Goal: Information Seeking & Learning: Check status

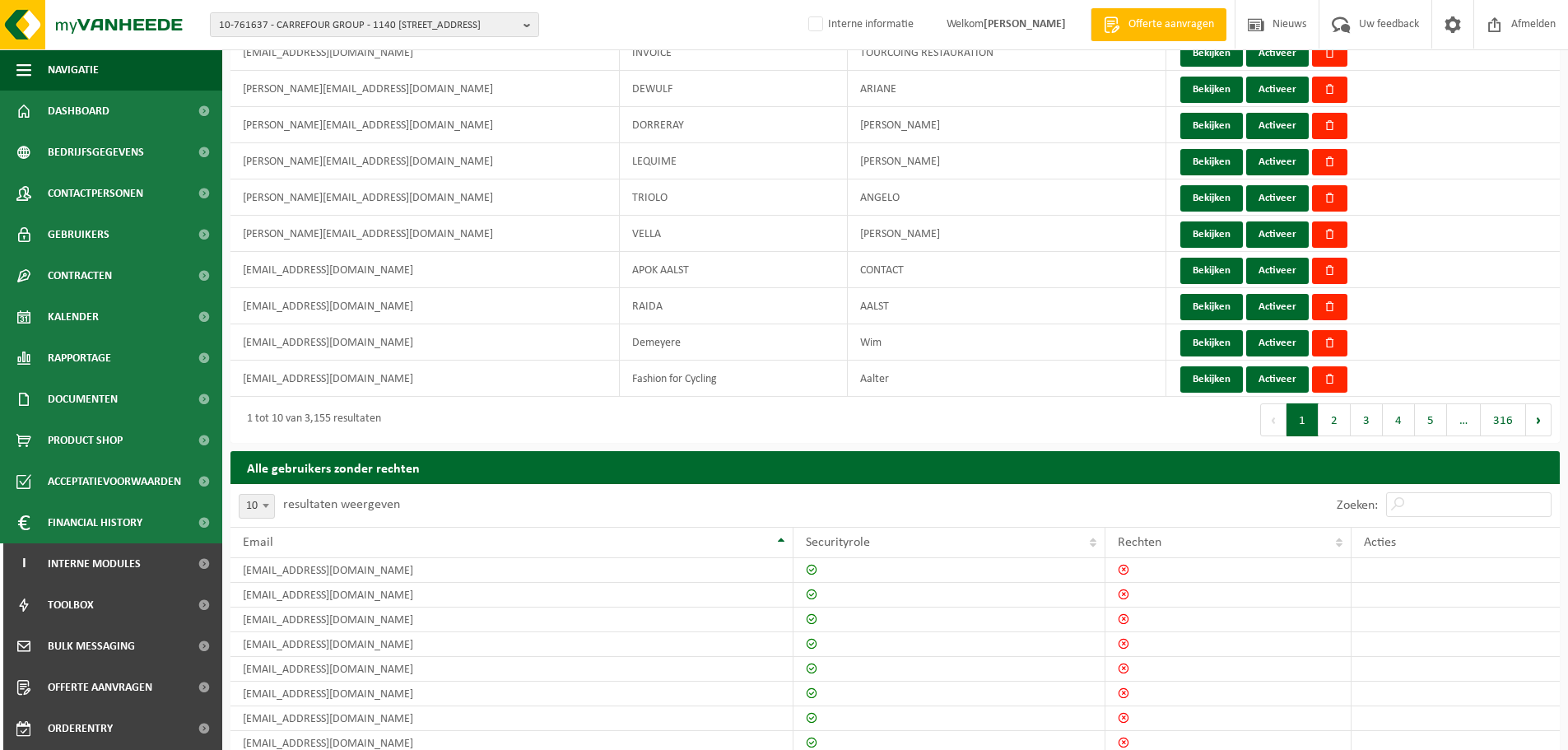
click at [115, 18] on img at bounding box center [99, 24] width 198 height 49
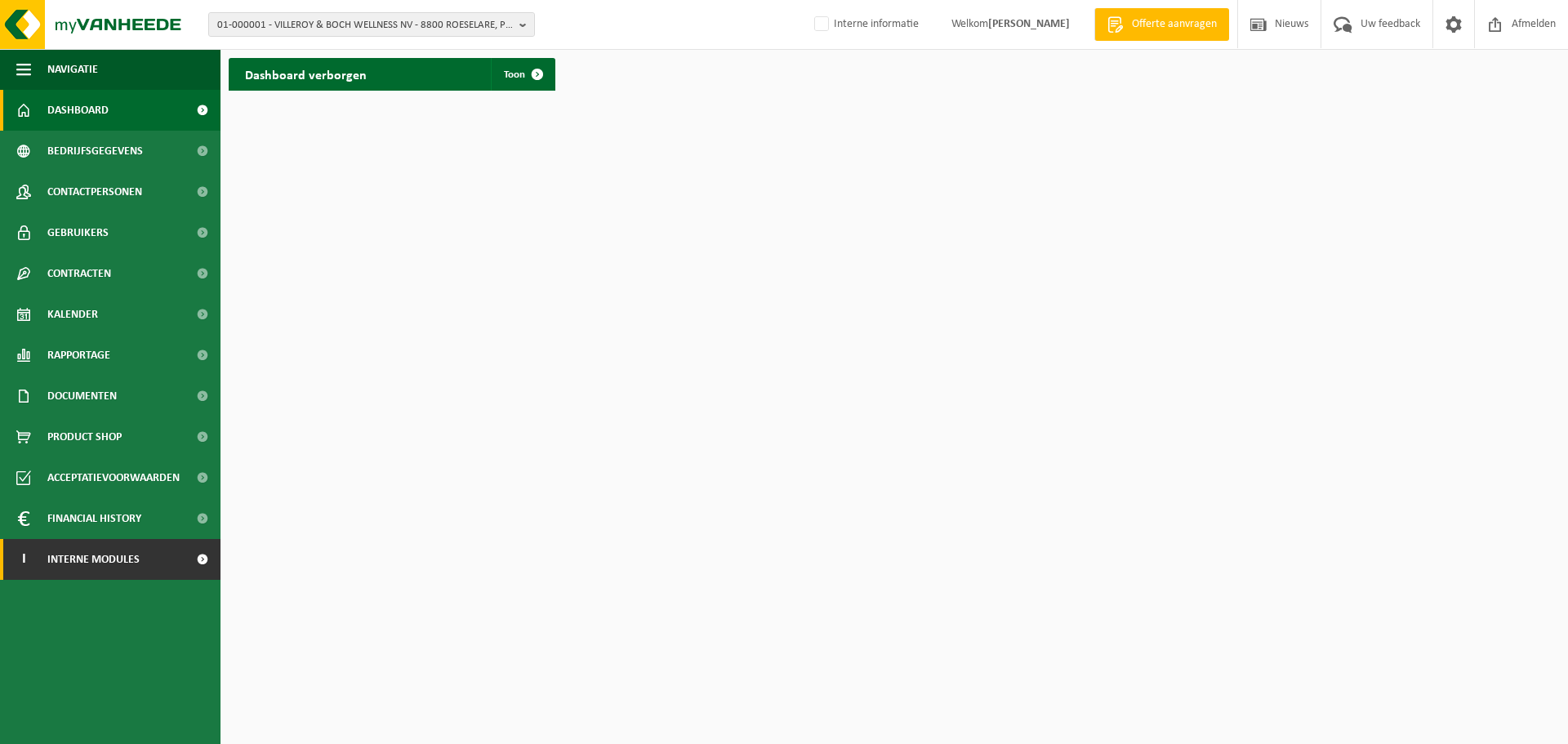
click at [112, 560] on span "Interne modules" at bounding box center [93, 559] width 92 height 41
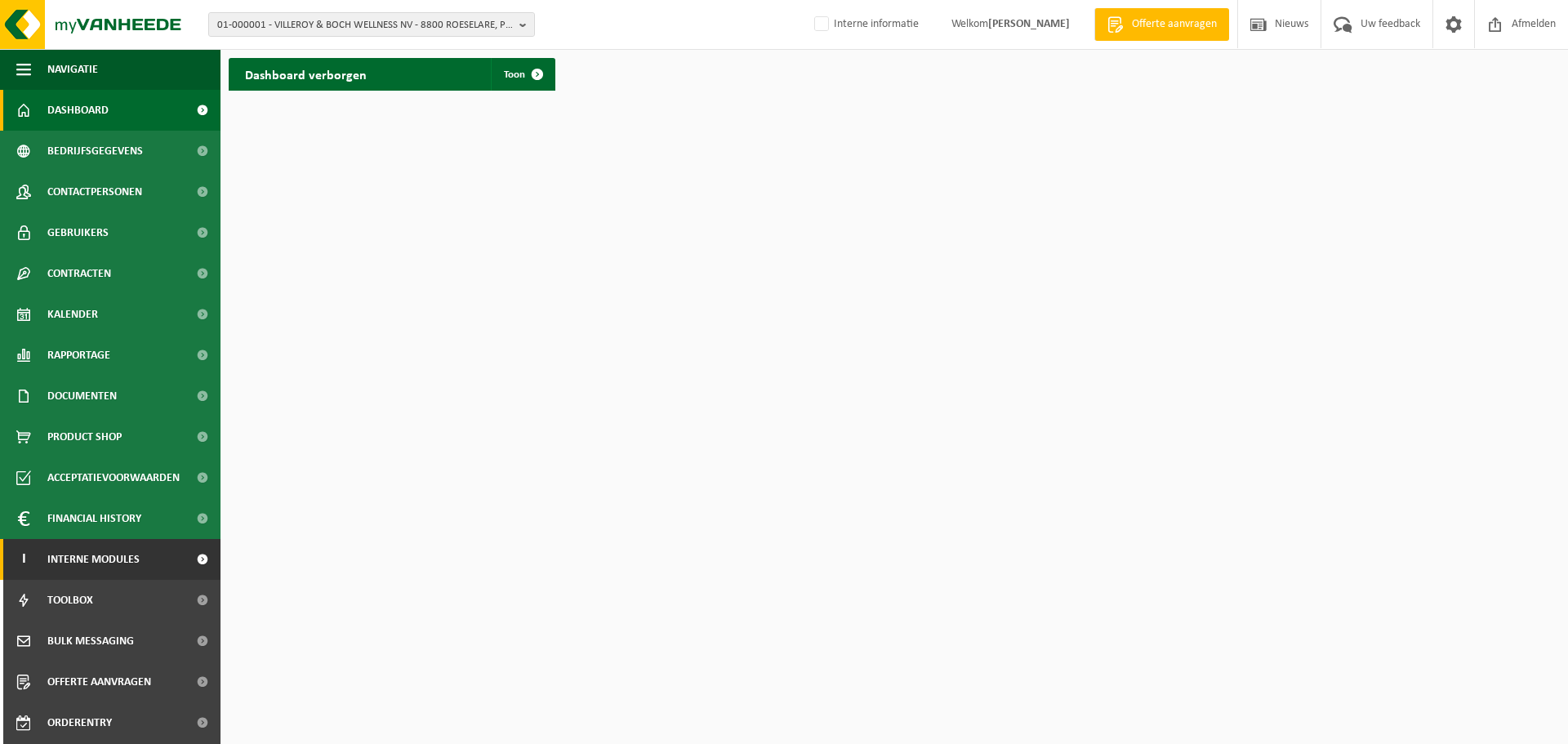
scroll to position [81, 0]
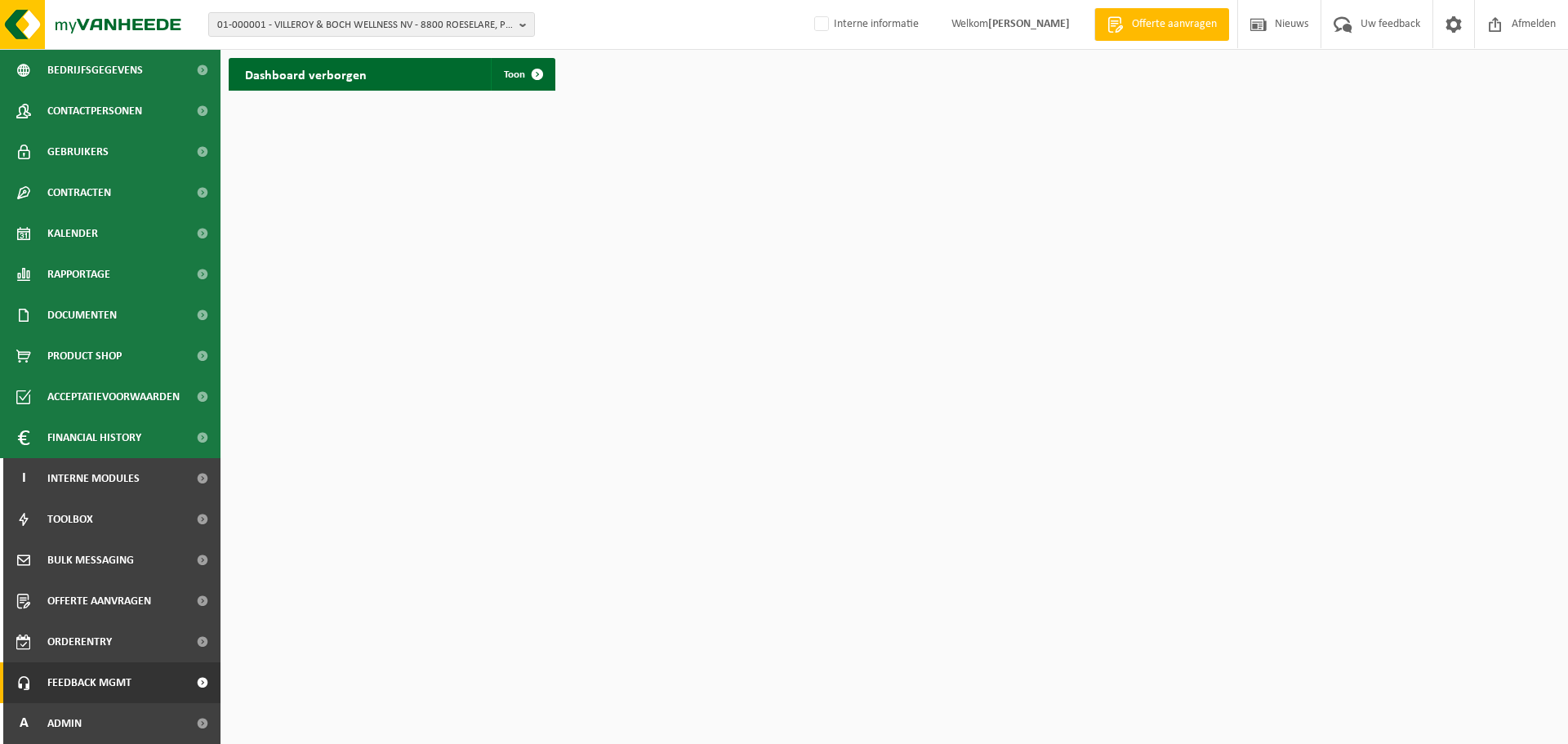
click at [100, 685] on span "Feedback MGMT" at bounding box center [89, 683] width 84 height 41
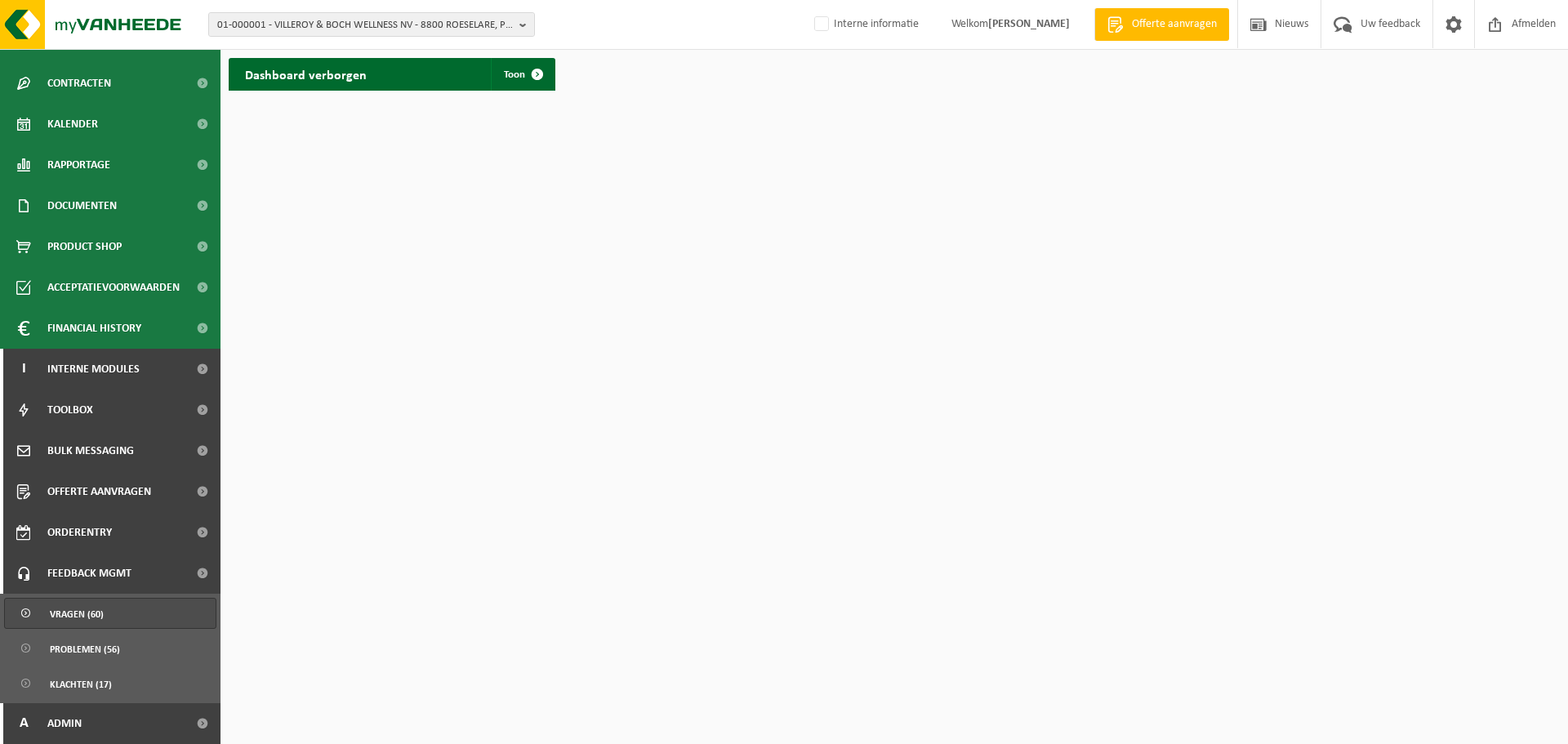
click at [86, 621] on span "Vragen (60)" at bounding box center [77, 614] width 54 height 31
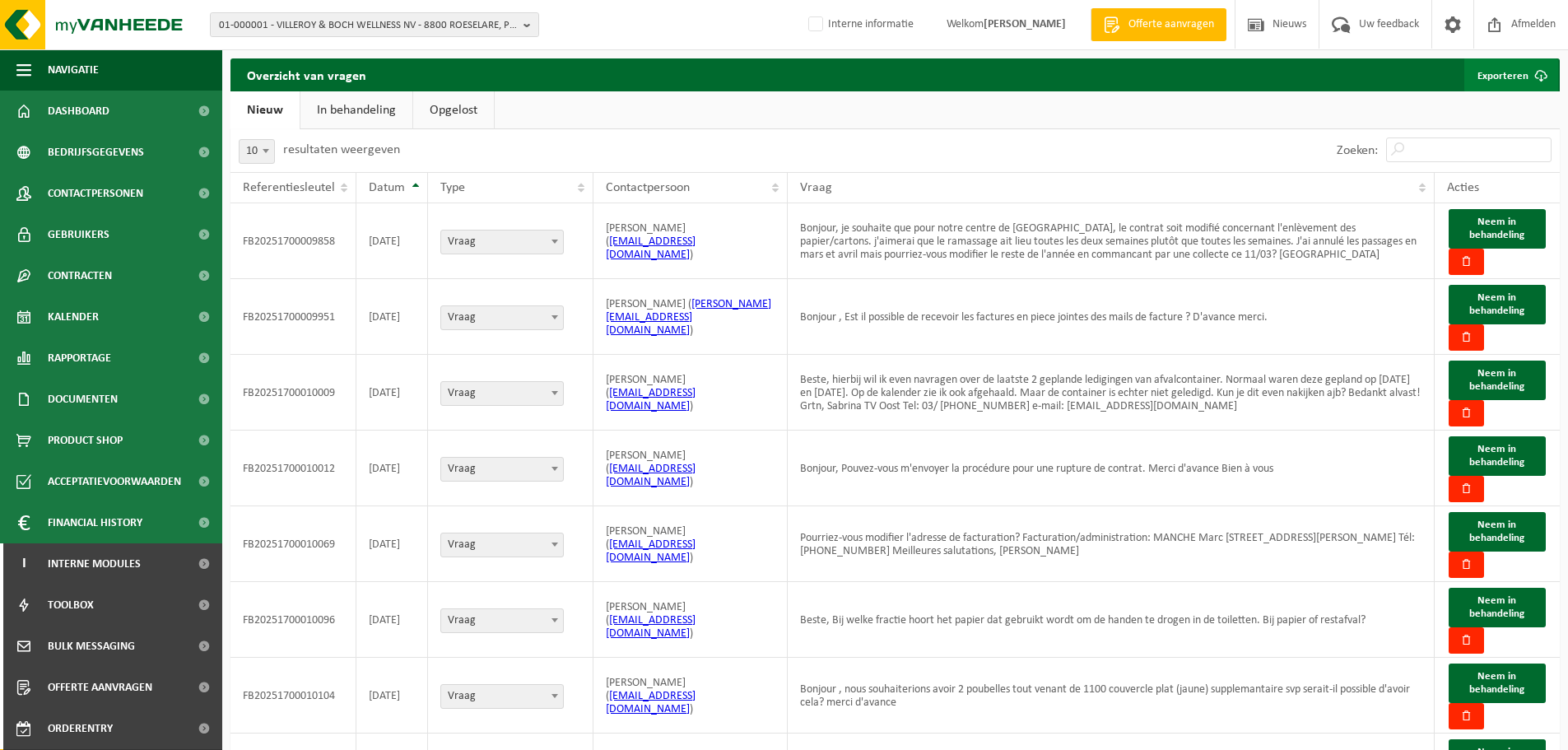
click at [1512, 75] on link "Exporteren" at bounding box center [1511, 75] width 94 height 33
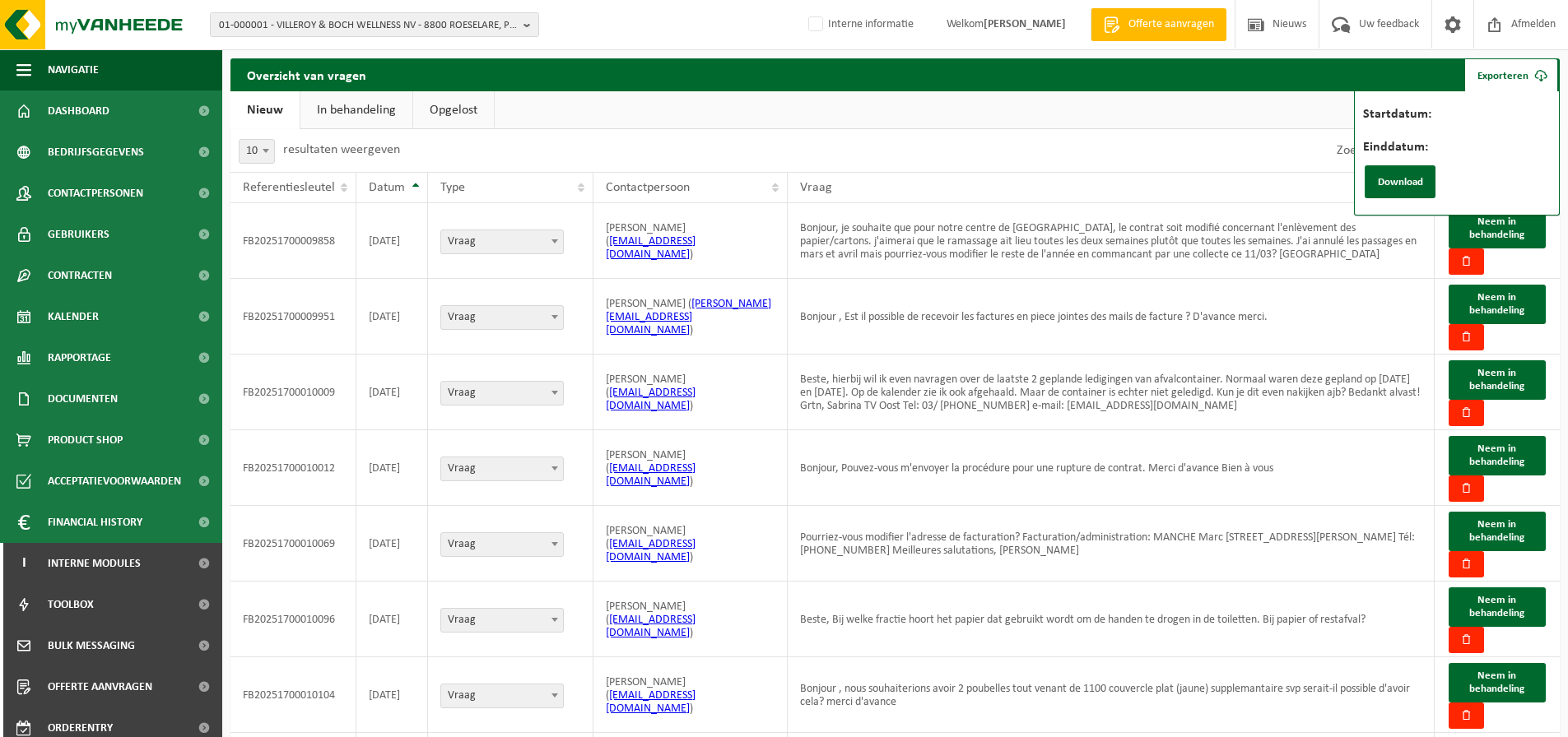
click at [474, 102] on link "Opgelost" at bounding box center [453, 110] width 80 height 38
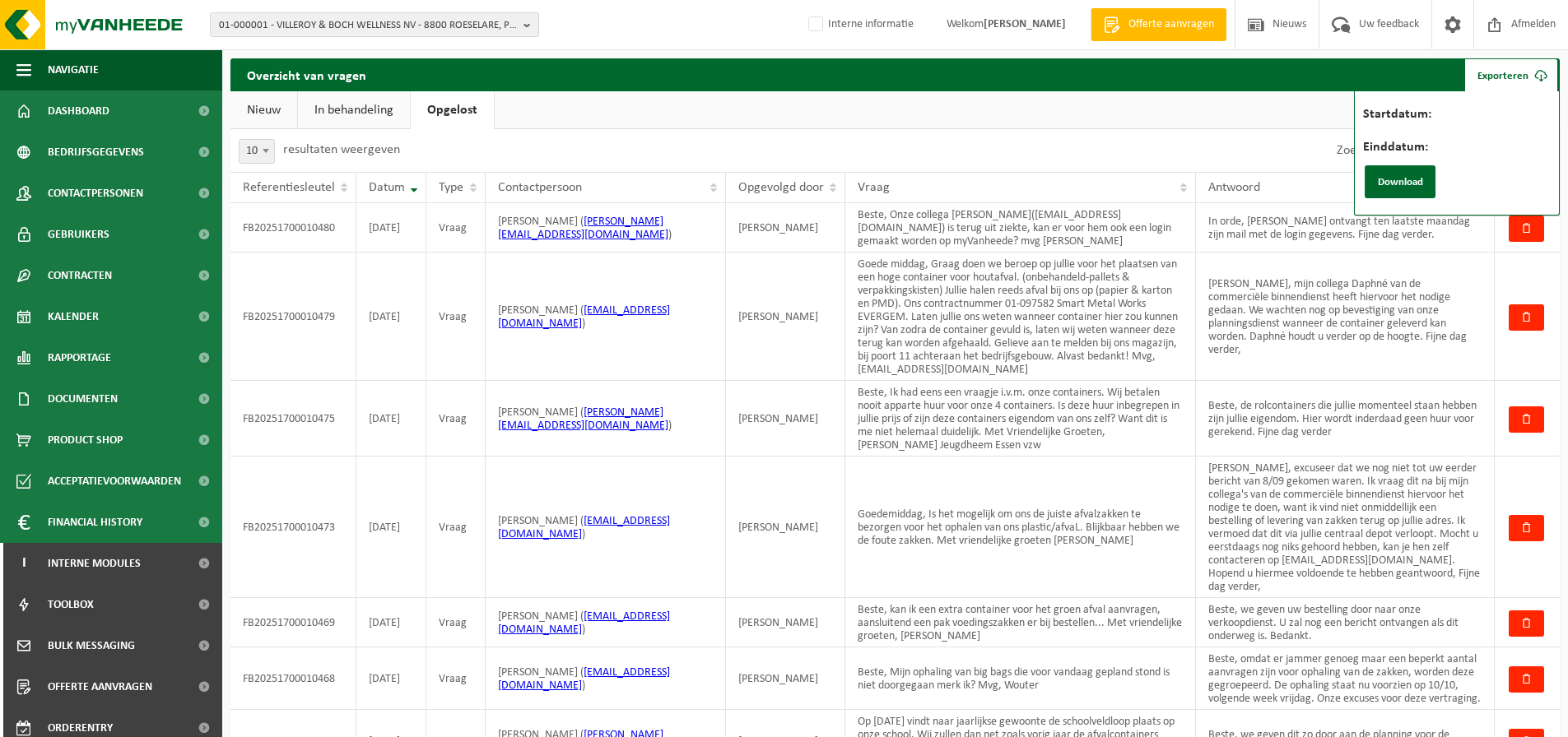
click at [1472, 120] on label "Startdatum:" at bounding box center [1480, 115] width 233 height 17
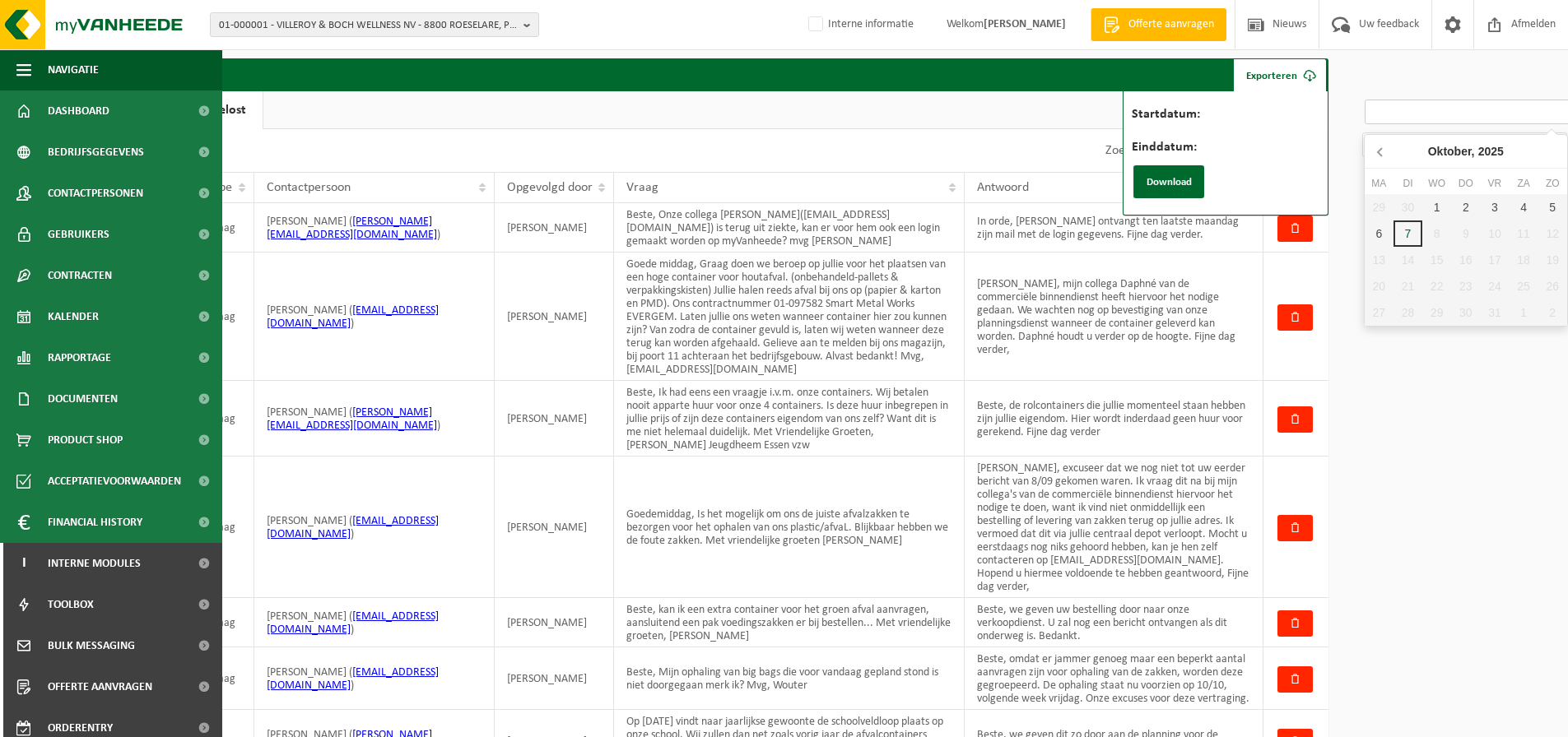
click at [1384, 153] on icon at bounding box center [1381, 151] width 26 height 26
click at [1492, 203] on div "1" at bounding box center [1494, 207] width 28 height 26
type input "2025-08-01"
click at [1425, 147] on input "Einddatum:" at bounding box center [1464, 144] width 205 height 24
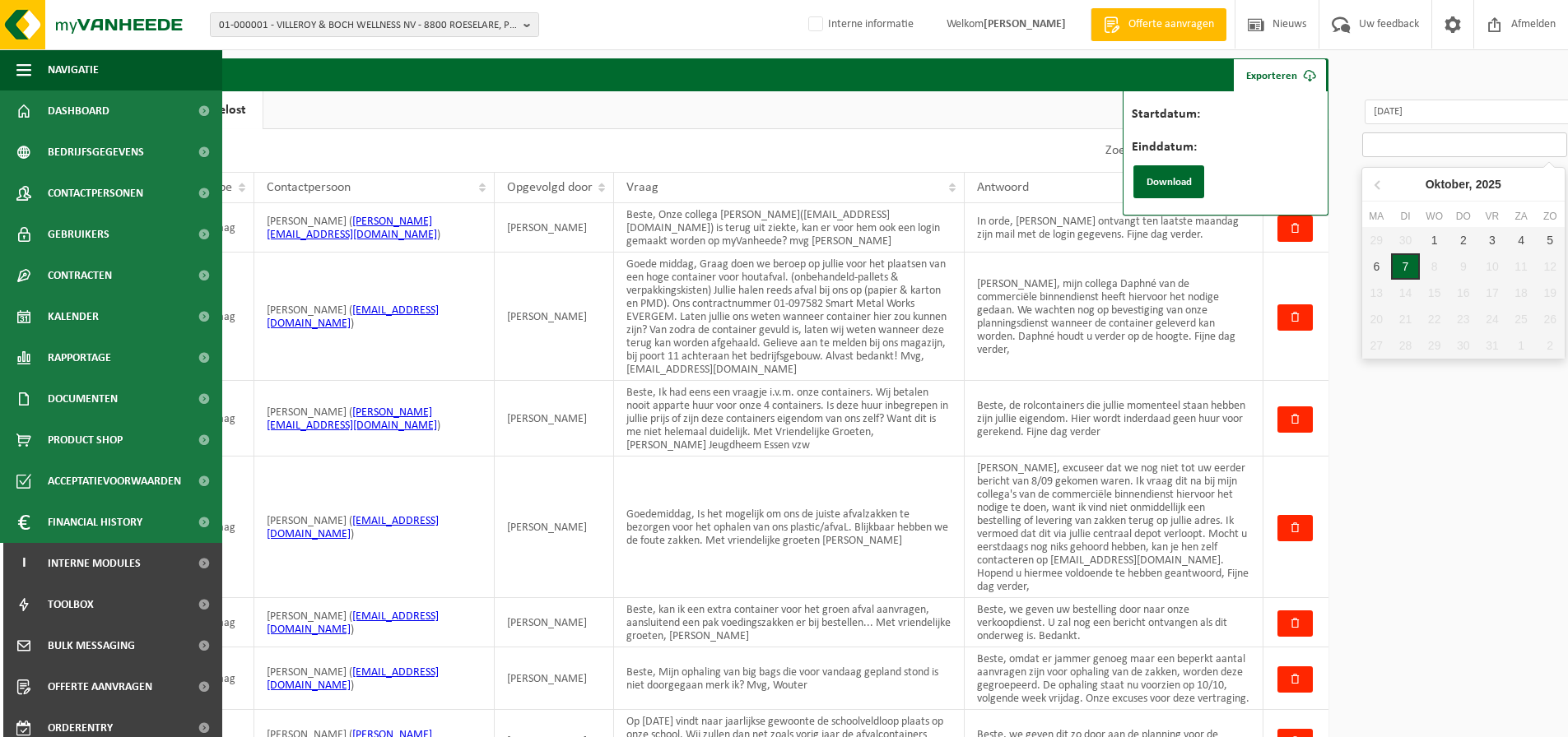
click at [1406, 259] on div "7" at bounding box center [1405, 266] width 28 height 26
type input "2025-10-07"
click at [1193, 188] on button "Download" at bounding box center [1169, 182] width 70 height 33
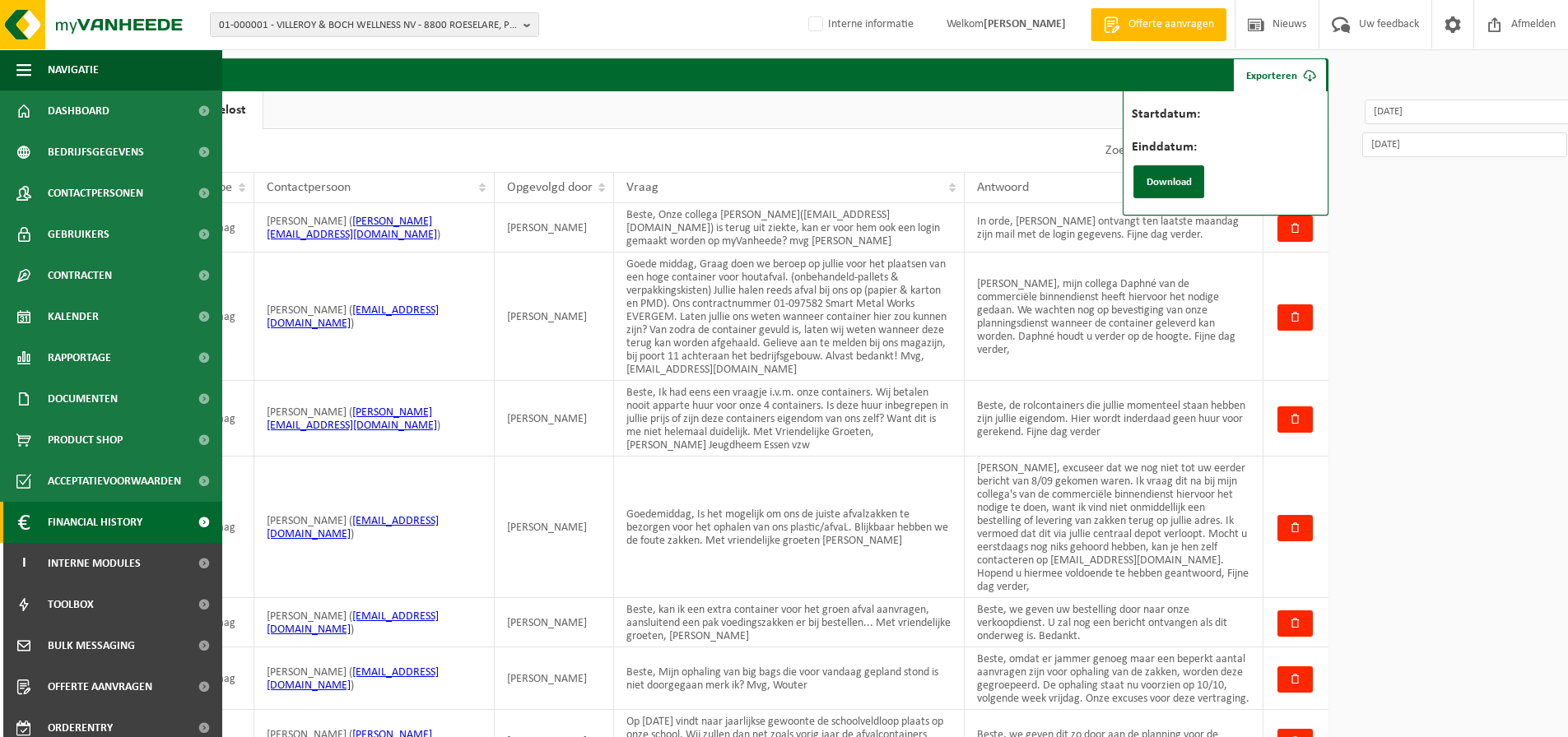
scroll to position [205, 0]
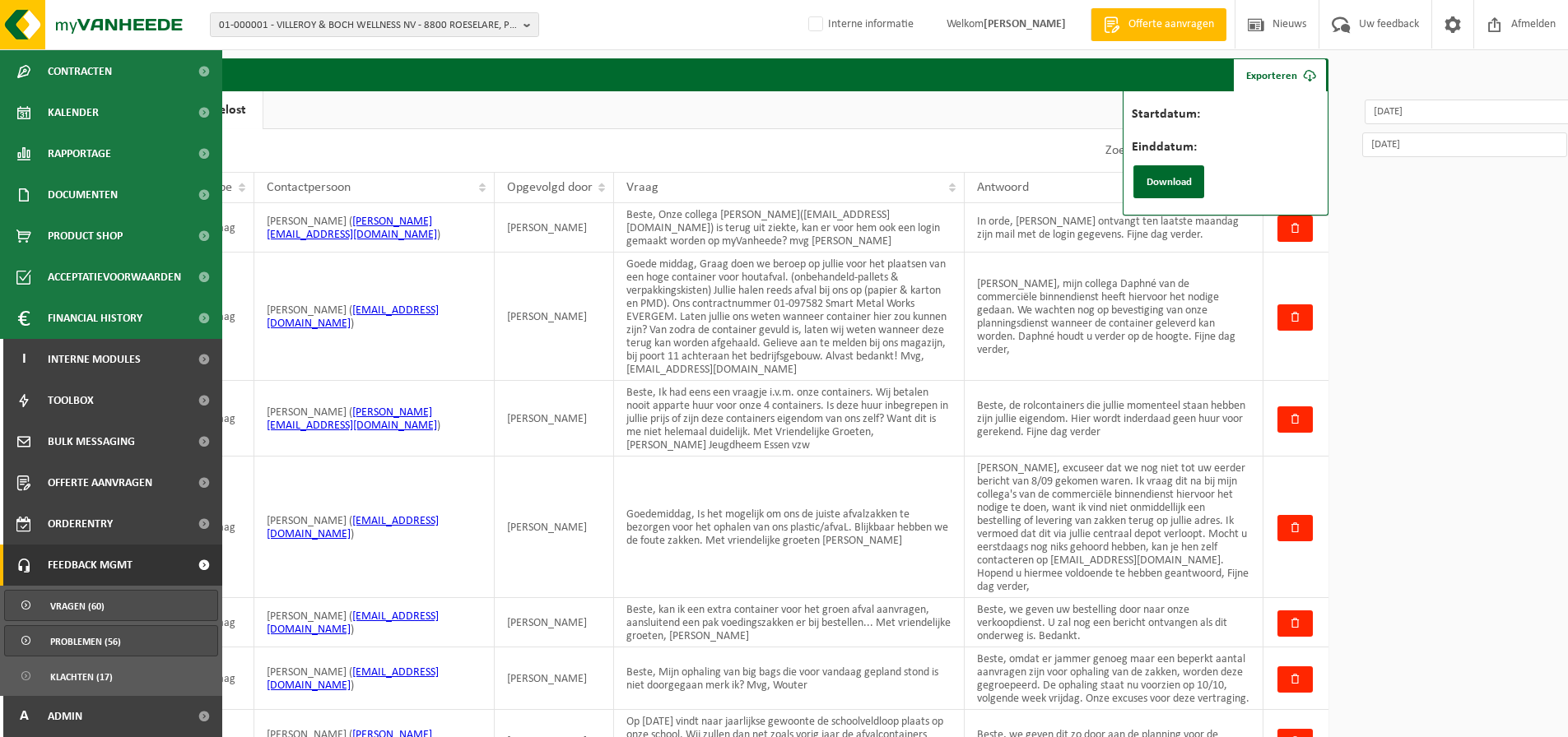
click at [106, 640] on span "Problemen (56)" at bounding box center [85, 642] width 70 height 31
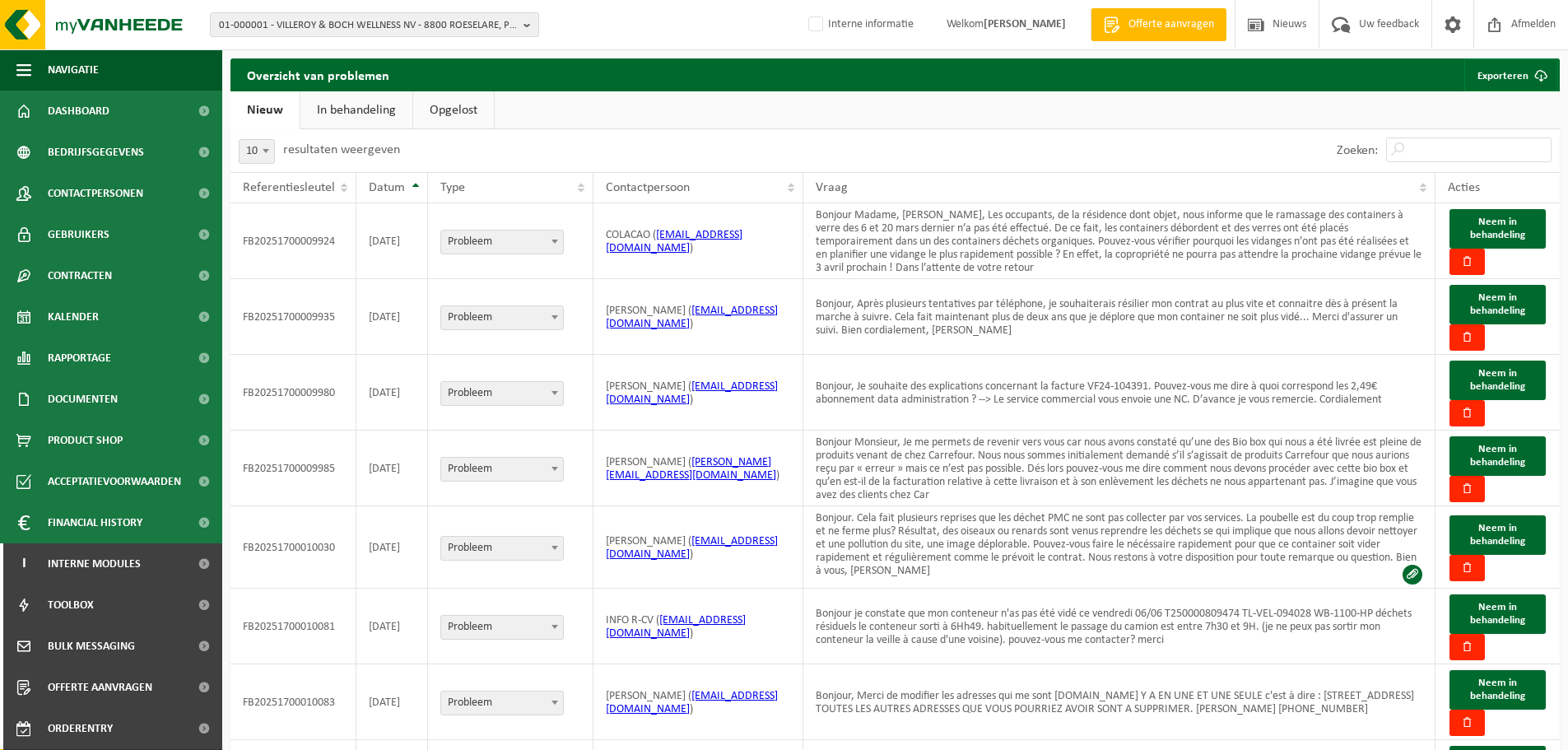
click at [470, 103] on link "Opgelost" at bounding box center [453, 110] width 80 height 38
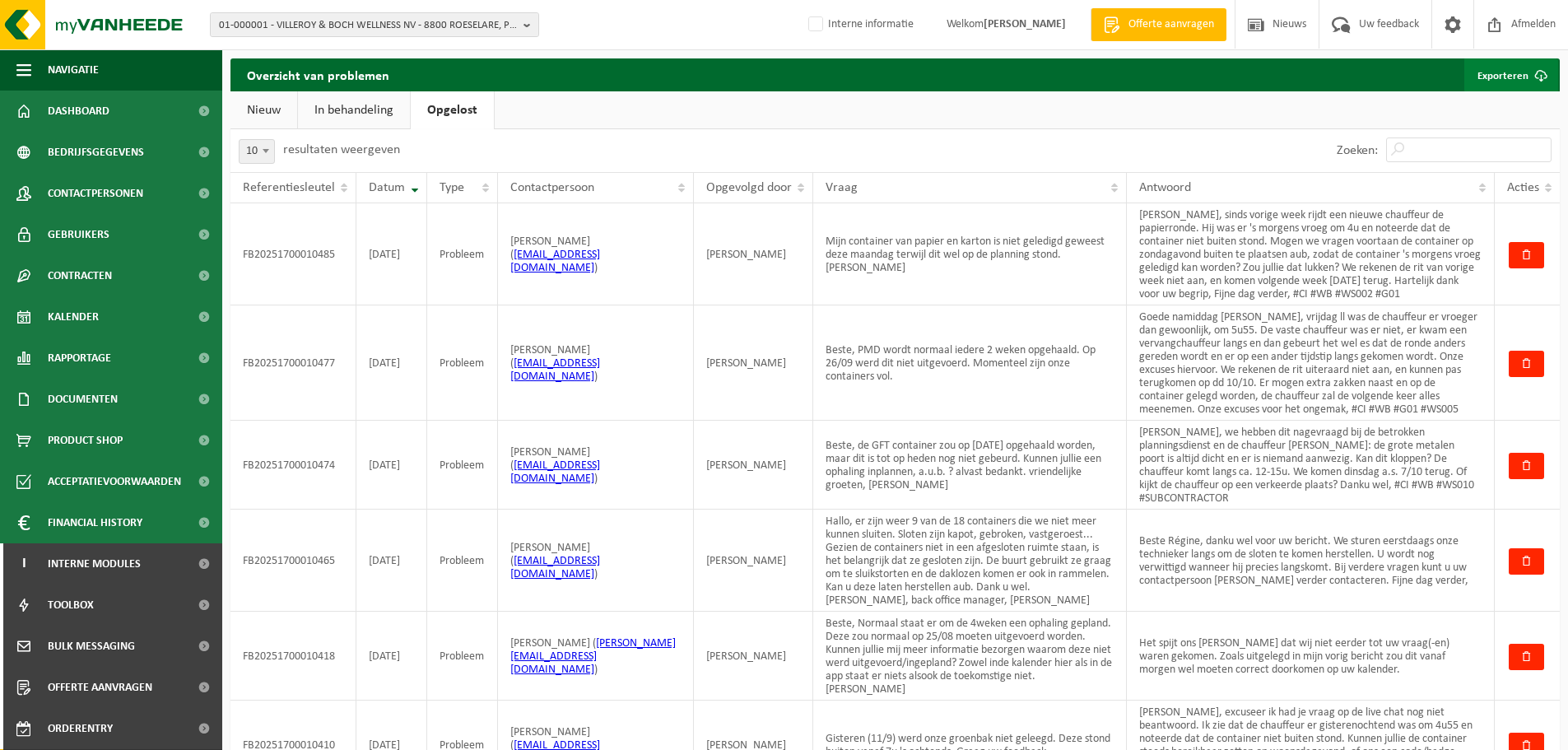
click at [1508, 77] on link "Exporteren" at bounding box center [1511, 75] width 94 height 33
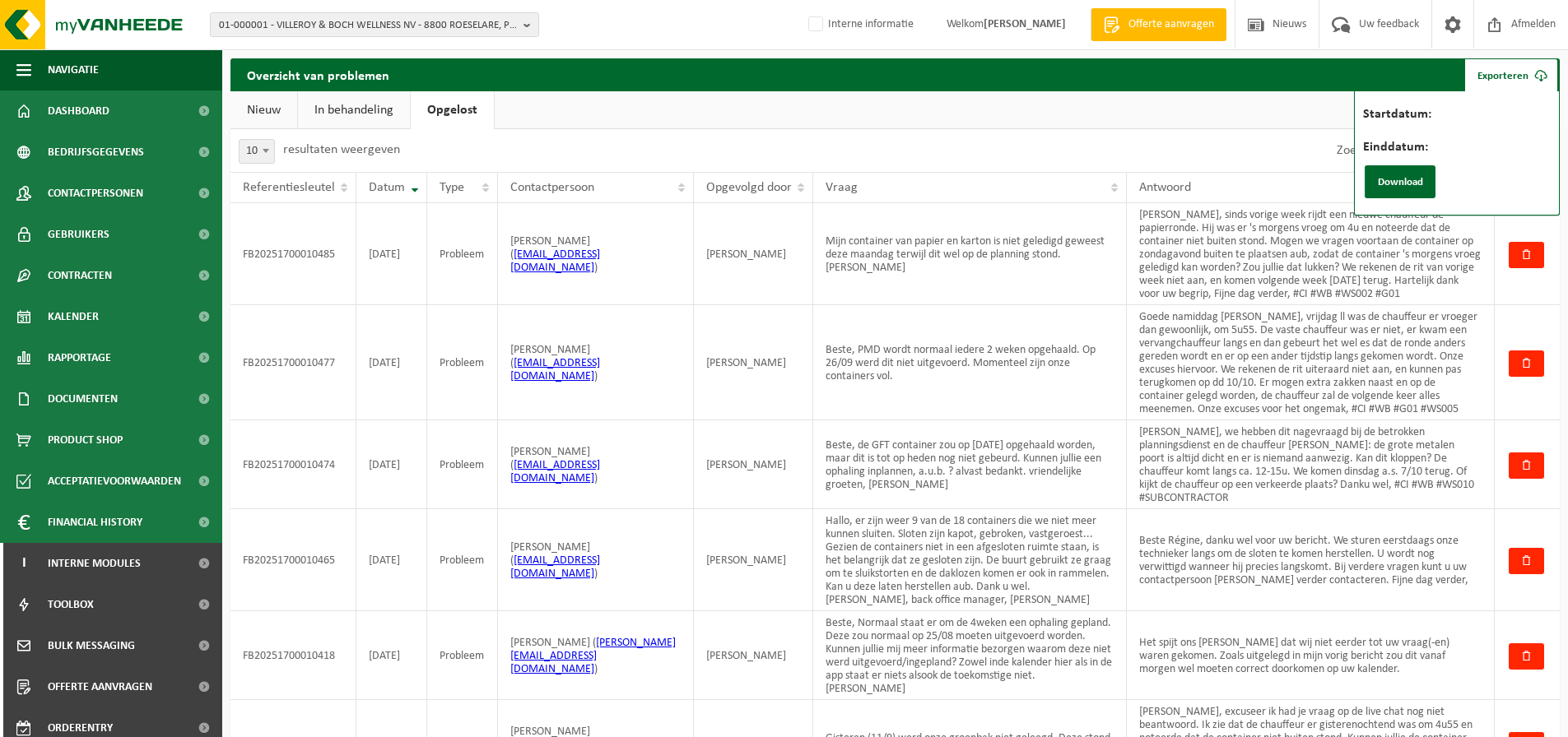
click at [1475, 117] on label "Startdatum:" at bounding box center [1480, 115] width 233 height 17
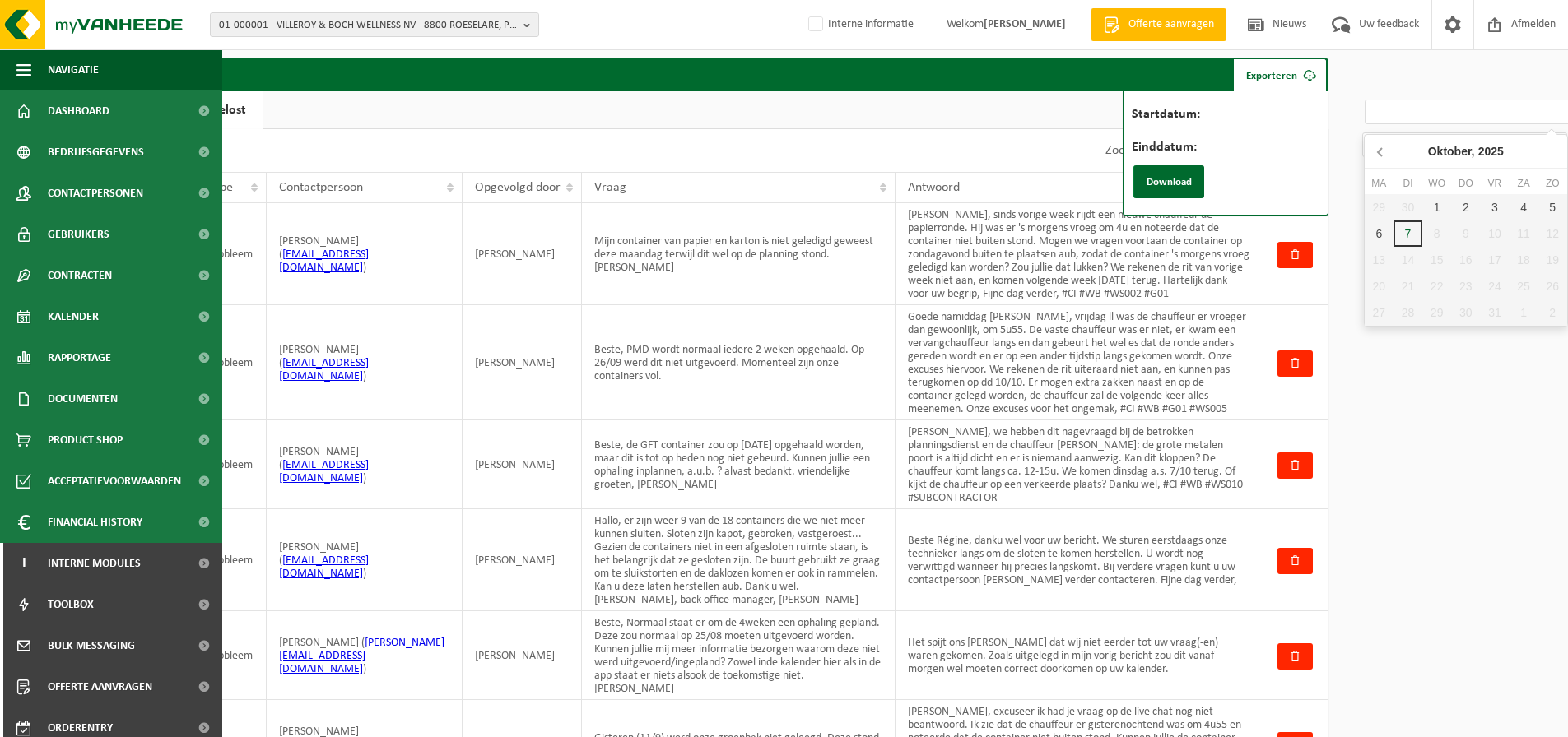
click at [1384, 149] on icon at bounding box center [1381, 151] width 26 height 26
click at [1486, 200] on div "1" at bounding box center [1494, 207] width 28 height 26
type input "2025-08-01"
click at [1405, 146] on input "Einddatum:" at bounding box center [1464, 144] width 205 height 24
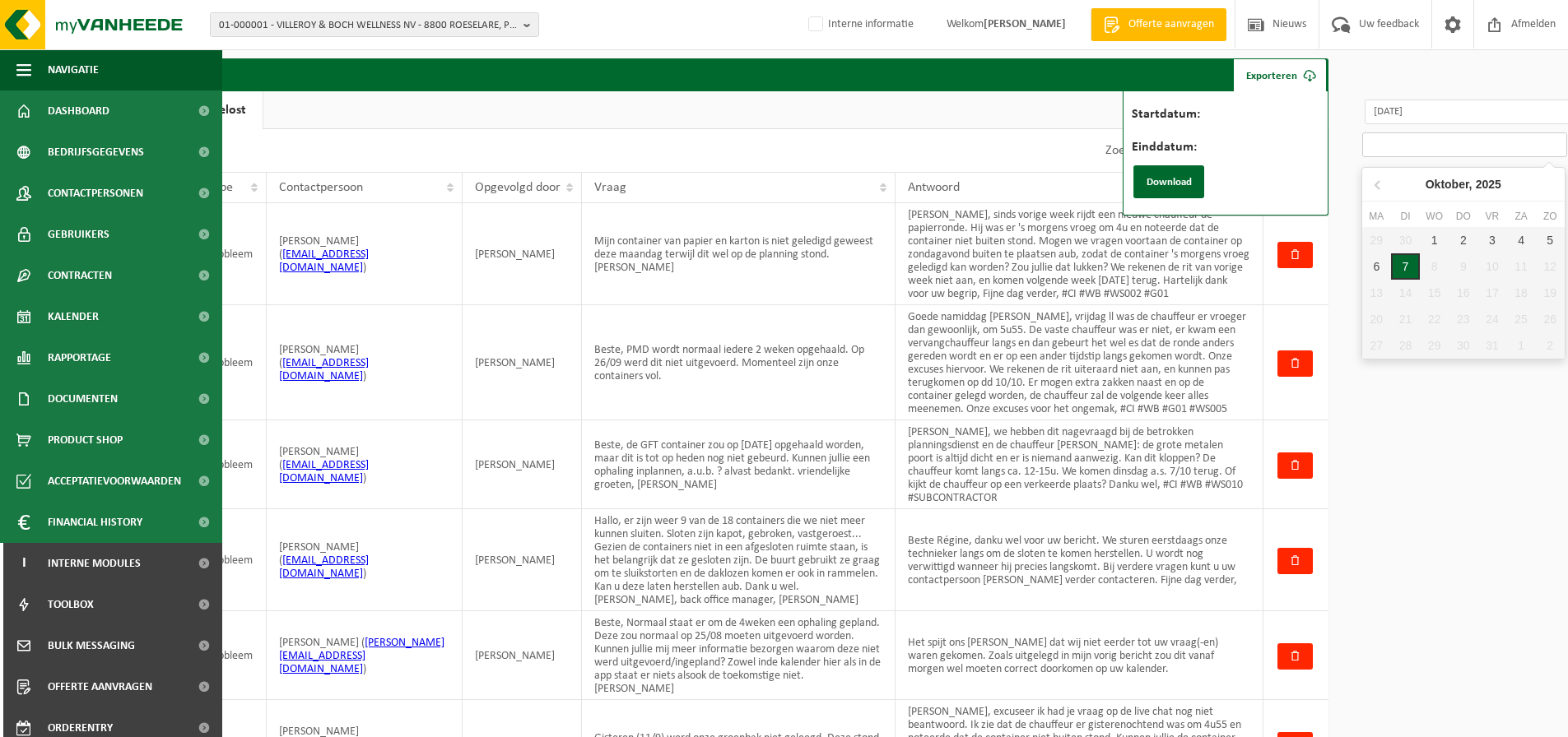
click at [1400, 261] on div "7" at bounding box center [1405, 266] width 28 height 26
type input "2025-10-07"
click at [1174, 182] on button "Download" at bounding box center [1169, 182] width 70 height 33
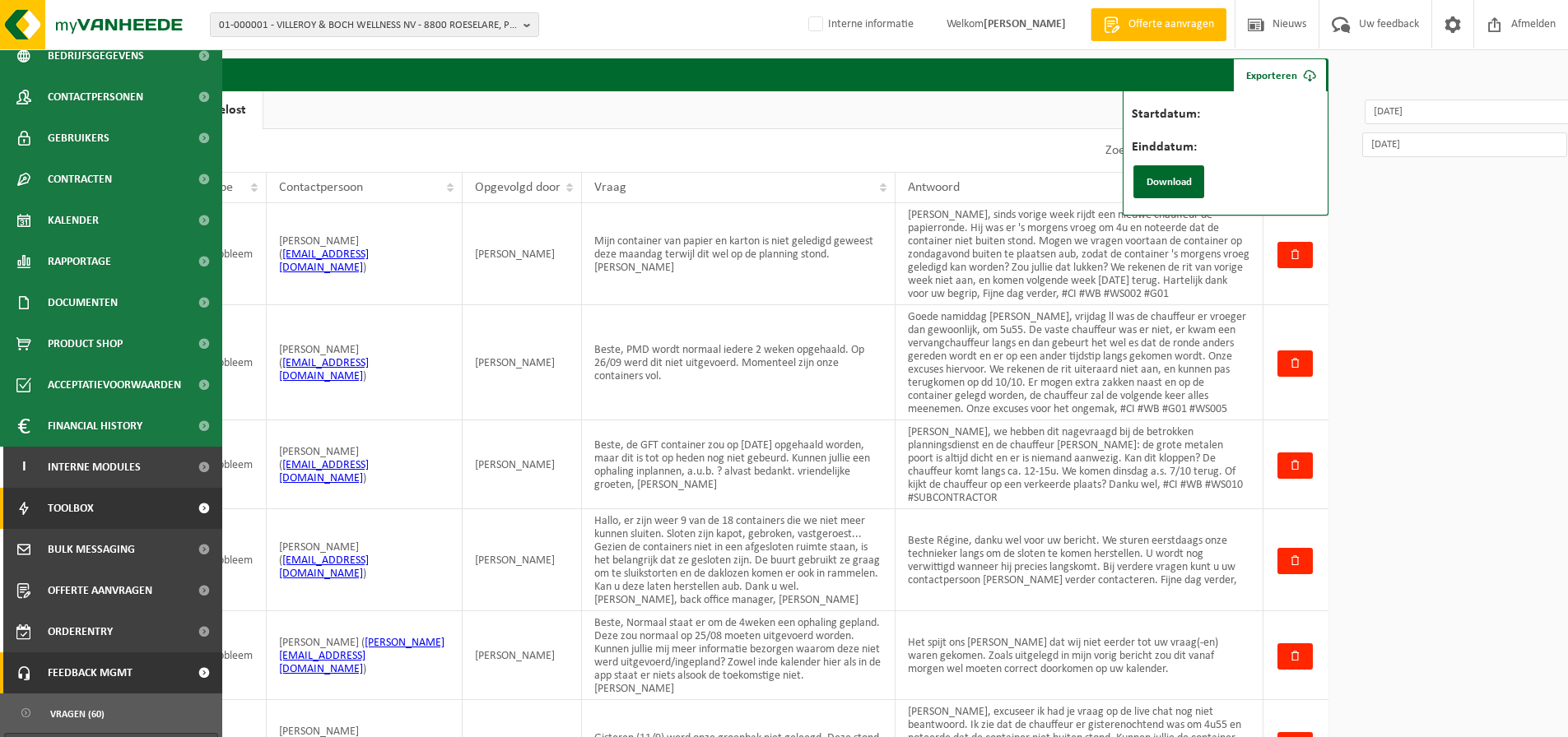
scroll to position [205, 0]
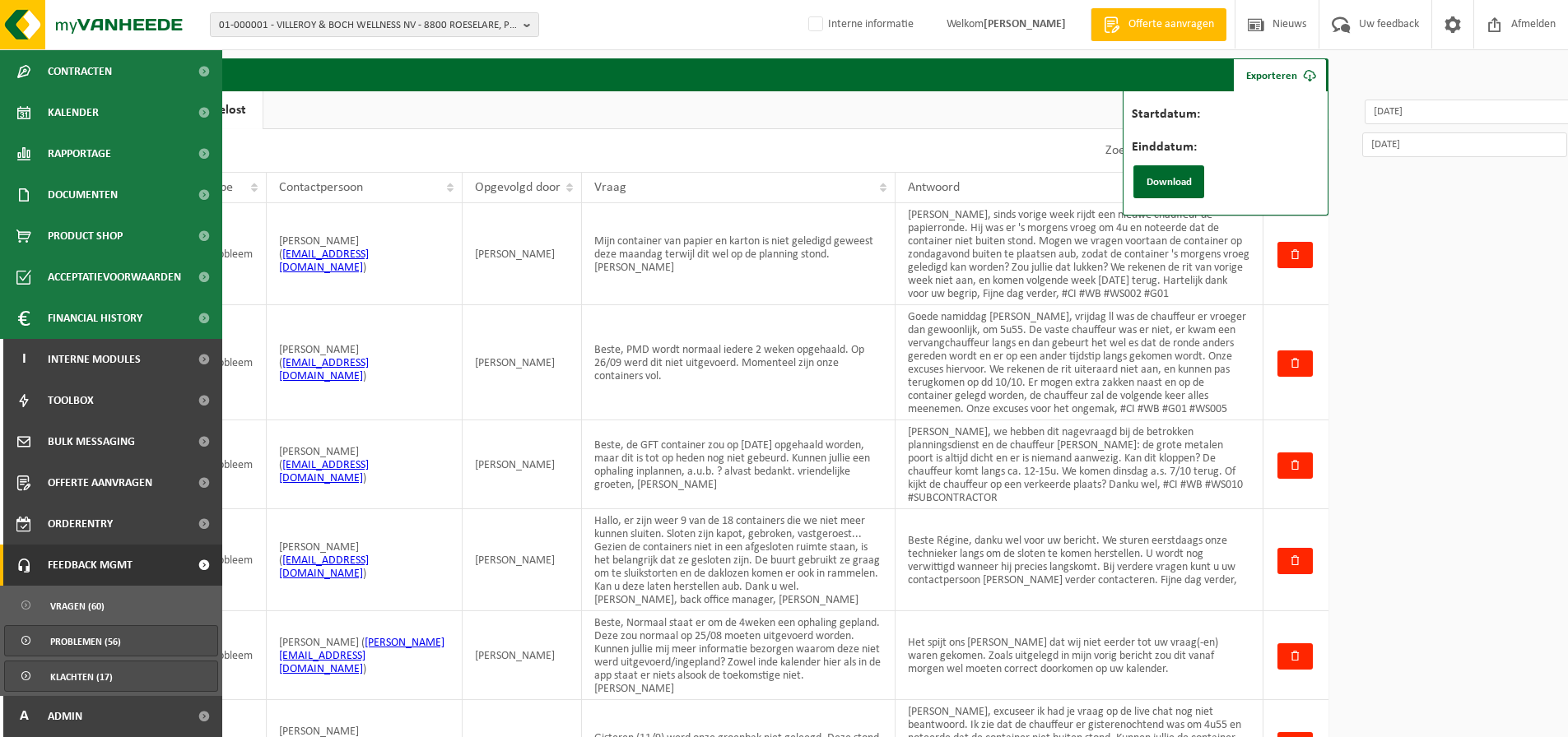
click at [84, 680] on span "Klachten (17)" at bounding box center [81, 677] width 63 height 31
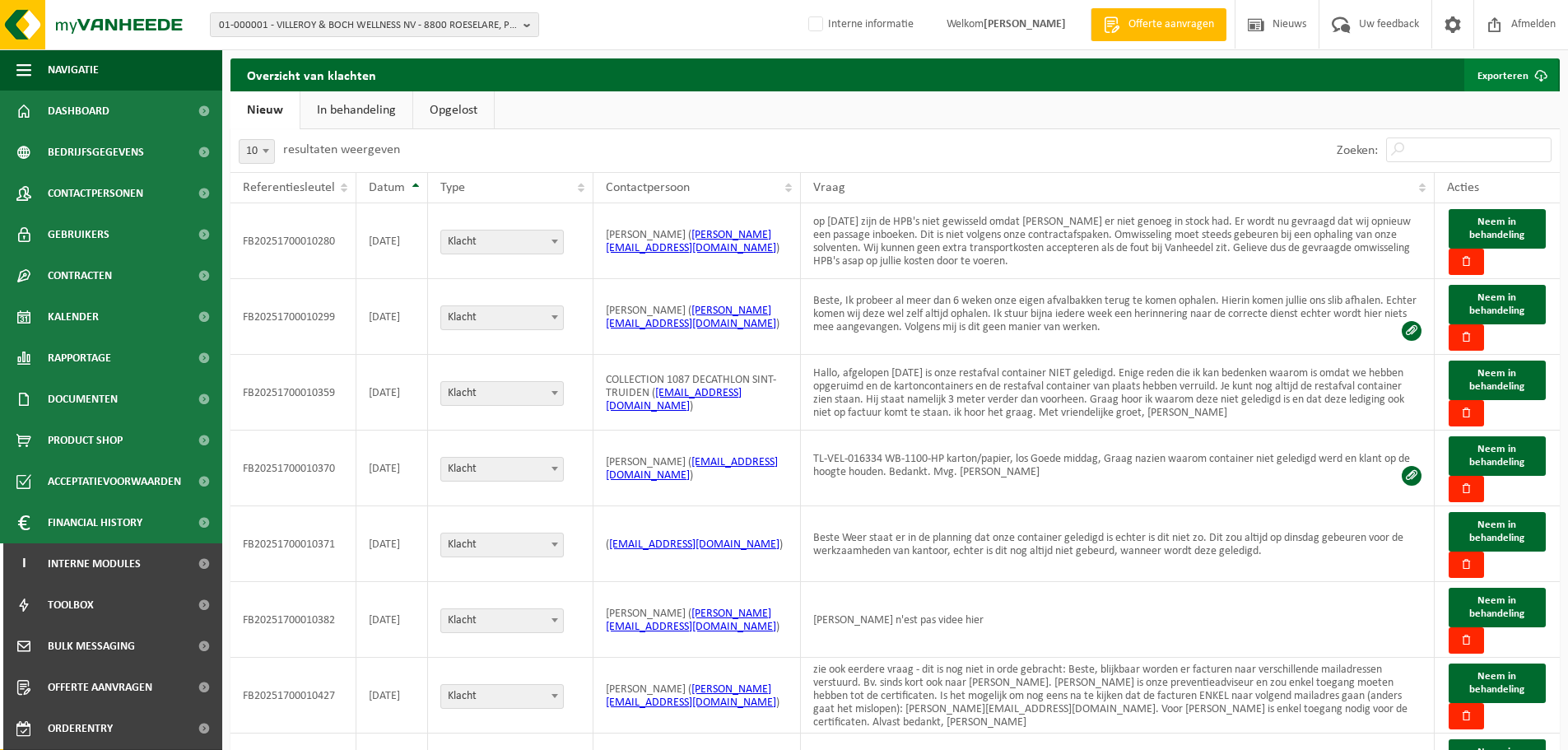
click at [1508, 81] on link "Exporteren" at bounding box center [1511, 75] width 94 height 33
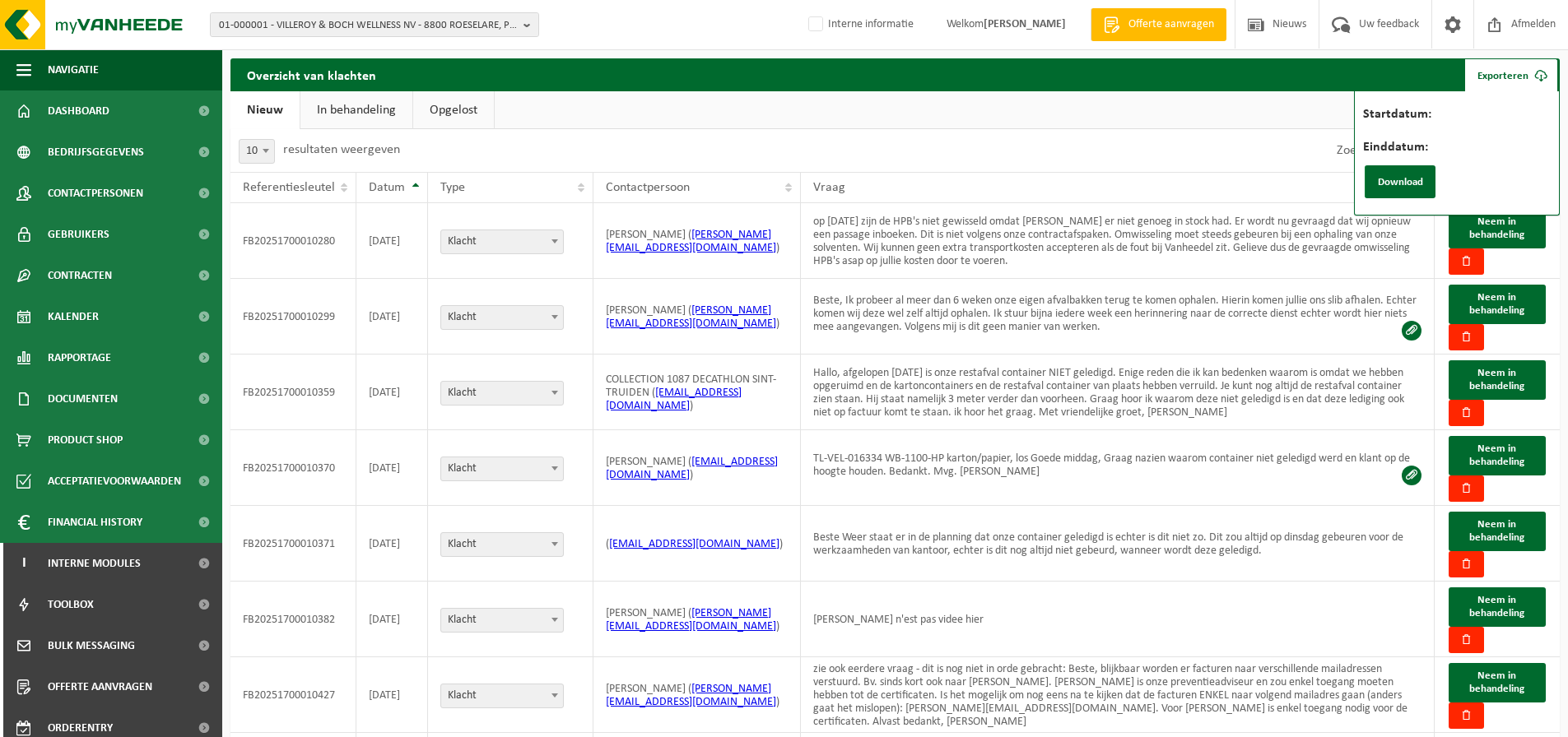
click at [1472, 115] on label "Startdatum:" at bounding box center [1480, 115] width 233 height 17
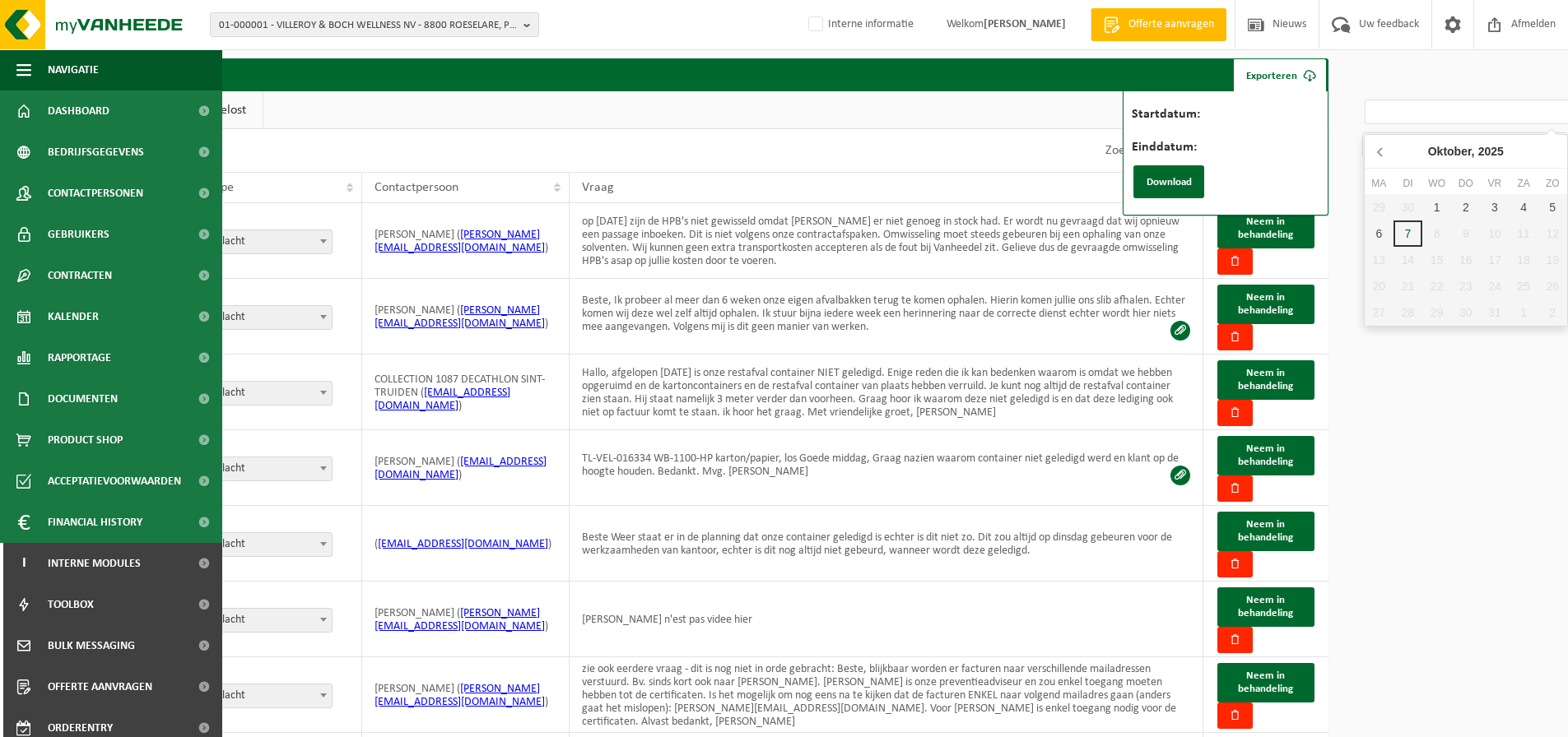
click at [1382, 154] on icon at bounding box center [1381, 151] width 26 height 26
click at [1487, 207] on div "1" at bounding box center [1494, 207] width 28 height 26
type input "2025-08-01"
click at [1405, 148] on input "Einddatum:" at bounding box center [1464, 144] width 205 height 24
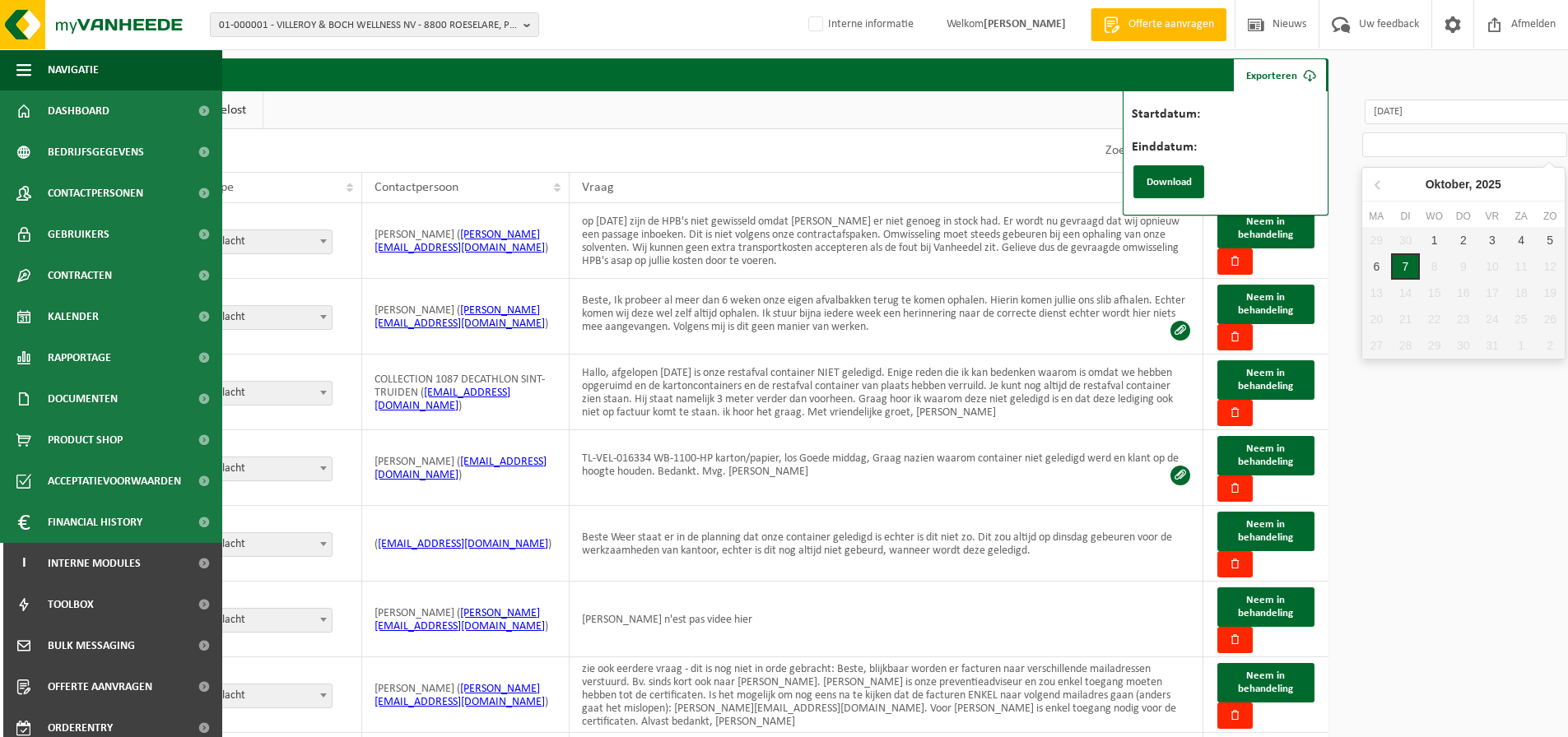
click at [1406, 270] on div "7" at bounding box center [1405, 266] width 28 height 26
type input "2025-10-07"
click at [1176, 185] on button "Download" at bounding box center [1169, 182] width 70 height 33
click at [359, 27] on span "01-000001 - VILLEROY & BOCH WELLNESS NV - 8800 ROESELARE, POPULIERSTRAAT 1" at bounding box center [368, 24] width 298 height 24
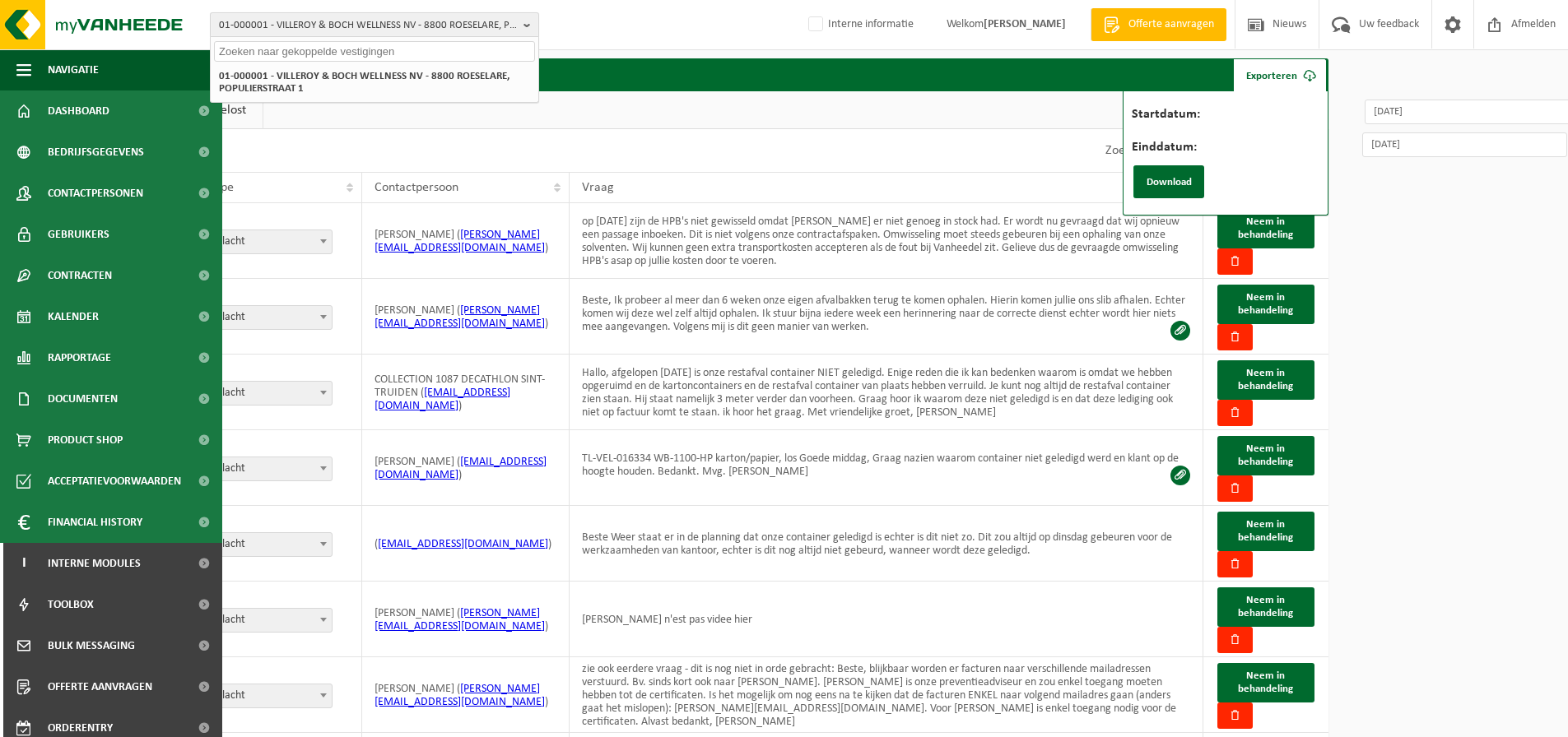
paste input "10-884735"
type input "10-884735"
click at [348, 75] on strong "10-884735 - MULTI TRANS FARCIENNES SPRL - 6240 FARCIENNES, RUE DU DRIA 46" at bounding box center [362, 75] width 286 height 13
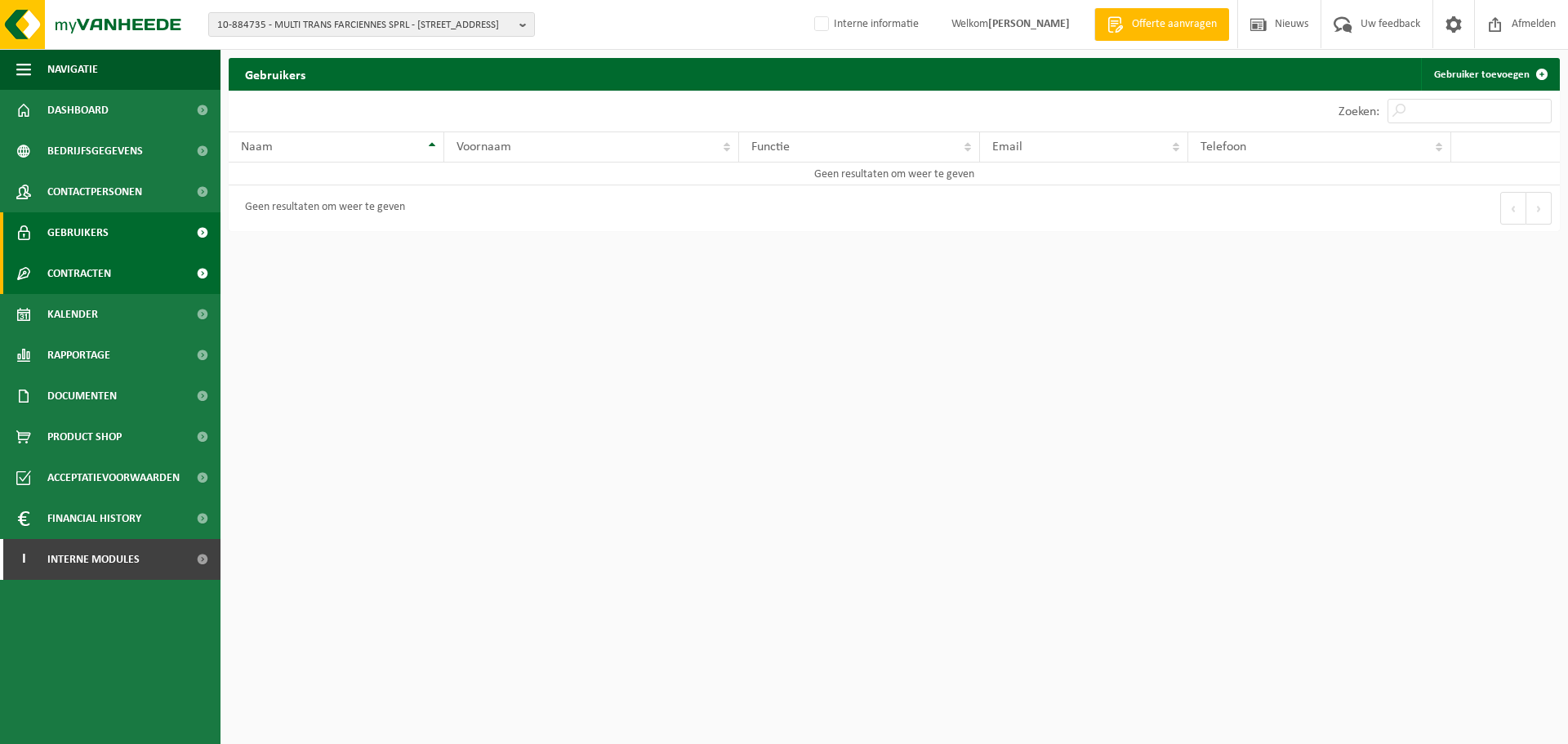
click at [101, 283] on span "Contracten" at bounding box center [80, 274] width 64 height 41
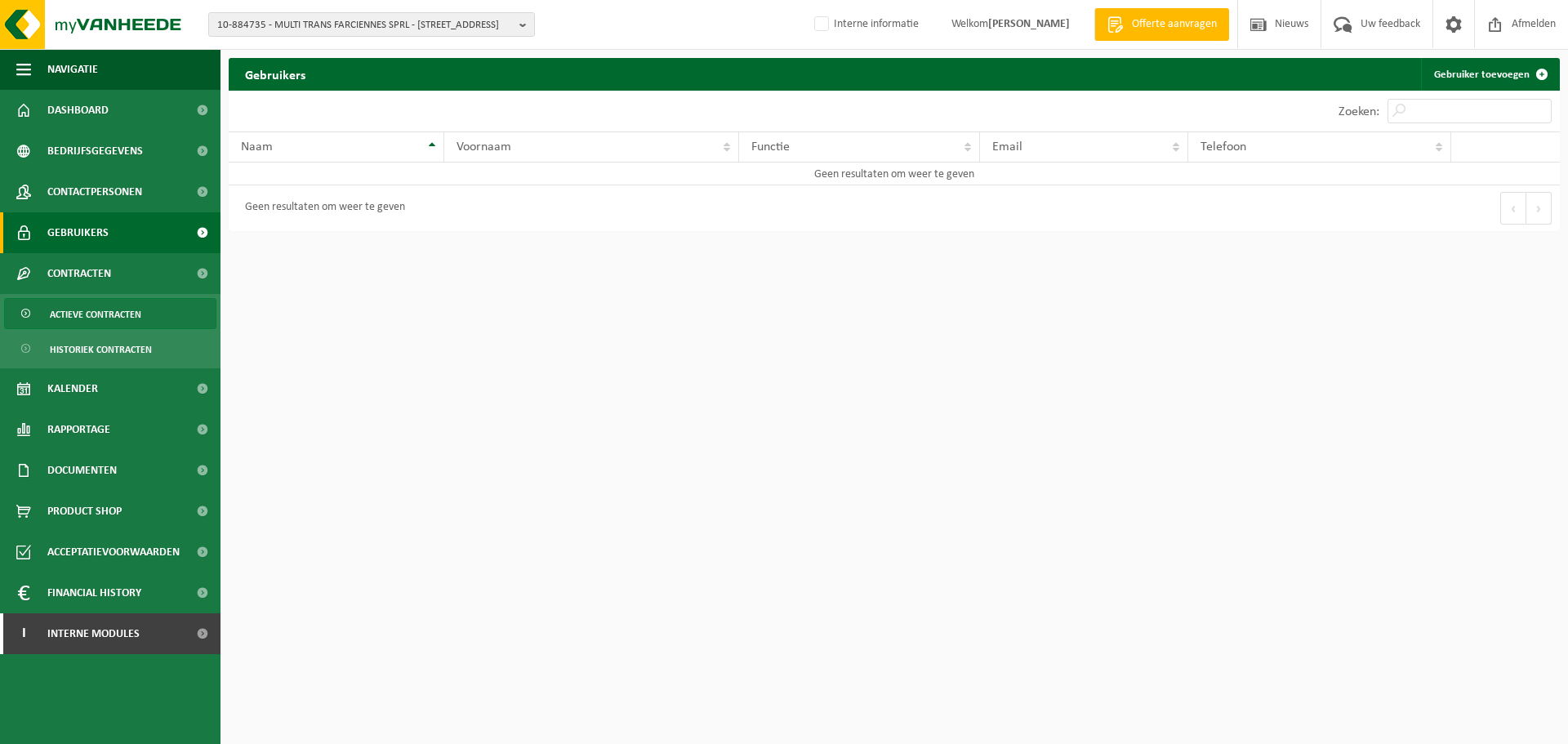
click at [106, 318] on span "Actieve contracten" at bounding box center [95, 315] width 91 height 31
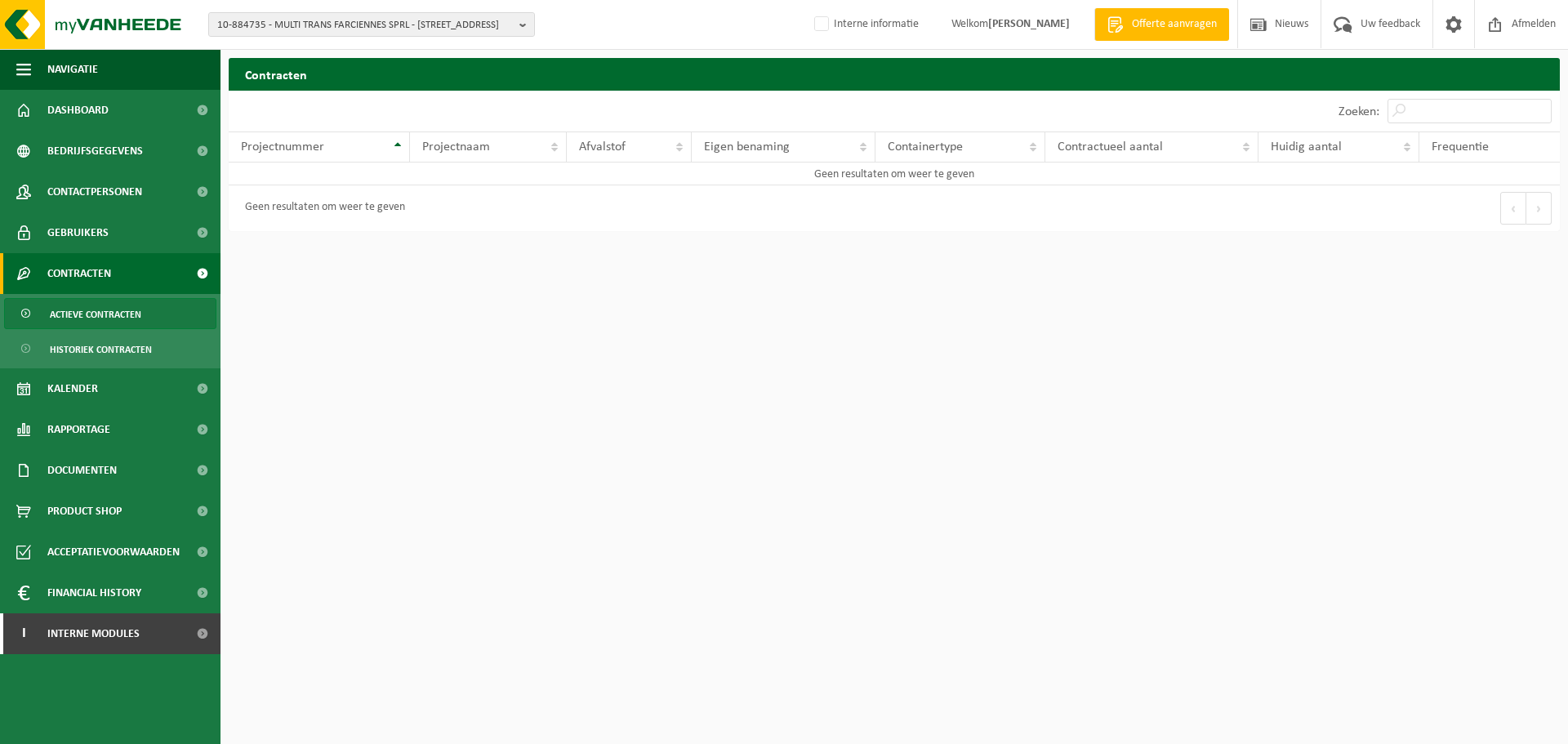
click at [115, 349] on span "Historiek contracten" at bounding box center [100, 350] width 102 height 31
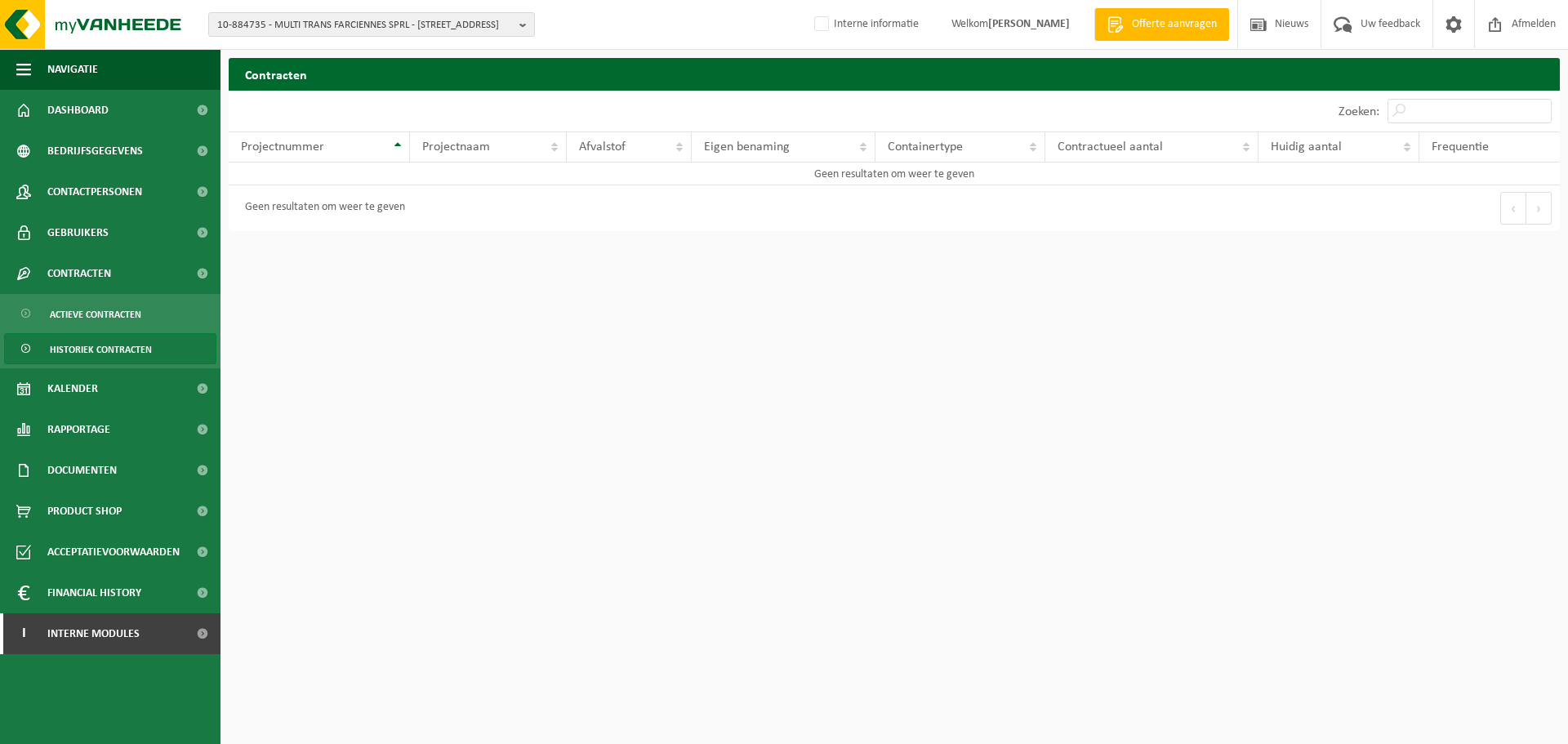
click at [602, 108] on div "10 25 50 100 10 resultaten weergeven" at bounding box center [560, 111] width 665 height 41
click at [117, 187] on span "Contactpersonen" at bounding box center [95, 192] width 95 height 41
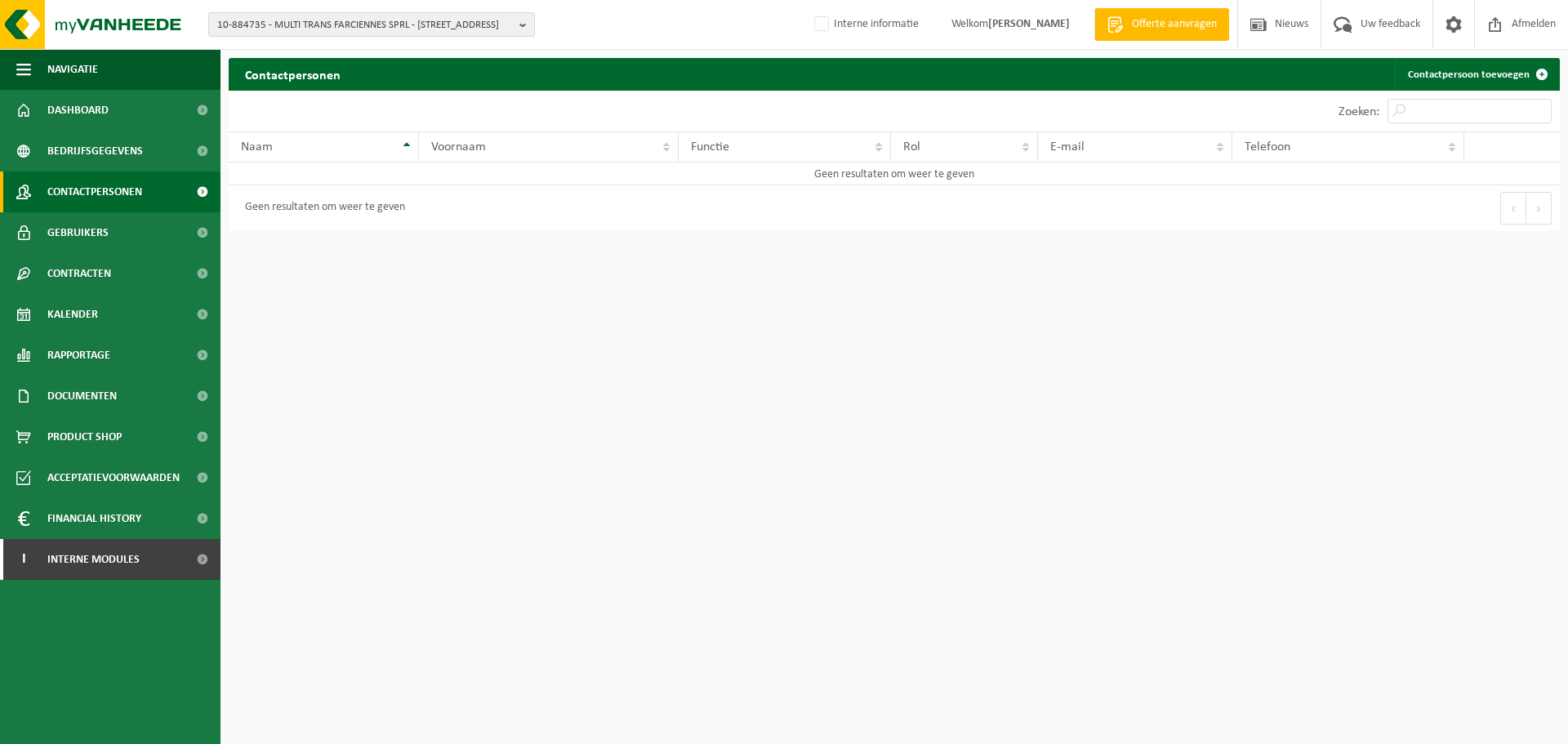
click at [672, 82] on div "Contactpersonen Contactpersoon toevoegen" at bounding box center [893, 75] width 1331 height 33
click at [1395, 32] on span "Uw feedback" at bounding box center [1390, 24] width 68 height 49
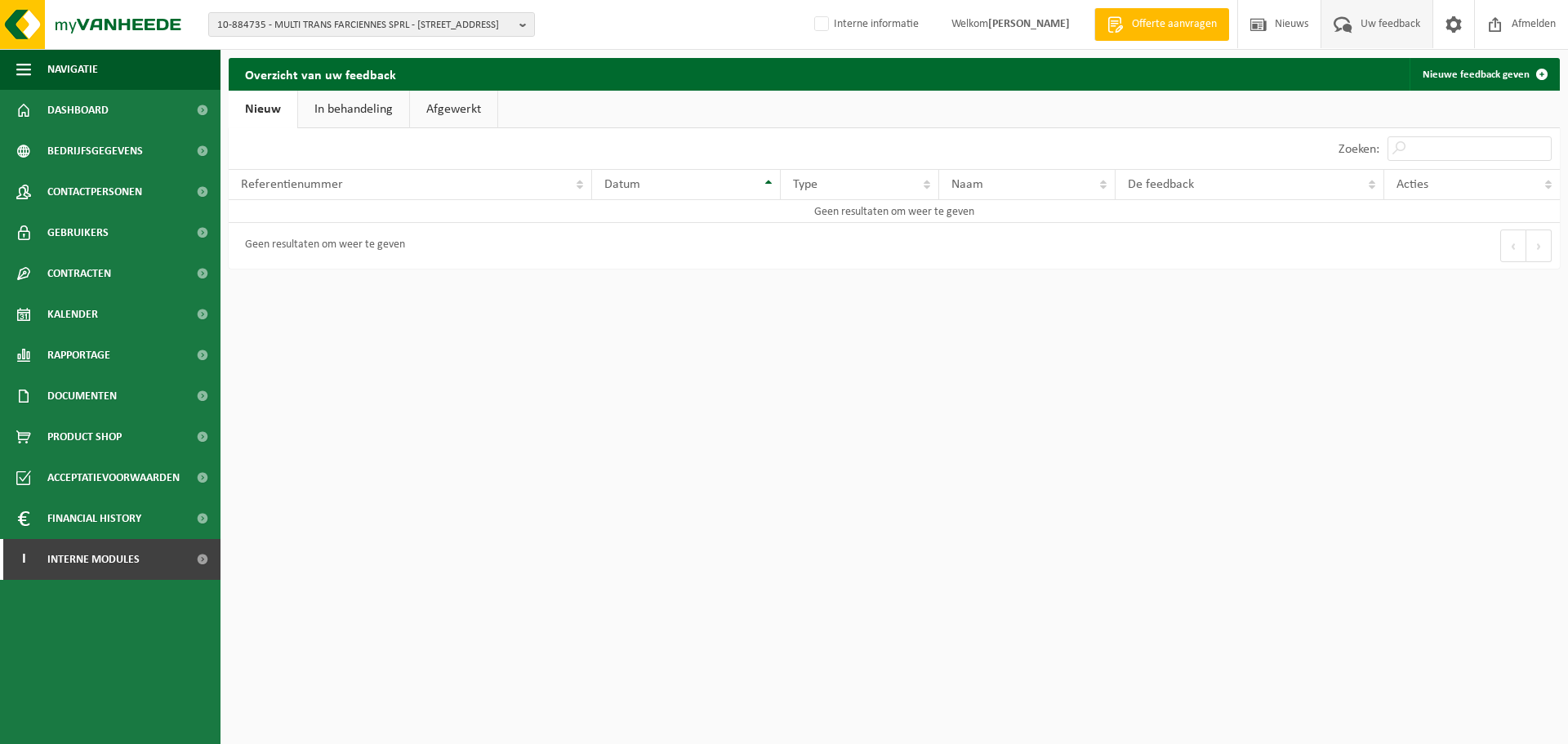
click at [367, 104] on link "In behandeling" at bounding box center [353, 109] width 111 height 38
click at [450, 108] on link "Afgewerkt" at bounding box center [456, 109] width 87 height 38
click at [441, 25] on span "10-884735 - MULTI TRANS FARCIENNES SPRL - 6240 FARCIENNES, RUE DU DRIA 46" at bounding box center [365, 24] width 295 height 24
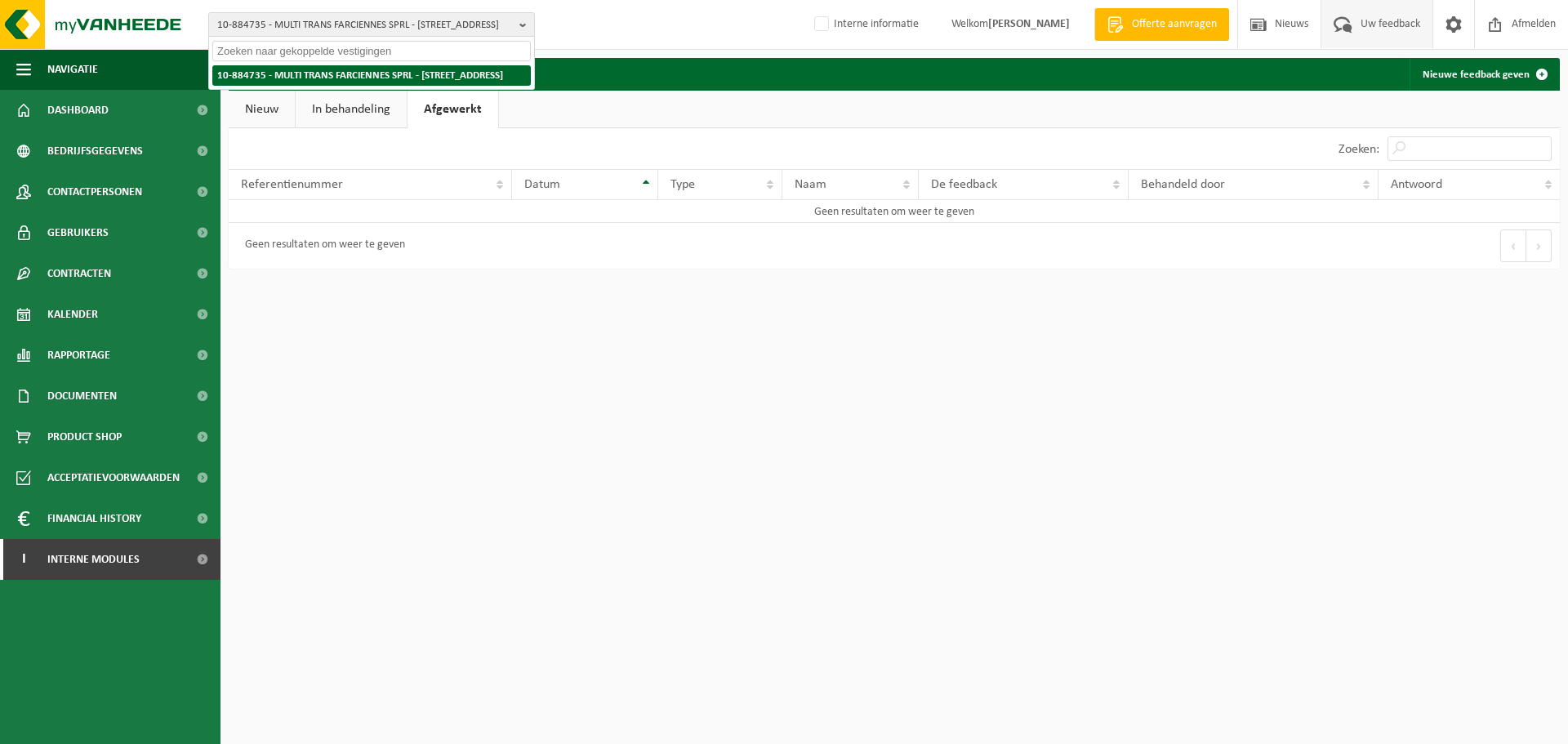
click at [356, 76] on strong "10-884735 - MULTI TRANS FARCIENNES SPRL - 6240 FARCIENNES, RUE DU DRIA 46" at bounding box center [360, 75] width 285 height 11
click at [617, 54] on div "Overzicht van uw feedback Nieuwe feedback geven Even geduld. Door de grote hoev…" at bounding box center [784, 142] width 1568 height 285
click at [364, 16] on span "10-884735 - MULTI TRANS FARCIENNES SPRL - 6240 FARCIENNES, RUE DU DRIA 46" at bounding box center [365, 24] width 295 height 24
paste input "10-970751"
type input "10-970751"
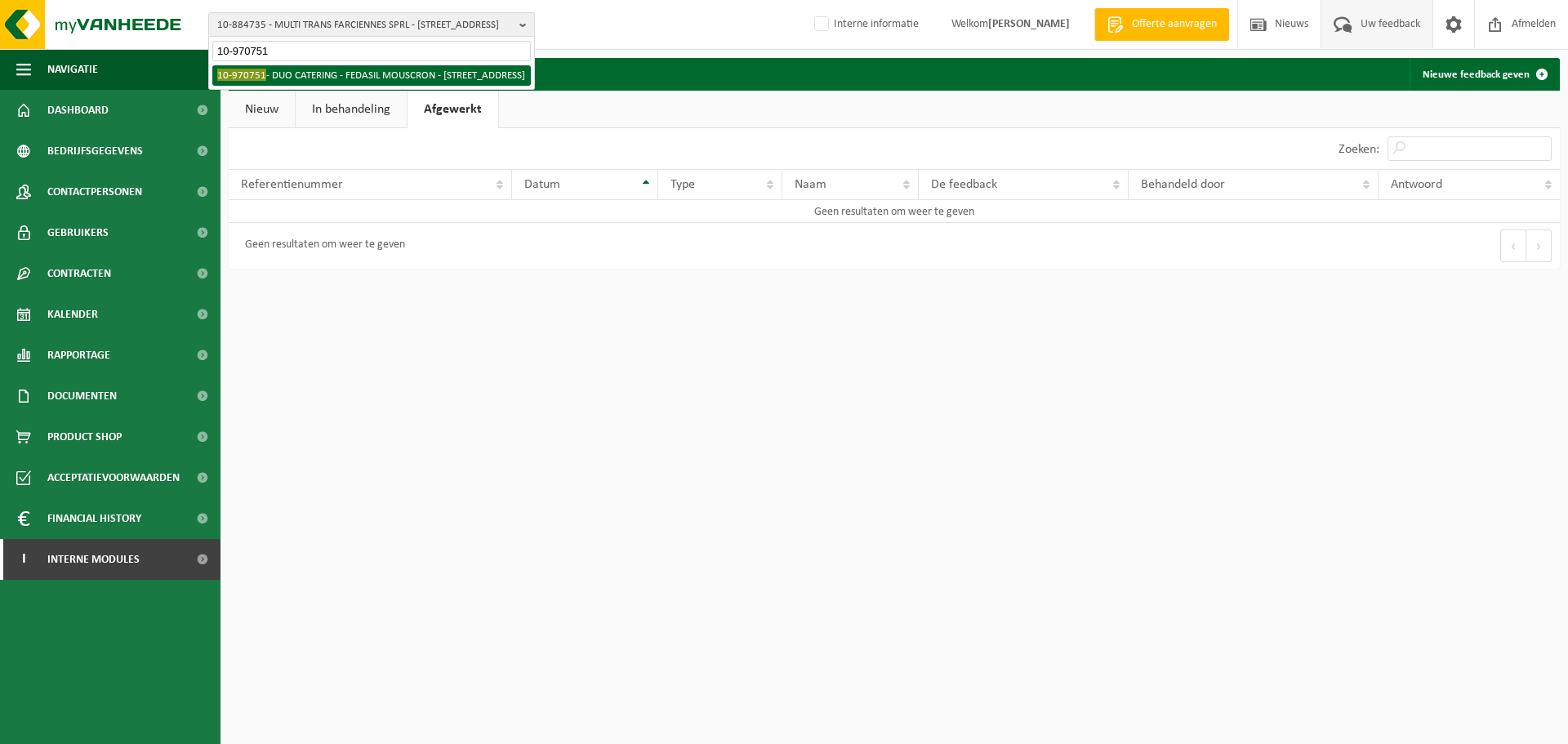
click at [352, 72] on li "10-970751 - DUO CATERING - FEDASIL MOUSCRON - 7700 MOUSCRON, RUE DU COUVENT 39" at bounding box center [372, 75] width 318 height 20
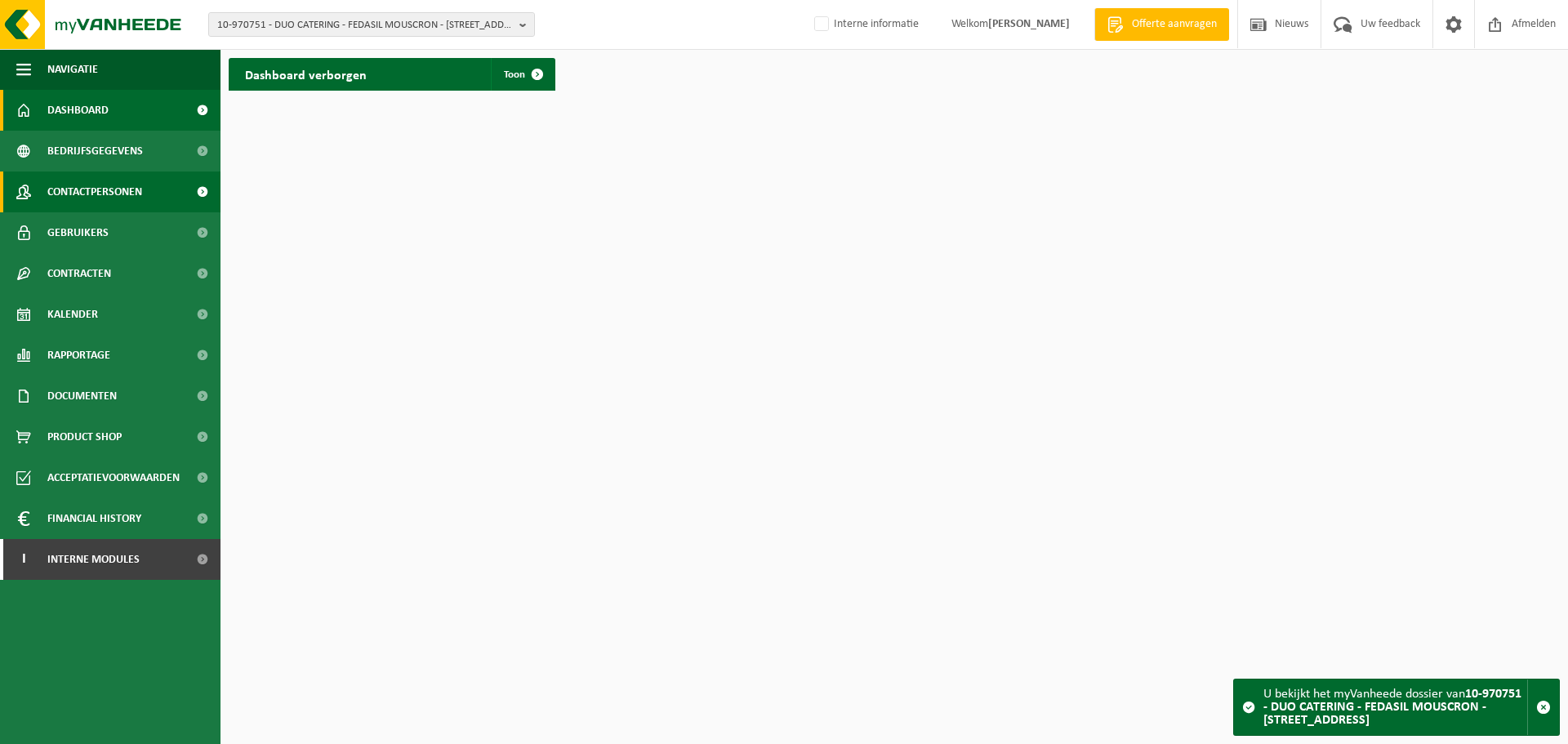
click at [96, 197] on span "Contactpersonen" at bounding box center [95, 192] width 95 height 41
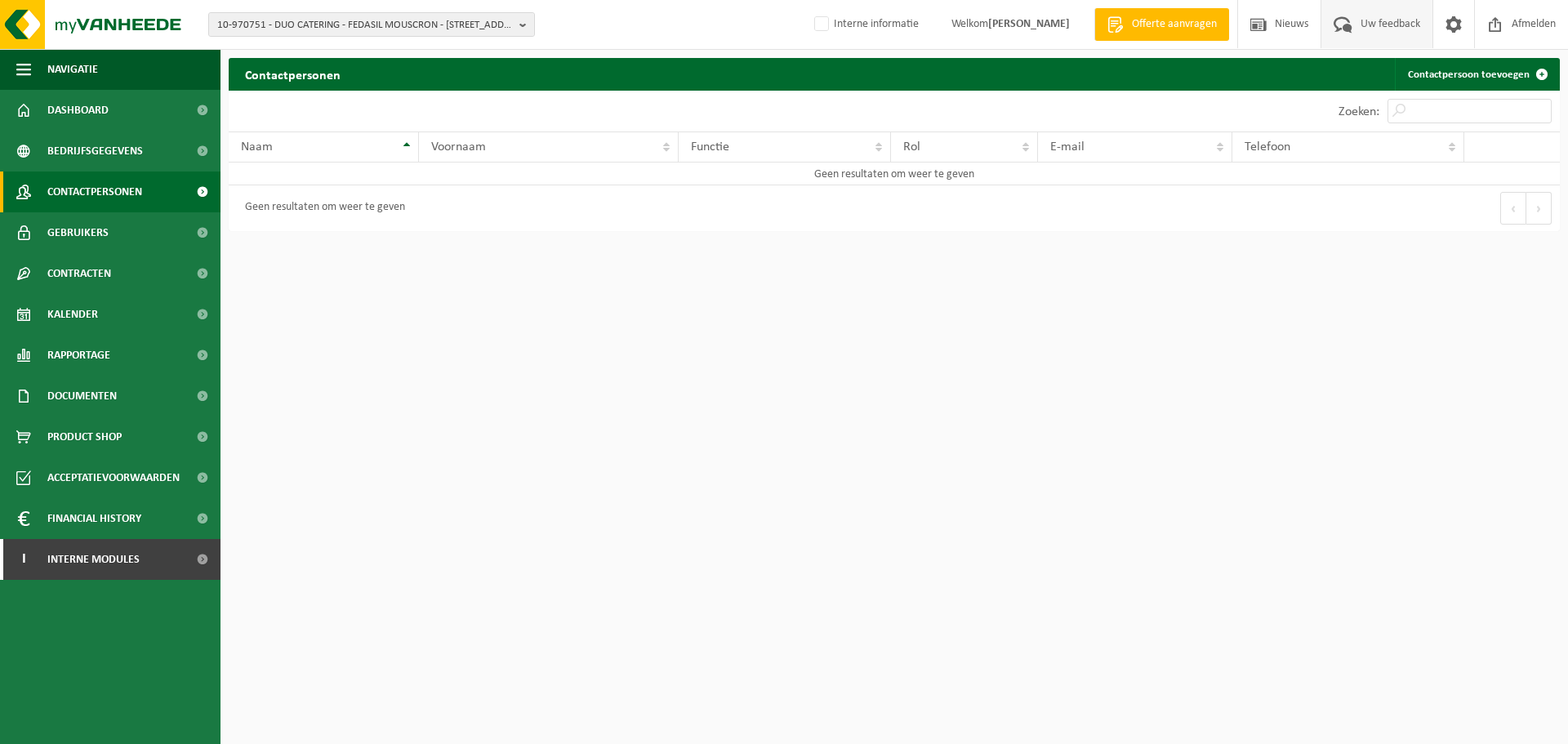
click at [1361, 25] on span "Uw feedback" at bounding box center [1390, 24] width 68 height 49
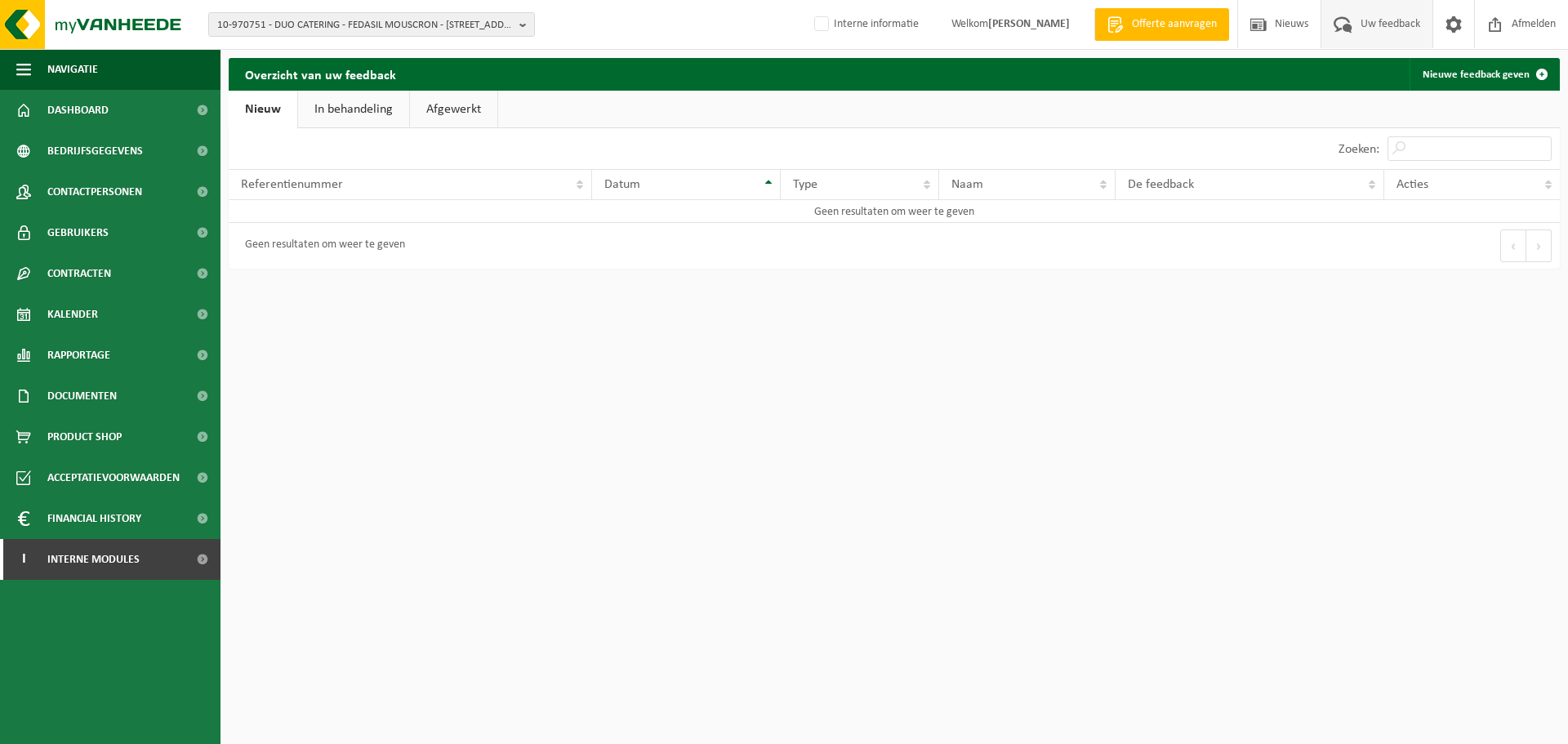
click at [447, 102] on link "Afgewerkt" at bounding box center [453, 109] width 87 height 38
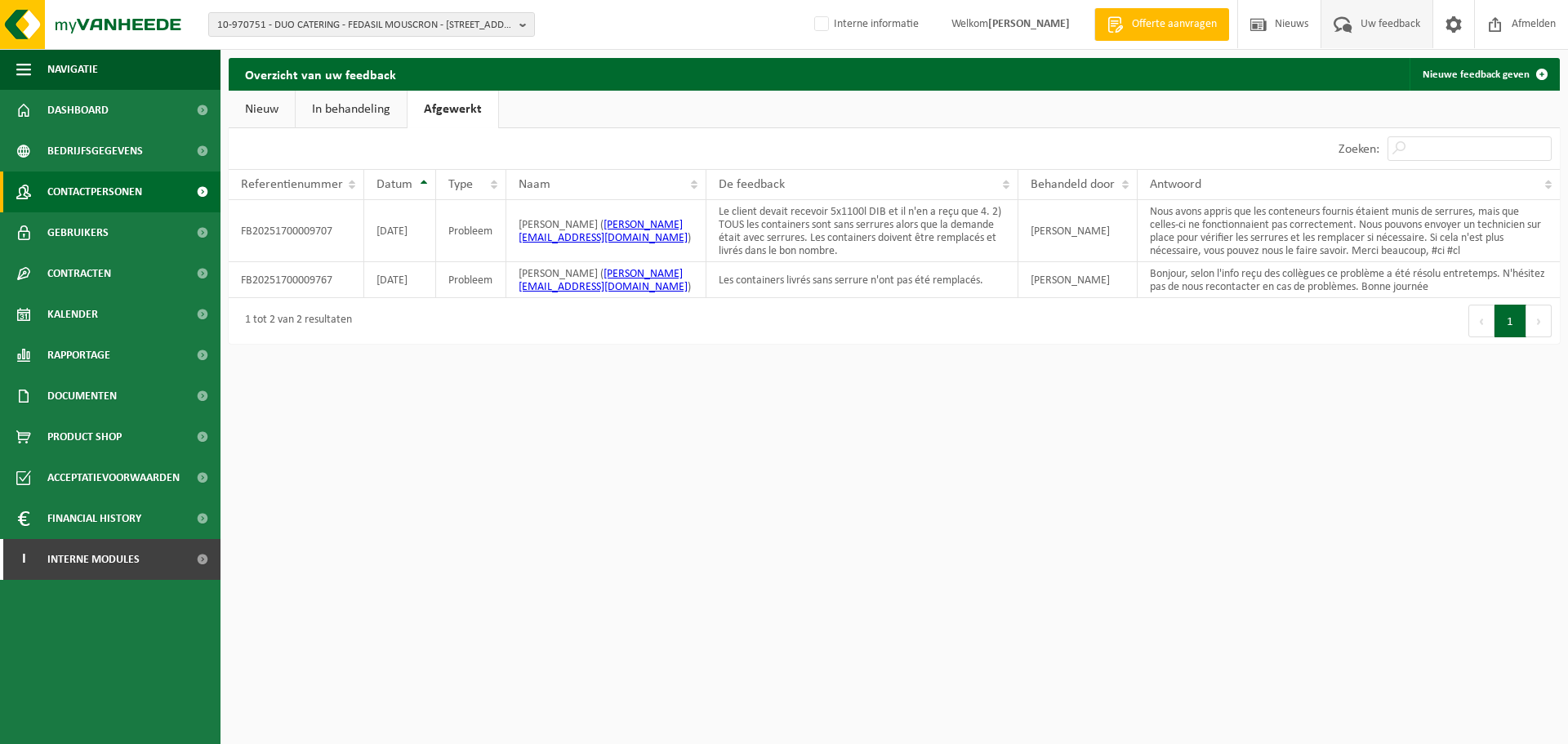
click at [117, 198] on span "Contactpersonen" at bounding box center [95, 192] width 95 height 41
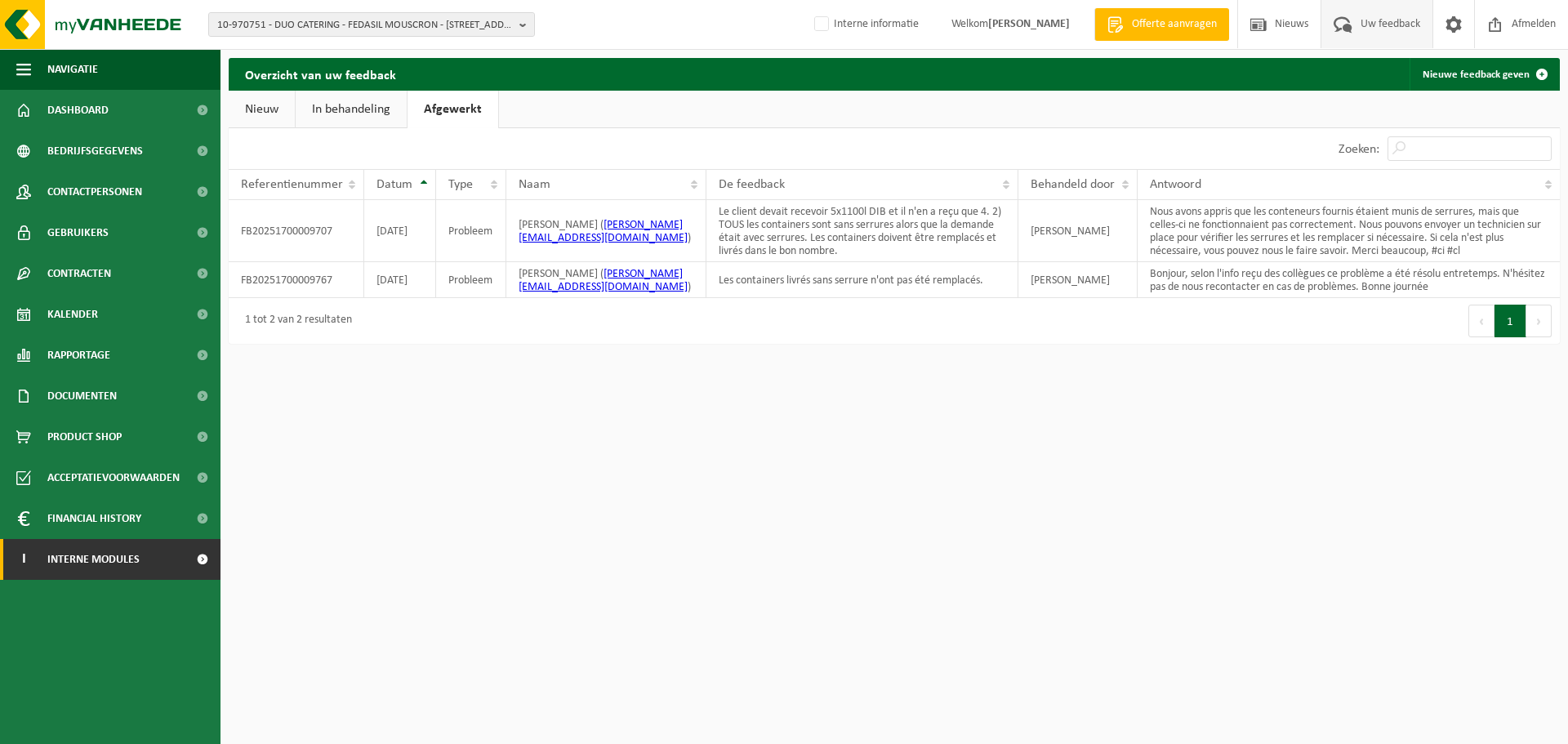
click at [95, 558] on span "Interne modules" at bounding box center [93, 559] width 92 height 41
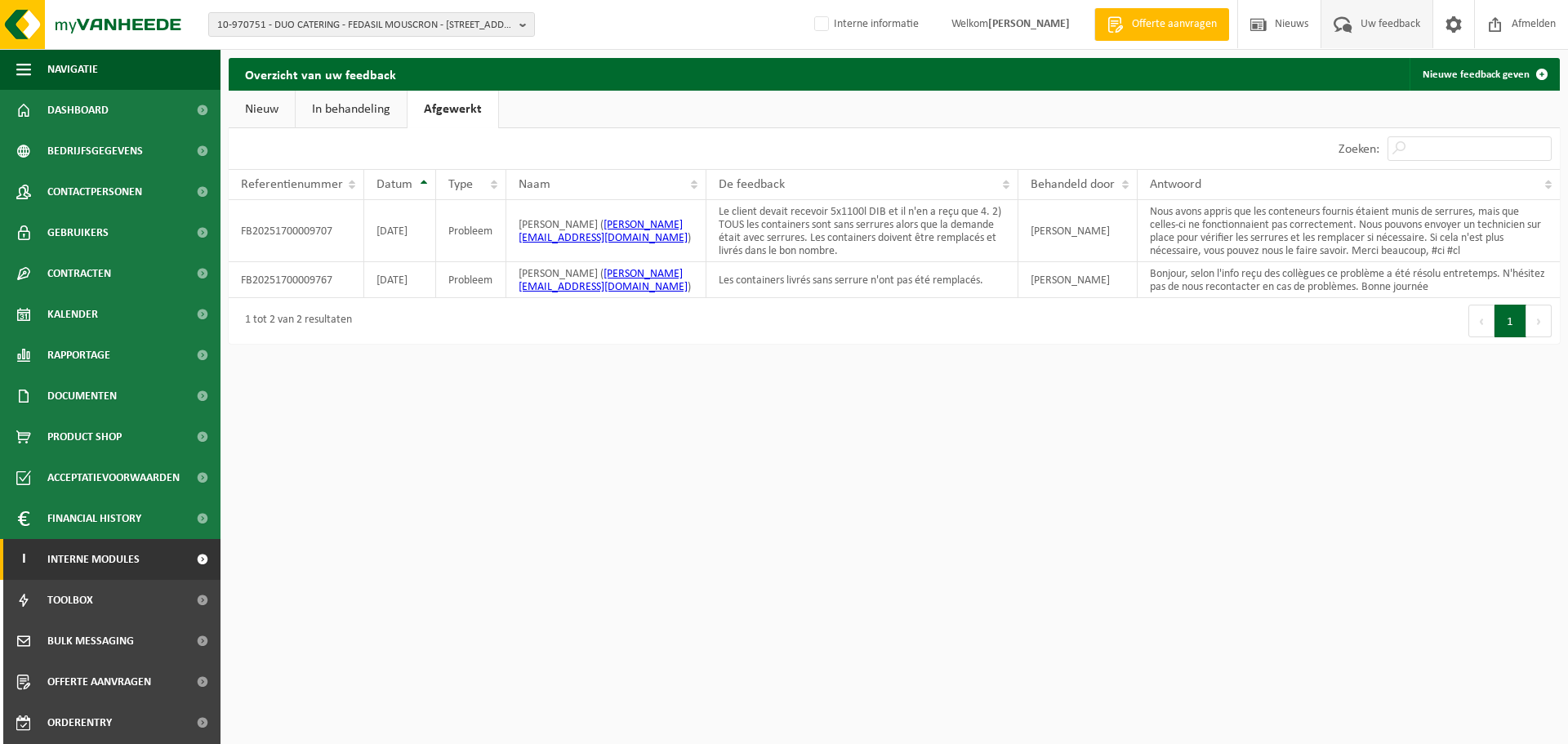
scroll to position [81, 0]
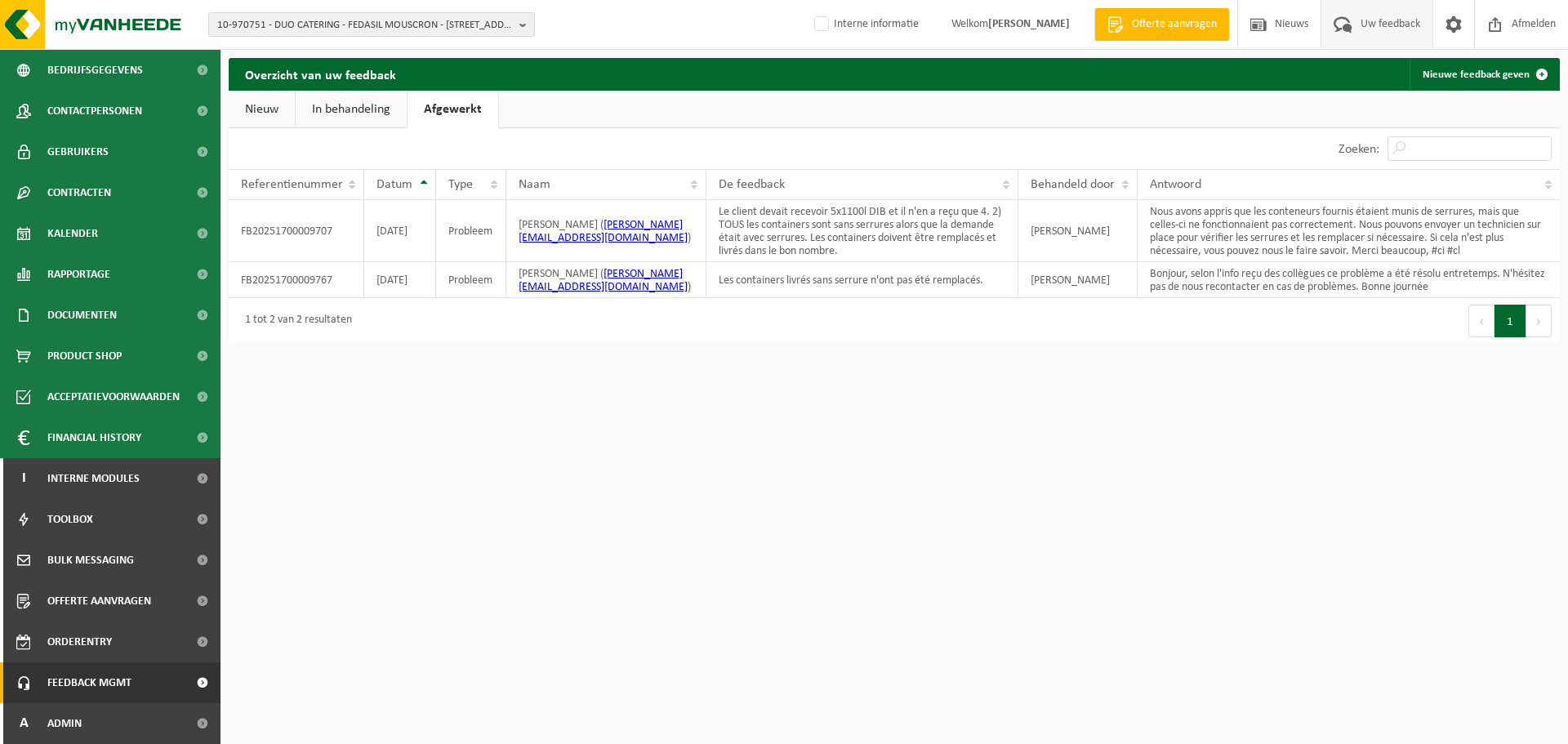
click at [69, 680] on span "Feedback MGMT" at bounding box center [89, 683] width 84 height 41
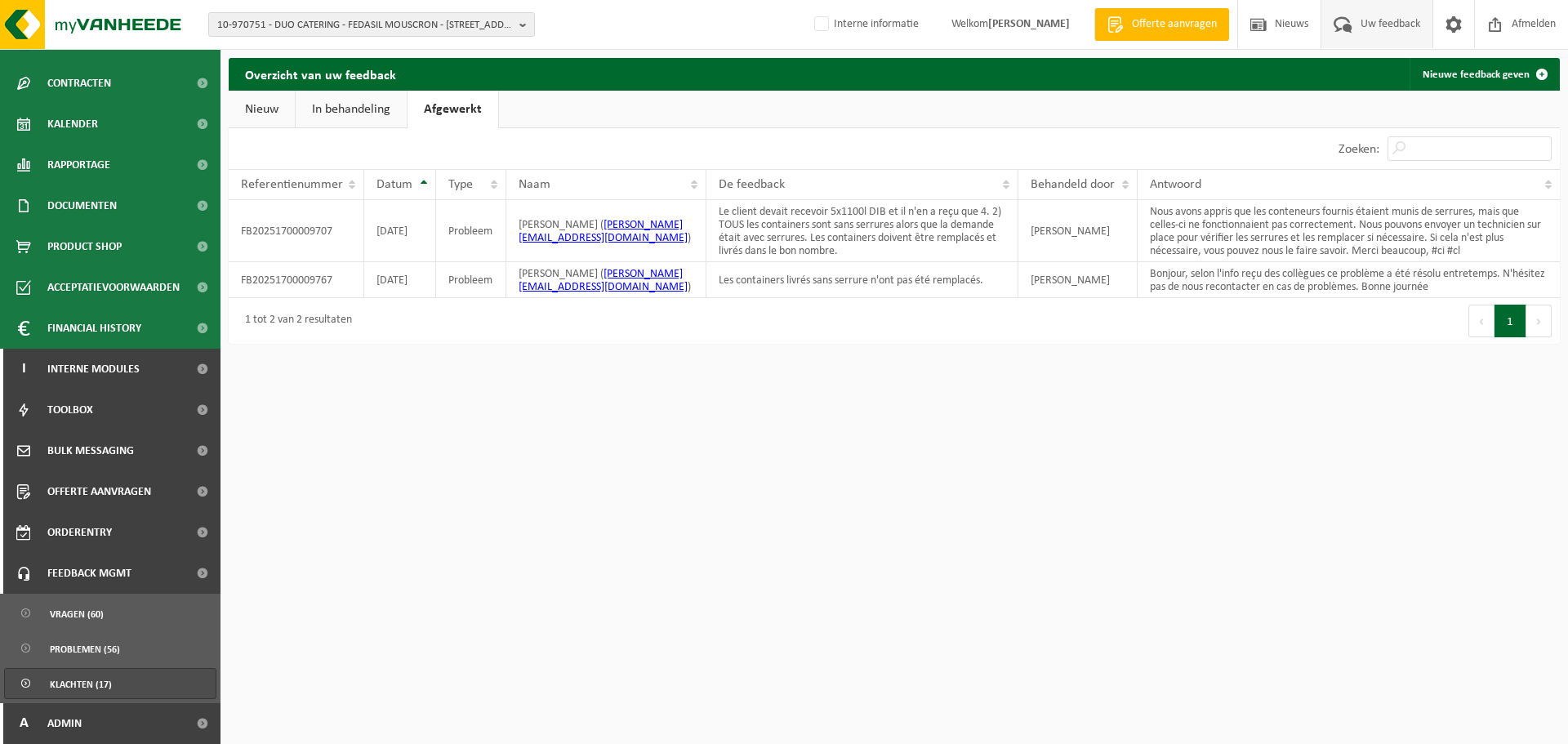
click at [90, 690] on span "Klachten (17)" at bounding box center [81, 685] width 62 height 31
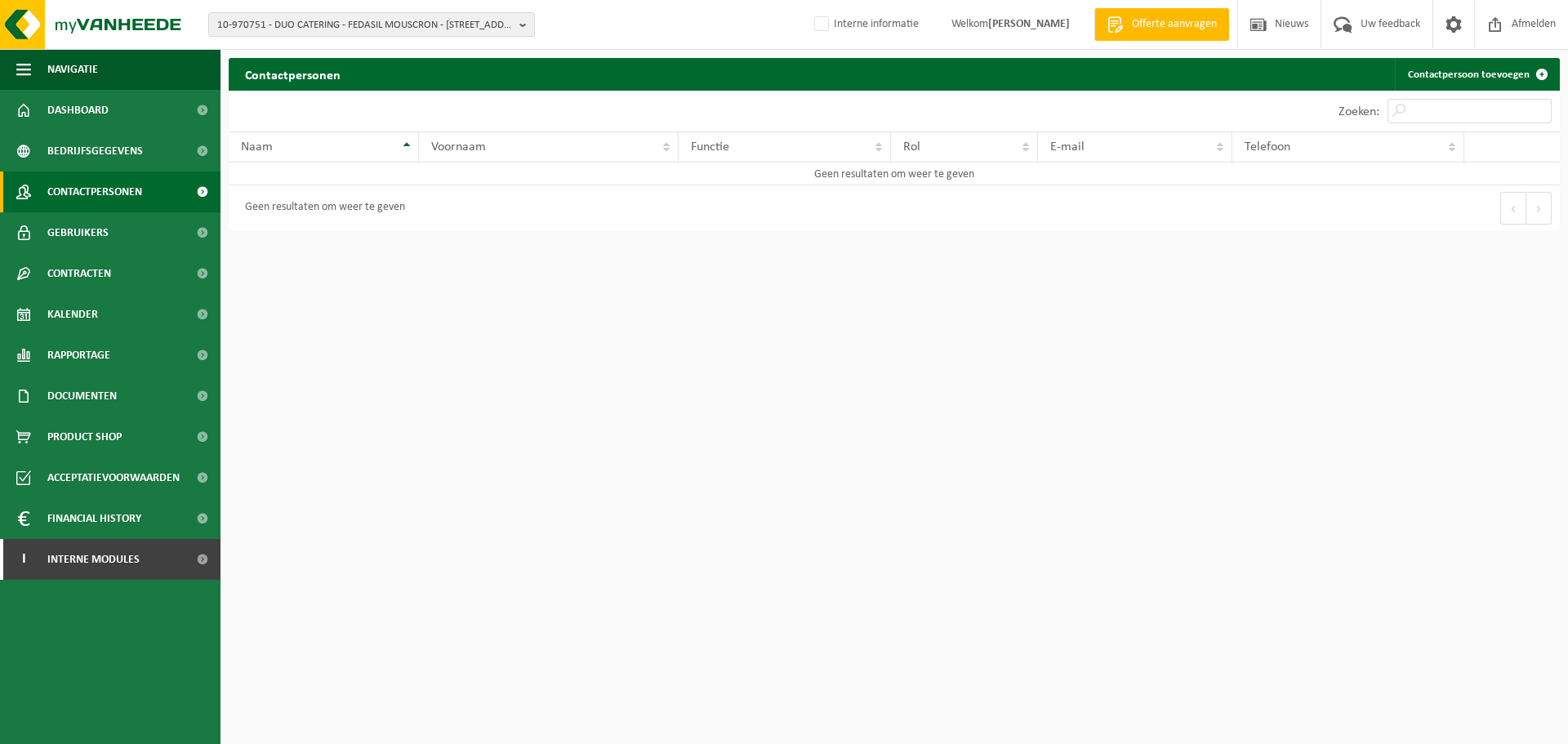
click at [669, 100] on div "10 25 50 100 10 resultaten weergeven" at bounding box center [560, 111] width 665 height 41
click at [560, 145] on div "Voornaam" at bounding box center [544, 147] width 226 height 13
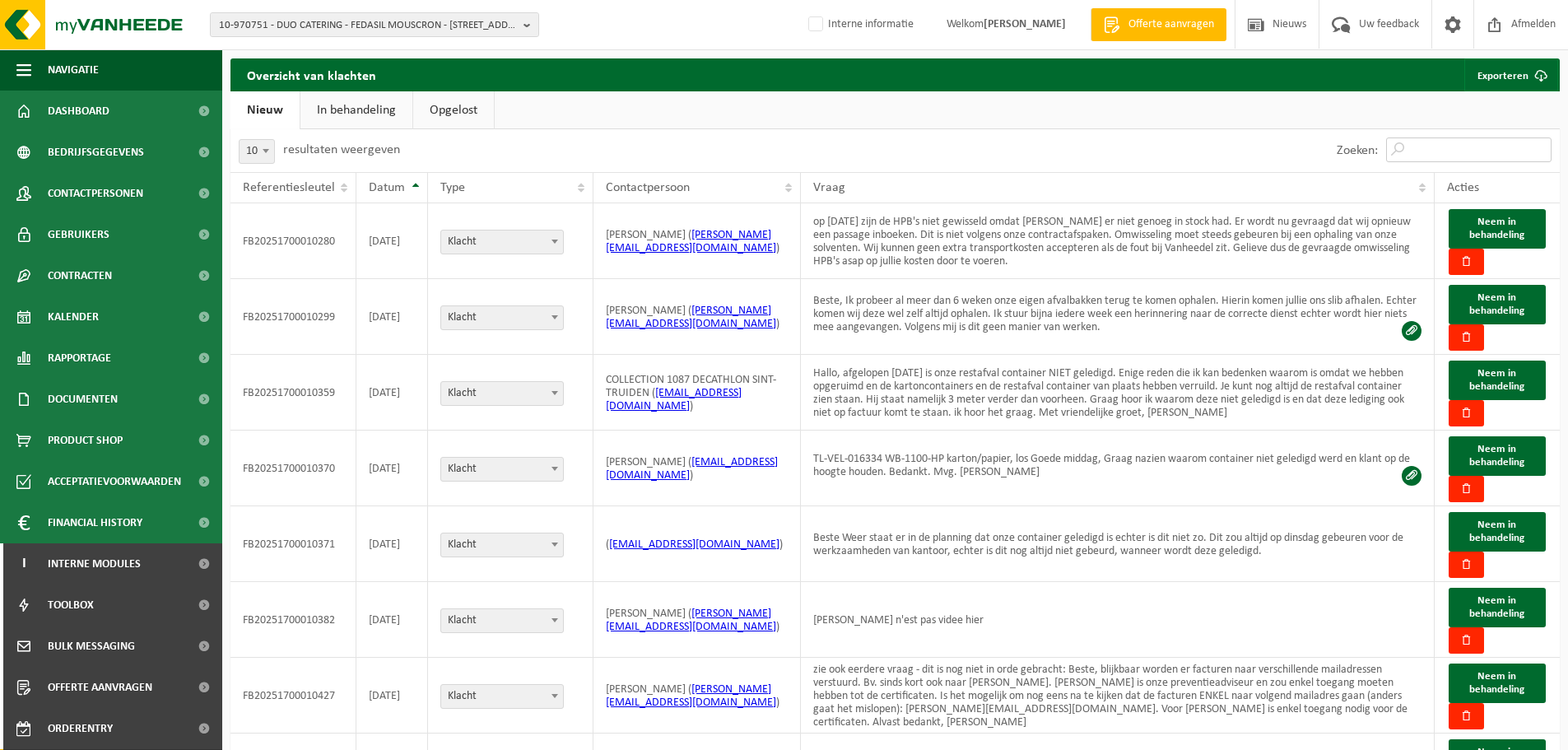
click at [1426, 154] on input "Zoeken:" at bounding box center [1468, 149] width 165 height 24
click at [370, 111] on link "In behandeling" at bounding box center [356, 110] width 112 height 38
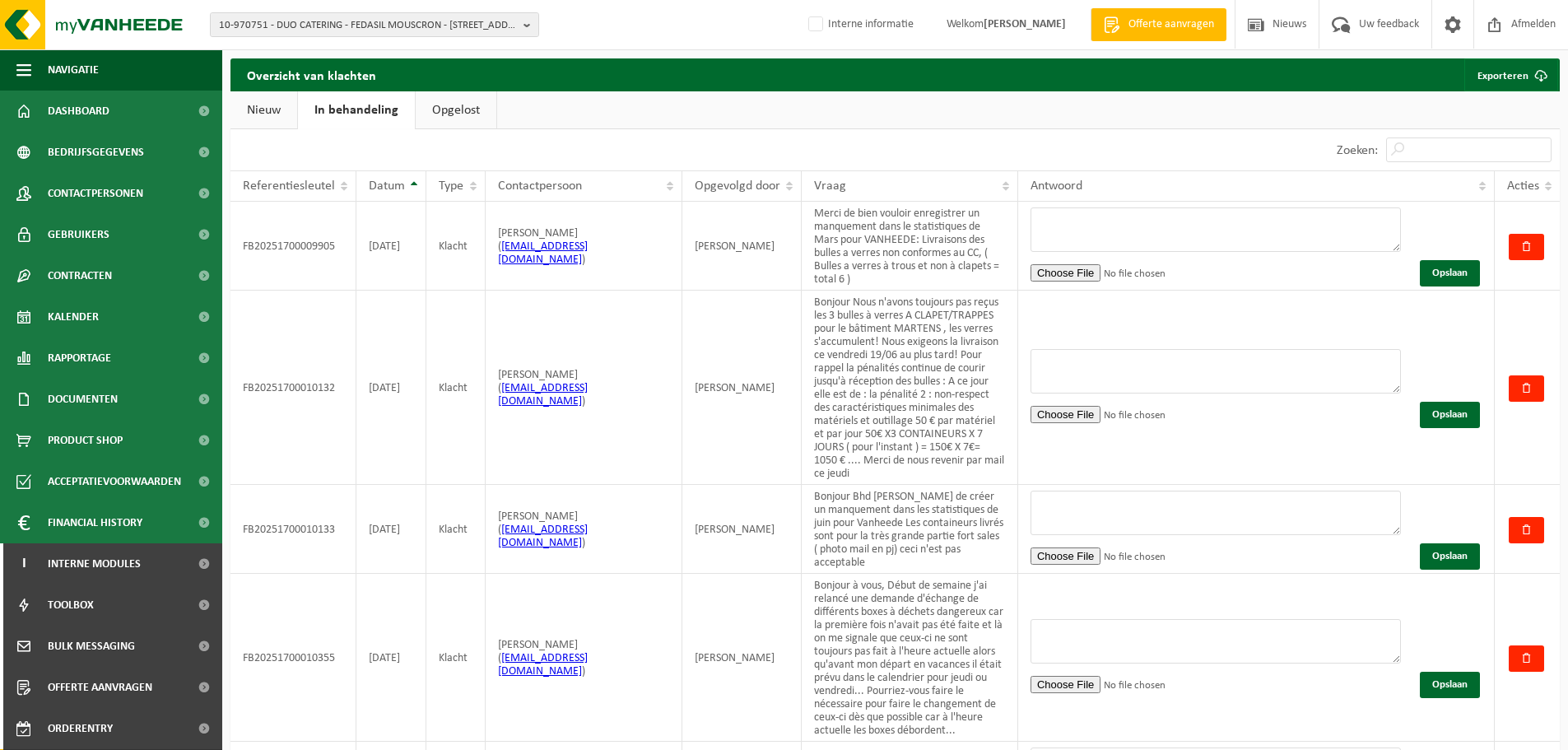
drag, startPoint x: 928, startPoint y: 274, endPoint x: 442, endPoint y: 101, distance: 515.9
click at [442, 101] on link "Opgelost" at bounding box center [456, 110] width 80 height 38
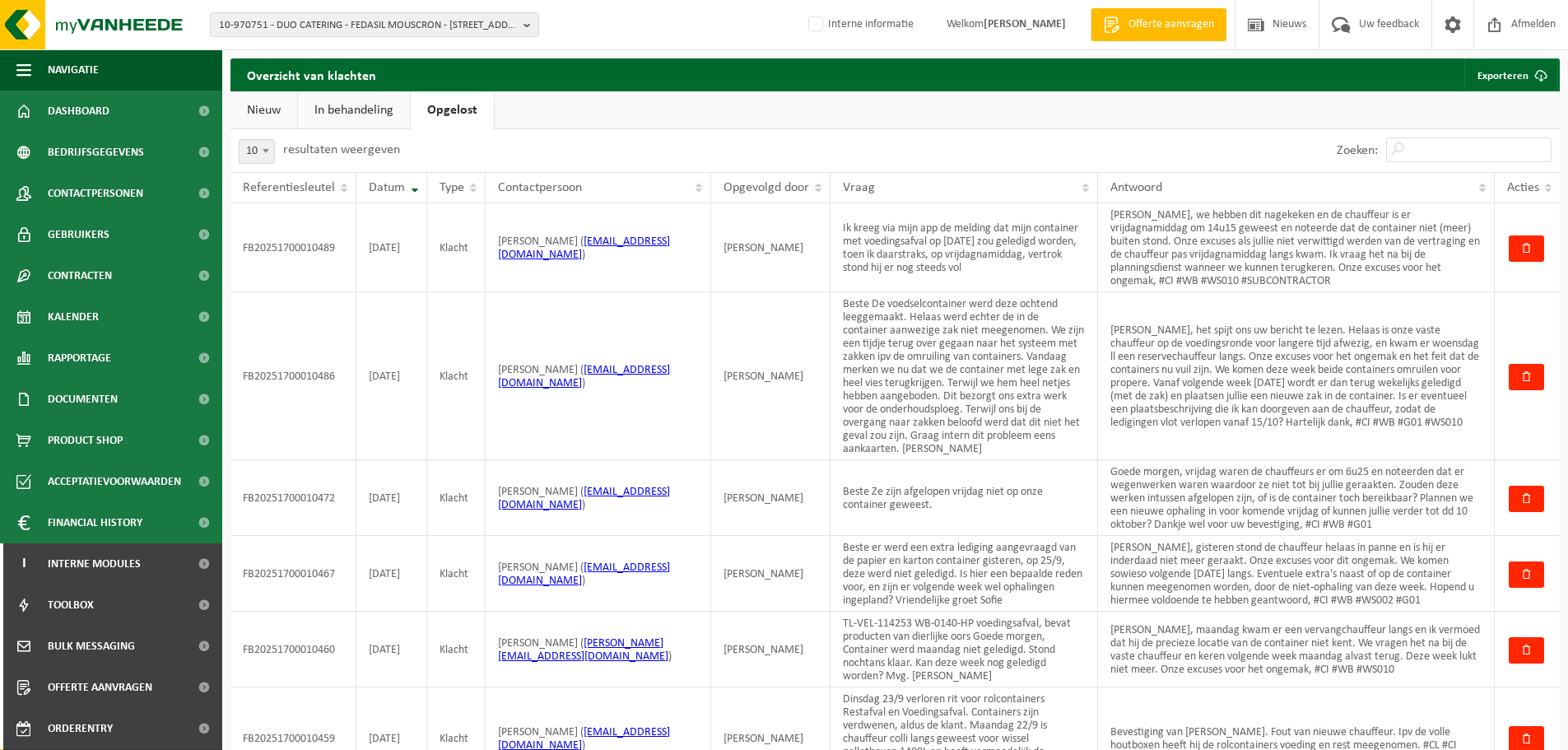
click at [1432, 137] on div "Zoeken:" at bounding box center [1444, 151] width 231 height 43
click at [1436, 148] on input "Zoeken:" at bounding box center [1468, 149] width 165 height 24
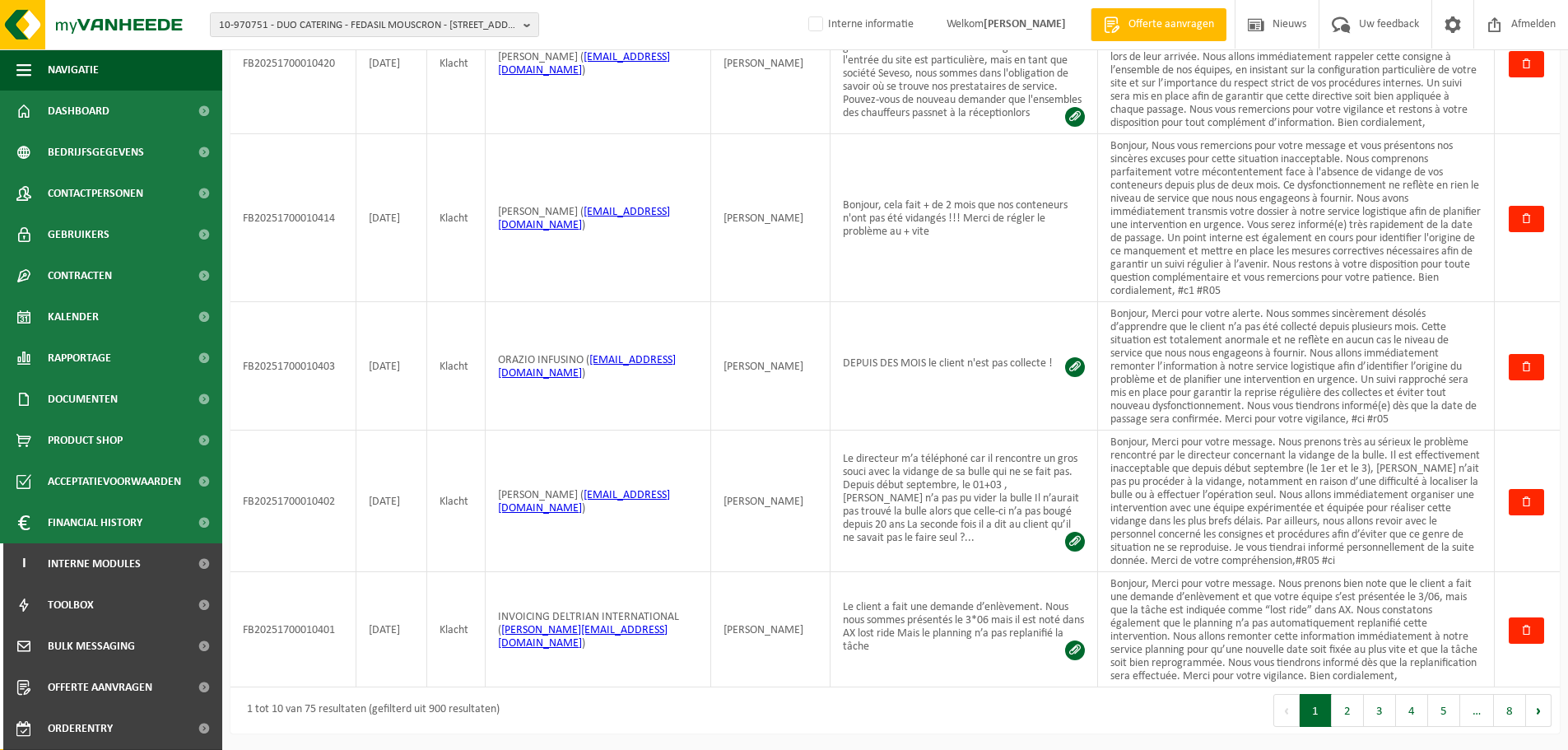
scroll to position [985, 0]
type input "aurelie"
click at [308, 710] on div "1 tot 10 van 75 resultaten (gefilterd uit 900 resultaten)" at bounding box center [369, 711] width 261 height 29
click at [573, 712] on div "1 tot 10 van 75 resultaten (gefilterd uit 900 resultaten)" at bounding box center [562, 710] width 665 height 46
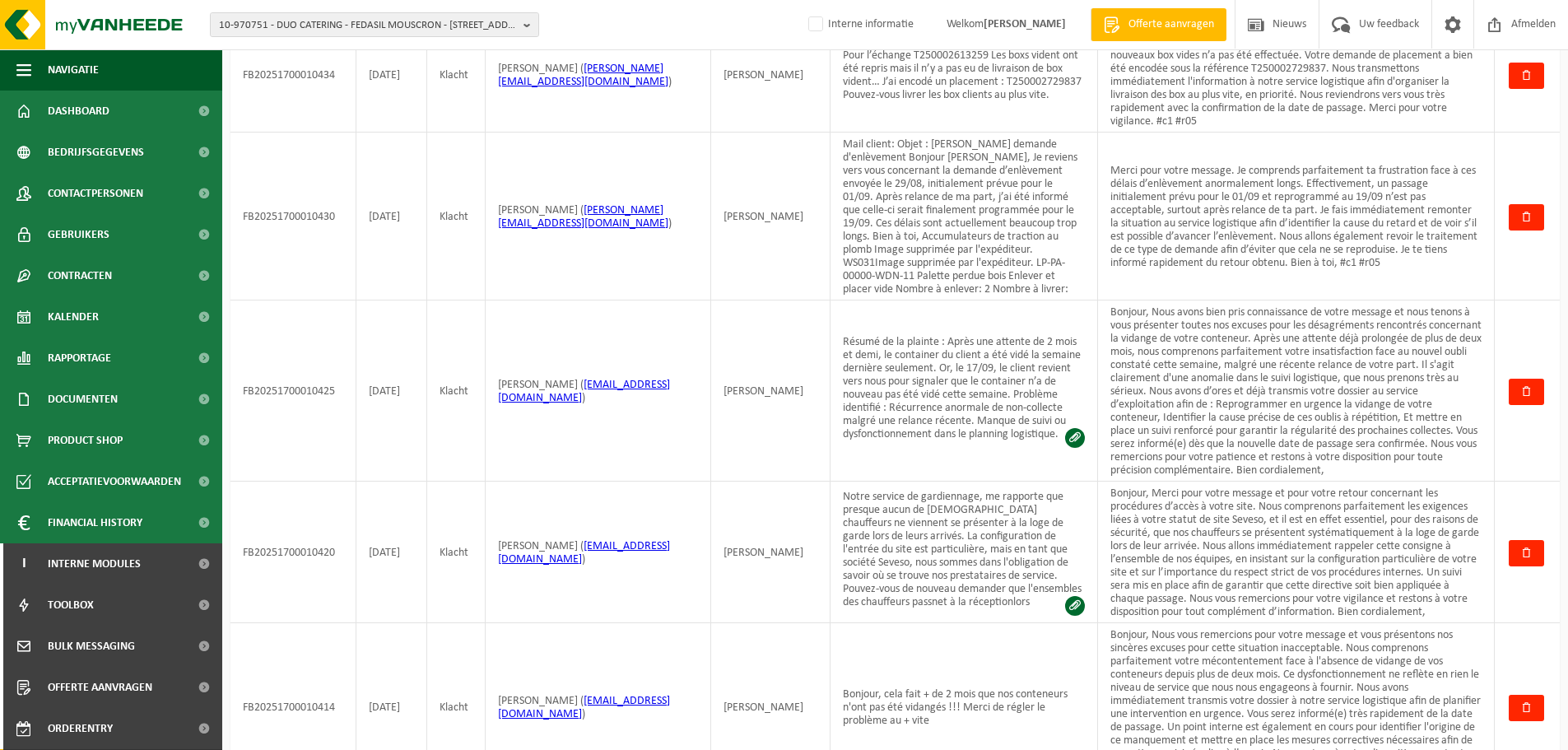
scroll to position [482, 0]
click at [824, 426] on td "[PERSON_NAME]" at bounding box center [771, 392] width 119 height 181
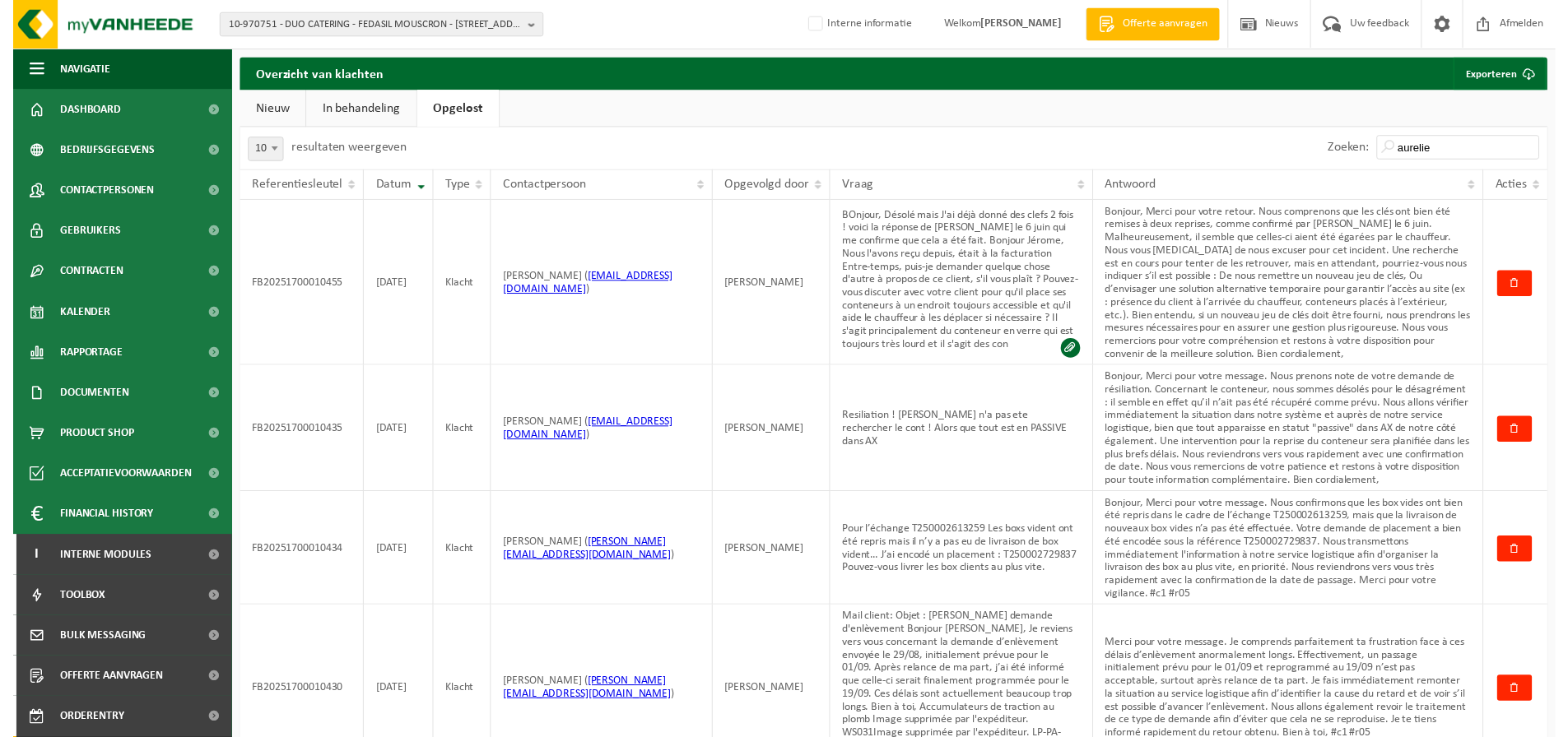
scroll to position [1, 0]
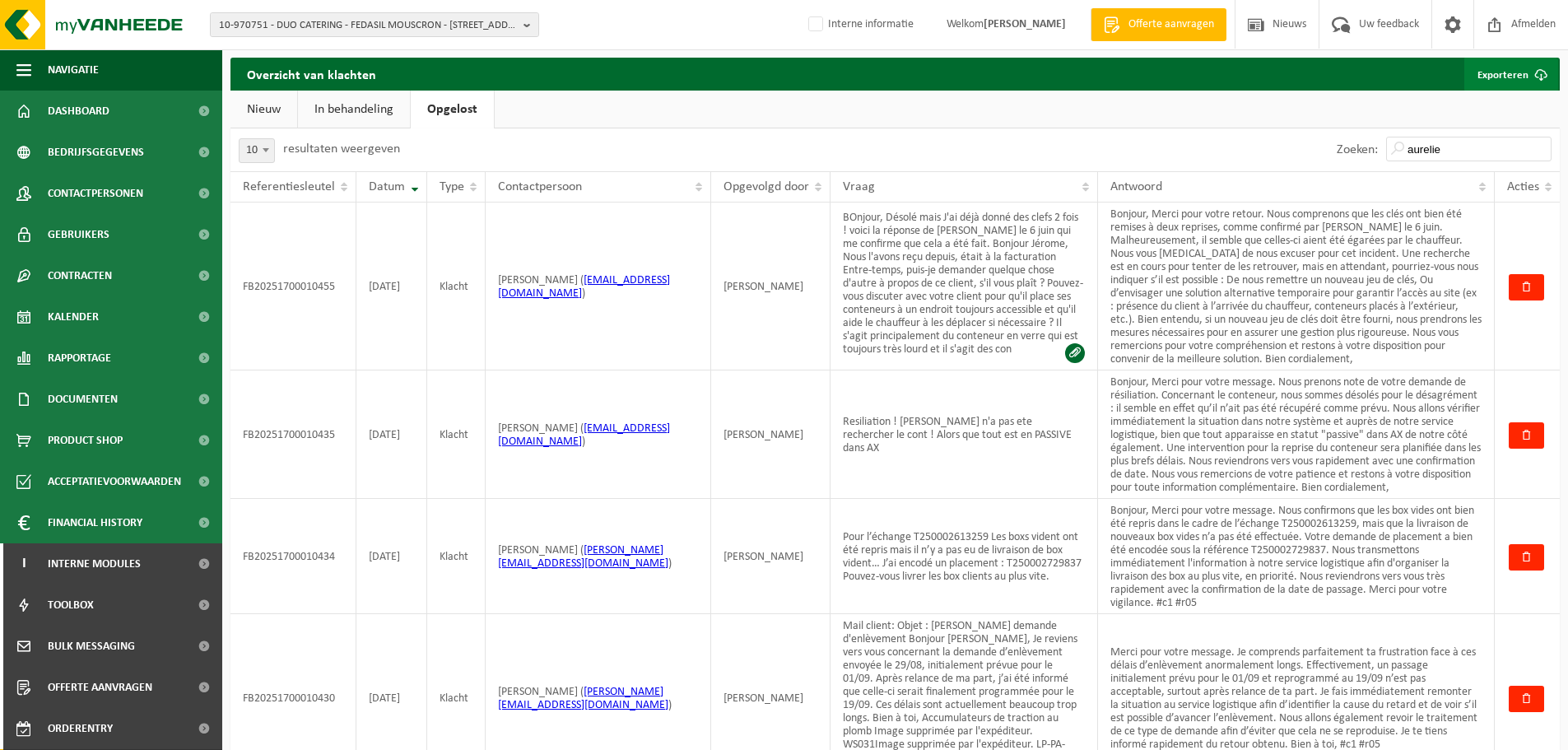
click at [1512, 77] on link "Exporteren" at bounding box center [1511, 74] width 94 height 33
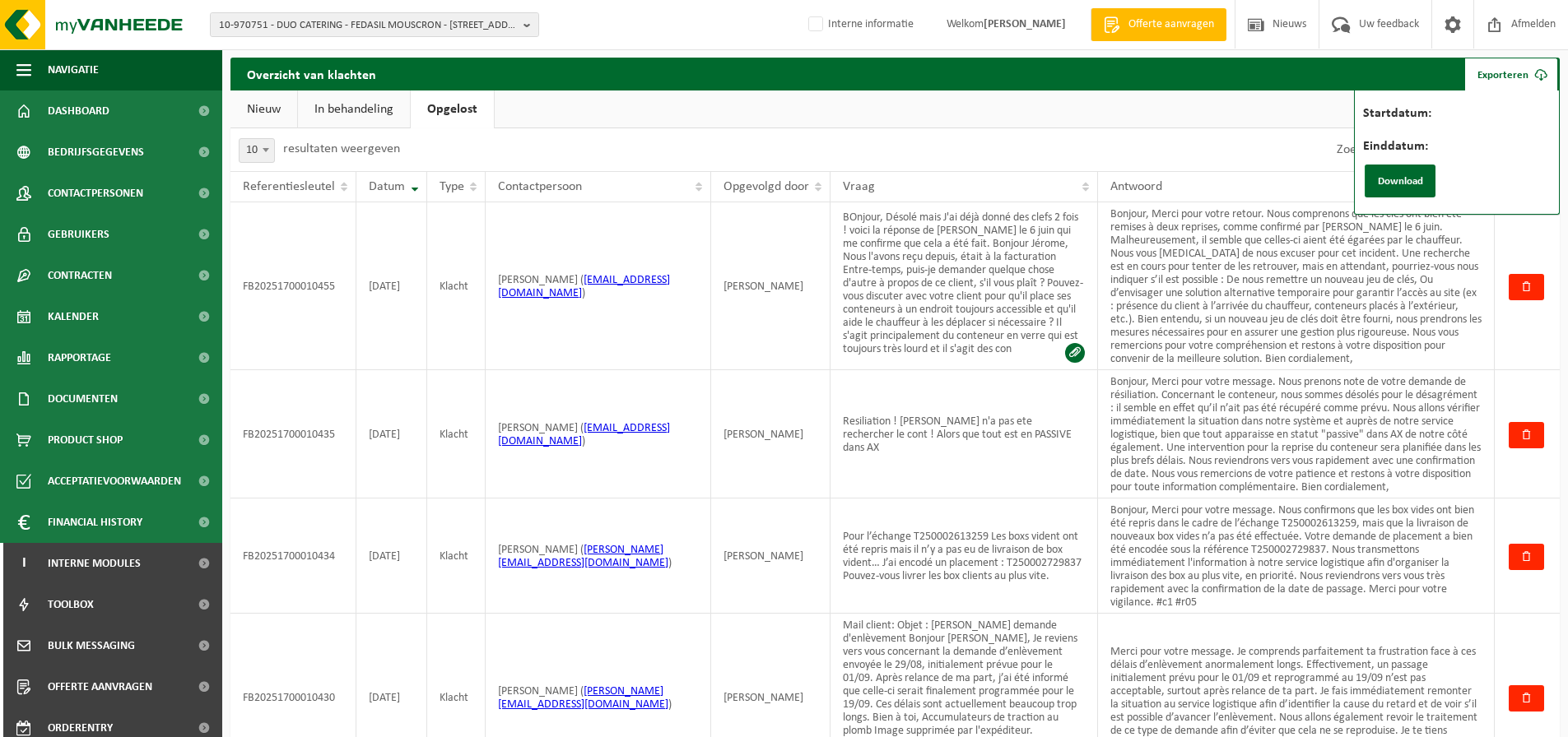
click at [1467, 119] on label "Startdatum:" at bounding box center [1480, 115] width 233 height 17
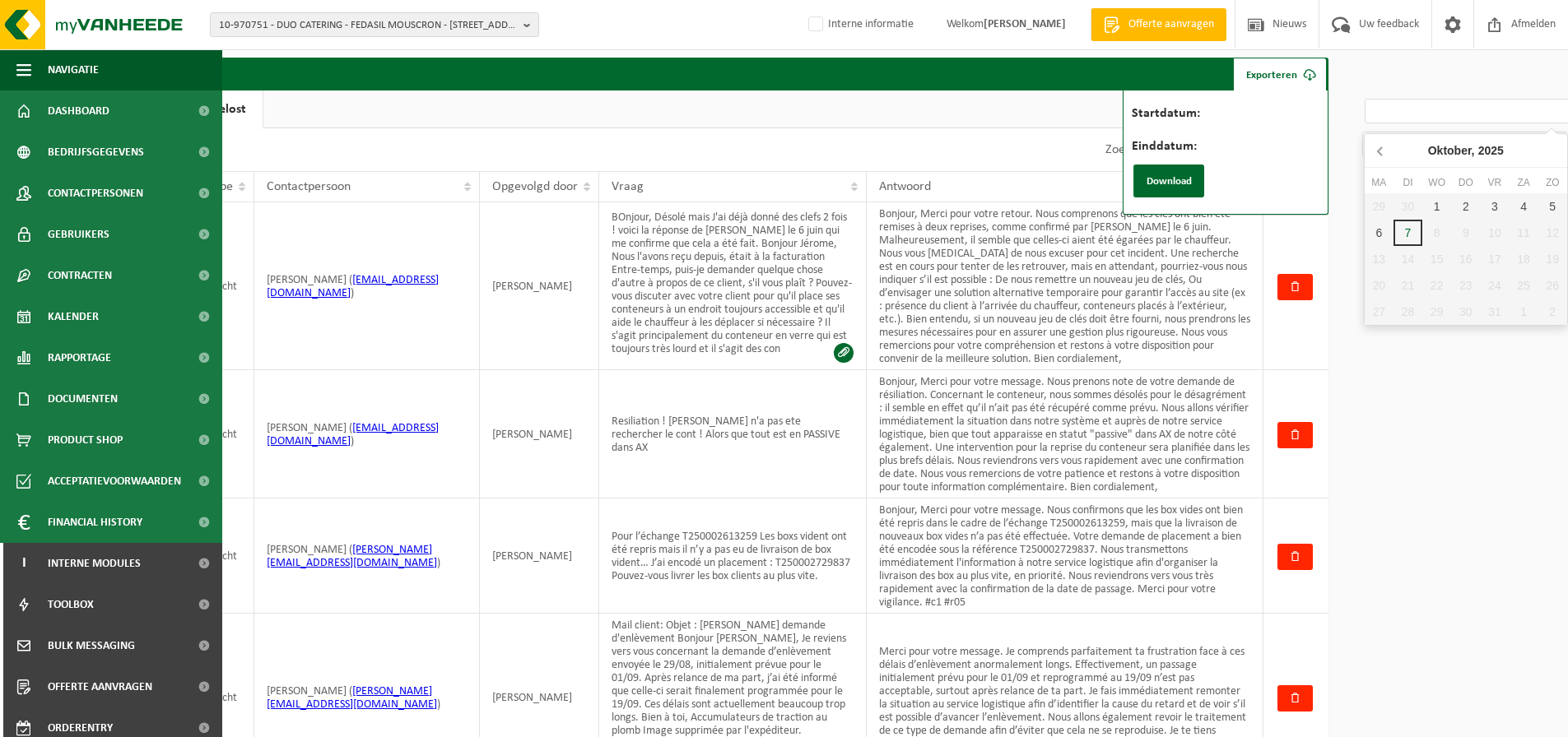
click at [1380, 152] on icon at bounding box center [1381, 150] width 26 height 26
click at [1492, 200] on div "1" at bounding box center [1494, 207] width 28 height 26
type input "2025-08-01"
click at [1446, 147] on input "Einddatum:" at bounding box center [1464, 144] width 205 height 24
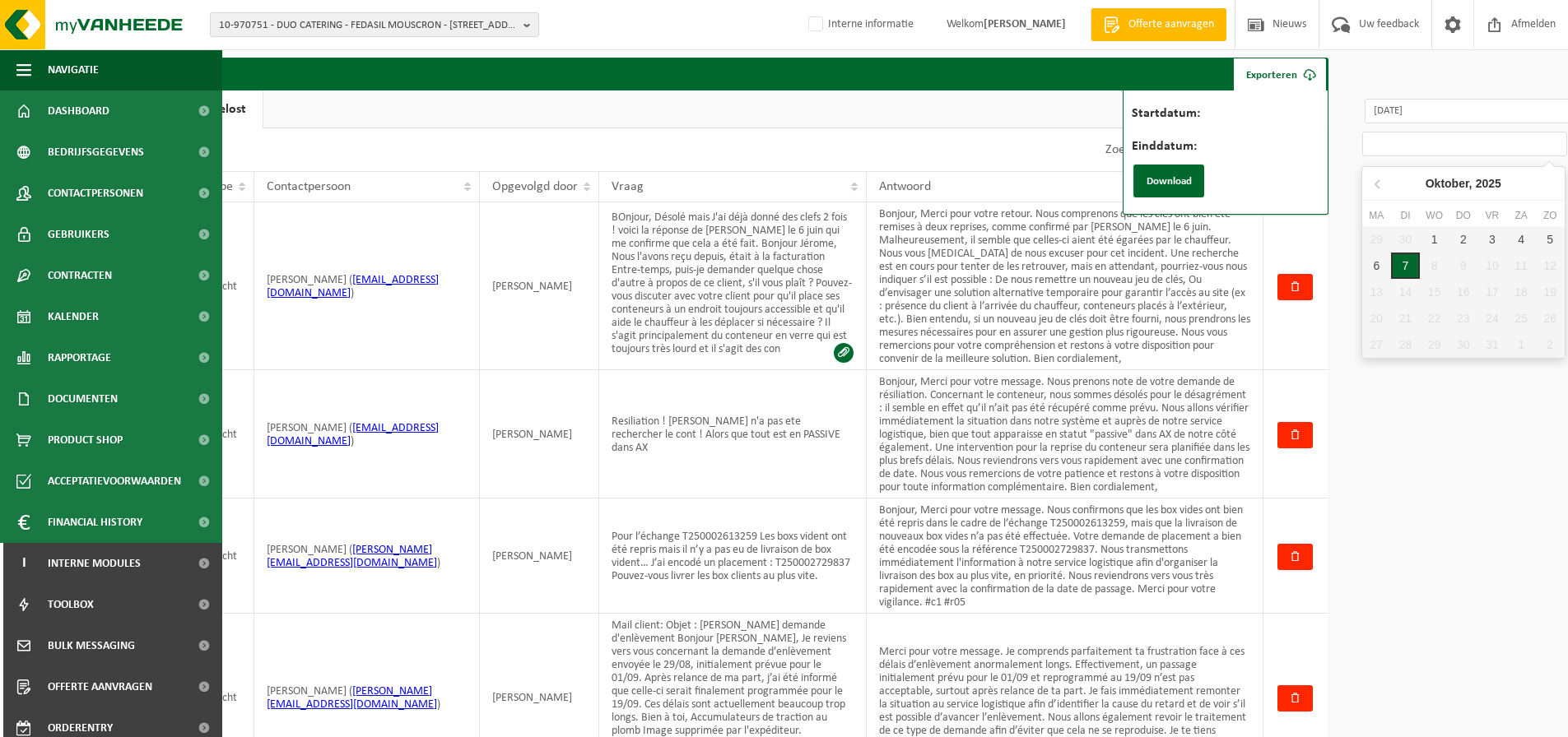
click at [1405, 266] on div "7" at bounding box center [1405, 265] width 28 height 26
type input "2025-10-07"
click at [1186, 178] on button "Download" at bounding box center [1169, 181] width 70 height 33
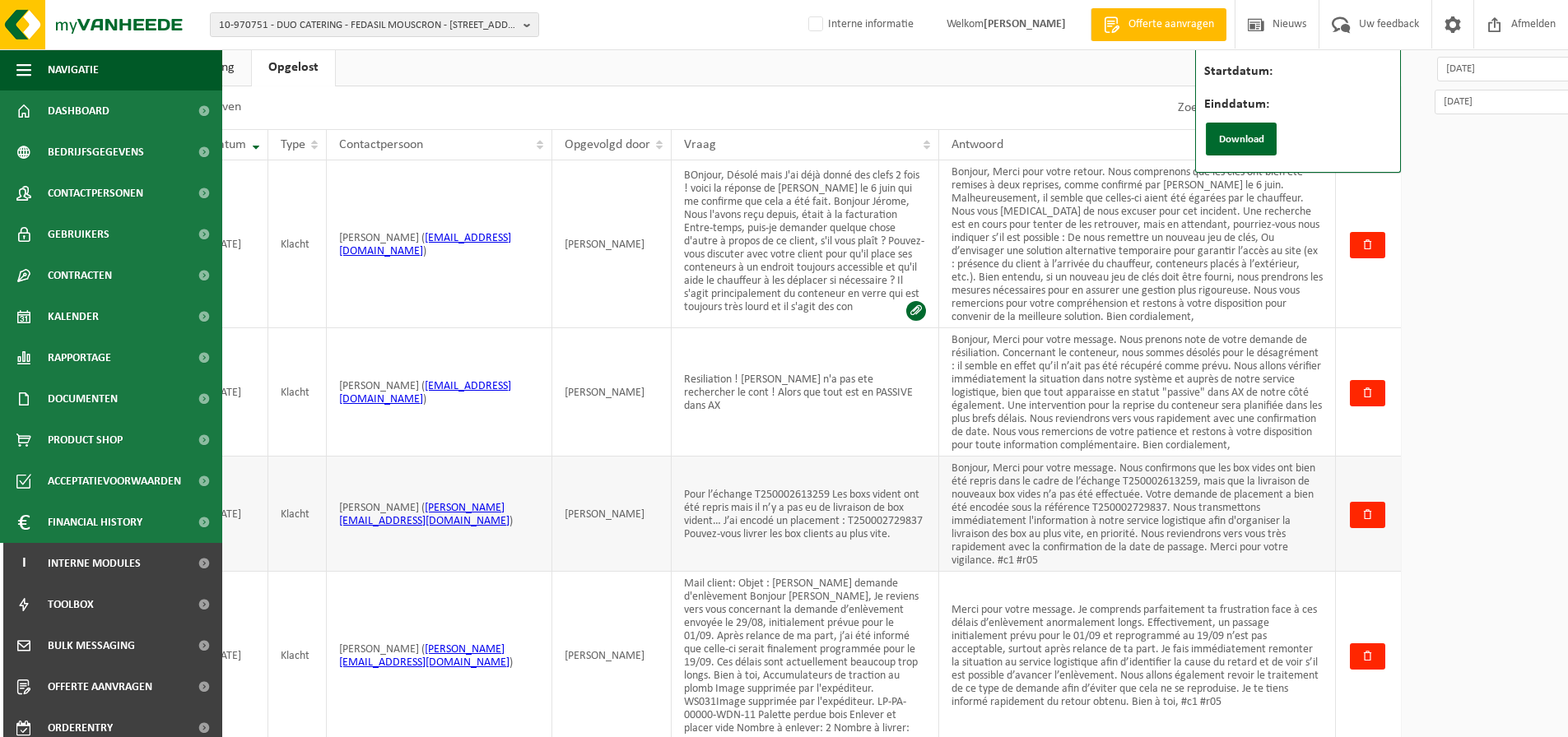
scroll to position [44, 159]
drag, startPoint x: 1035, startPoint y: 572, endPoint x: 996, endPoint y: 575, distance: 39.1
click at [996, 572] on td "Bonjour, Merci pour votre message. Nous confirmons que les box vides ont bien é…" at bounding box center [1136, 514] width 396 height 115
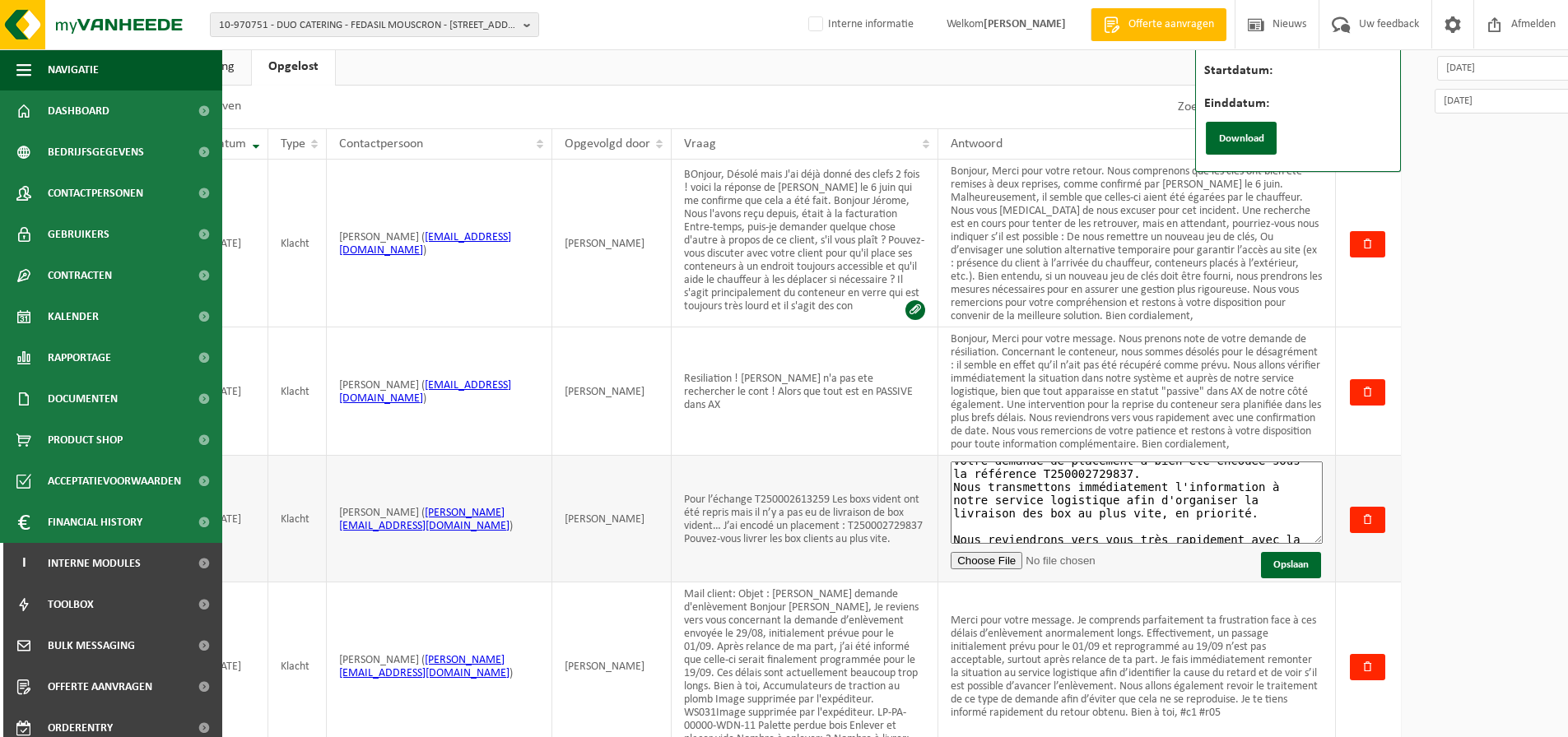
scroll to position [174, 0]
drag, startPoint x: 1180, startPoint y: 544, endPoint x: 1129, endPoint y: 547, distance: 51.1
click at [1129, 544] on textarea "Bonjour, Merci pour votre message. Nous confirmons que les box vides ont bien é…" at bounding box center [1136, 503] width 372 height 82
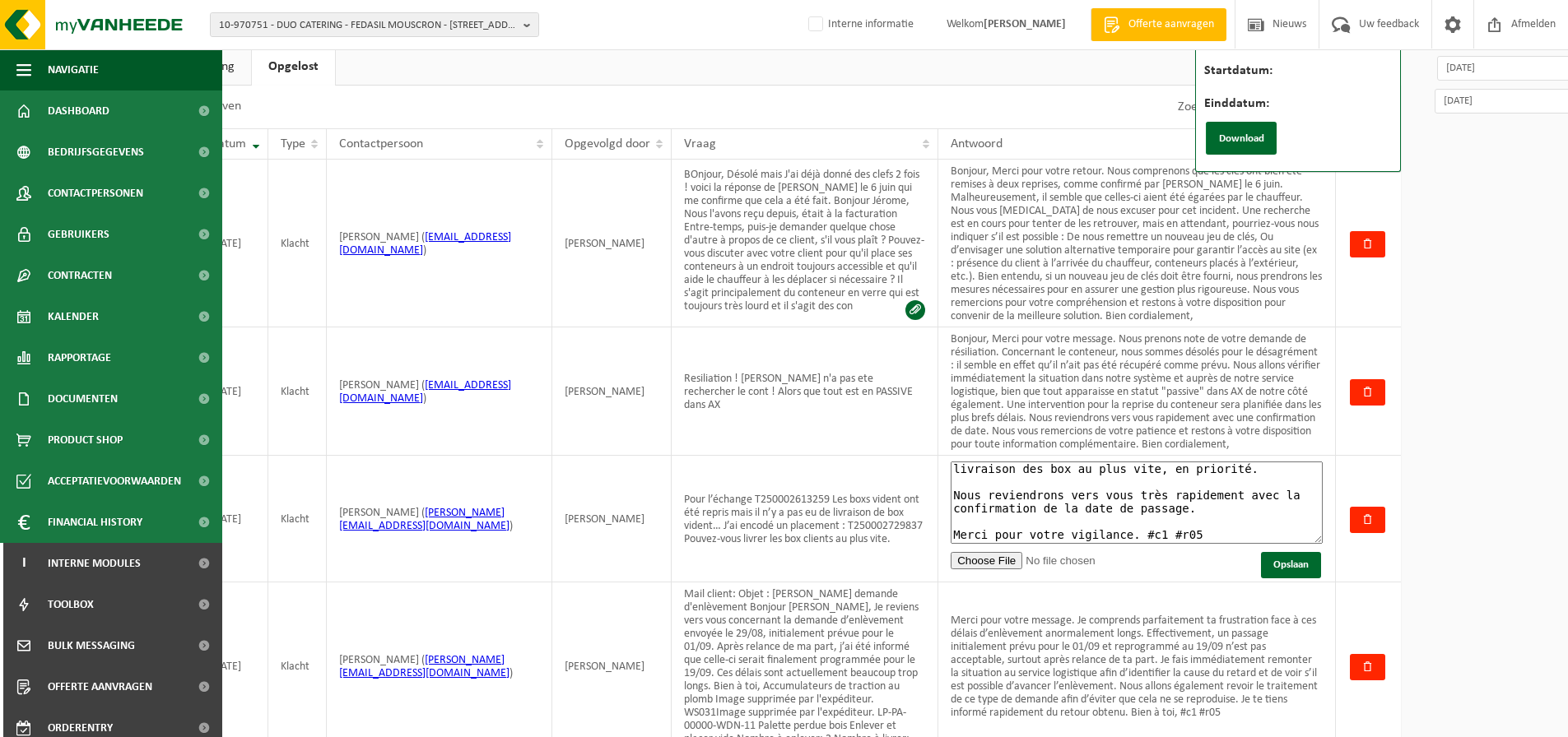
click at [1409, 378] on html "10-970751 - DUO CATERING - FEDASIL MOUSCRON - 7700 MOUSCRON, RUE DU COUVENT 39 …" at bounding box center [625, 324] width 1568 height 737
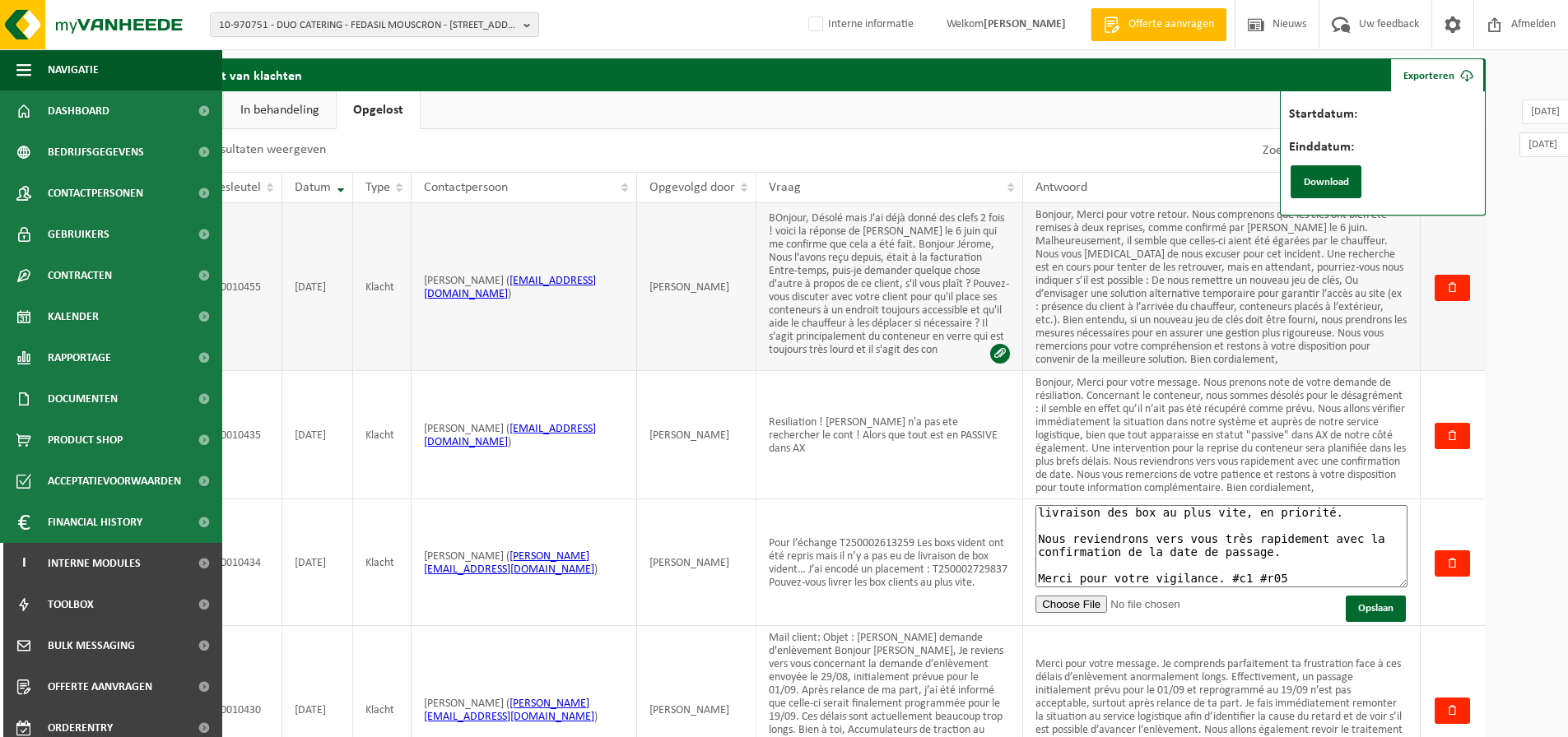
scroll to position [0, 73]
click at [634, 110] on ul "Nieuw In behandeling Opgelost" at bounding box center [822, 110] width 1329 height 38
click at [302, 102] on link "In behandeling" at bounding box center [281, 110] width 112 height 38
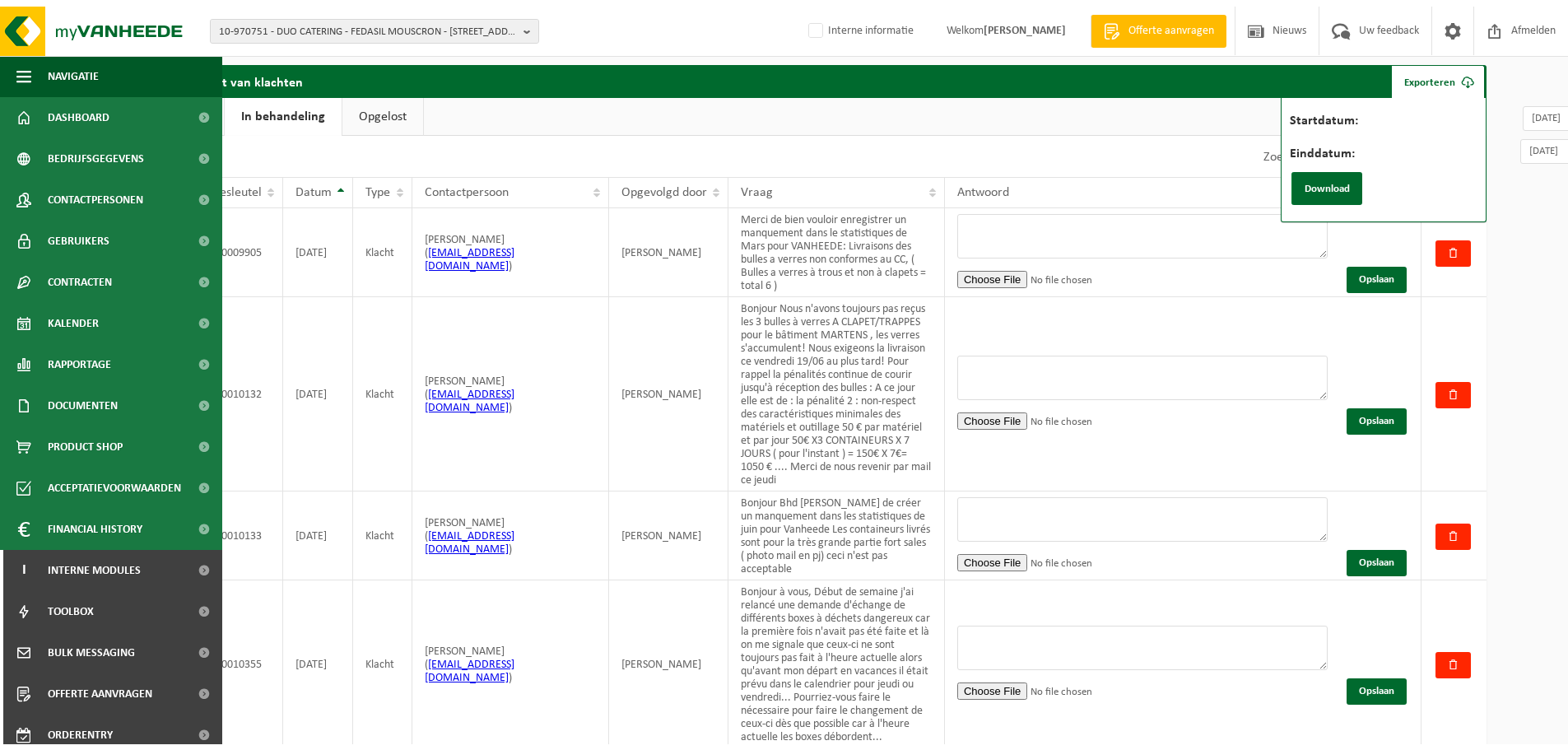
scroll to position [0, 0]
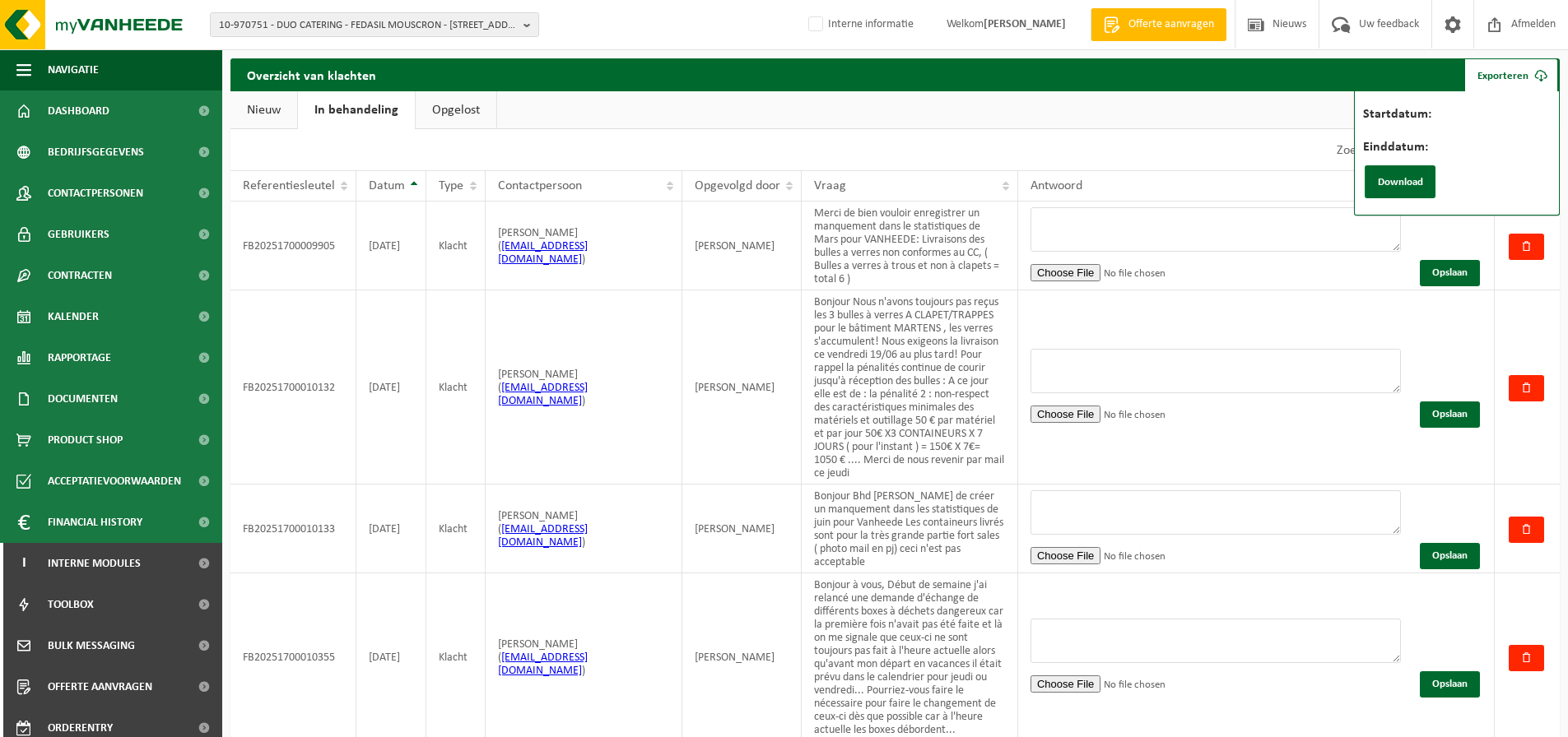
click at [730, 33] on div "10-970751 - DUO CATERING - FEDASIL MOUSCRON - 7700 MOUSCRON, RUE DU COUVENT 39 …" at bounding box center [784, 24] width 1568 height 50
click at [1232, 94] on ul "Nieuw In behandeling Opgelost" at bounding box center [895, 110] width 1329 height 38
click at [455, 114] on link "Opgelost" at bounding box center [456, 110] width 80 height 38
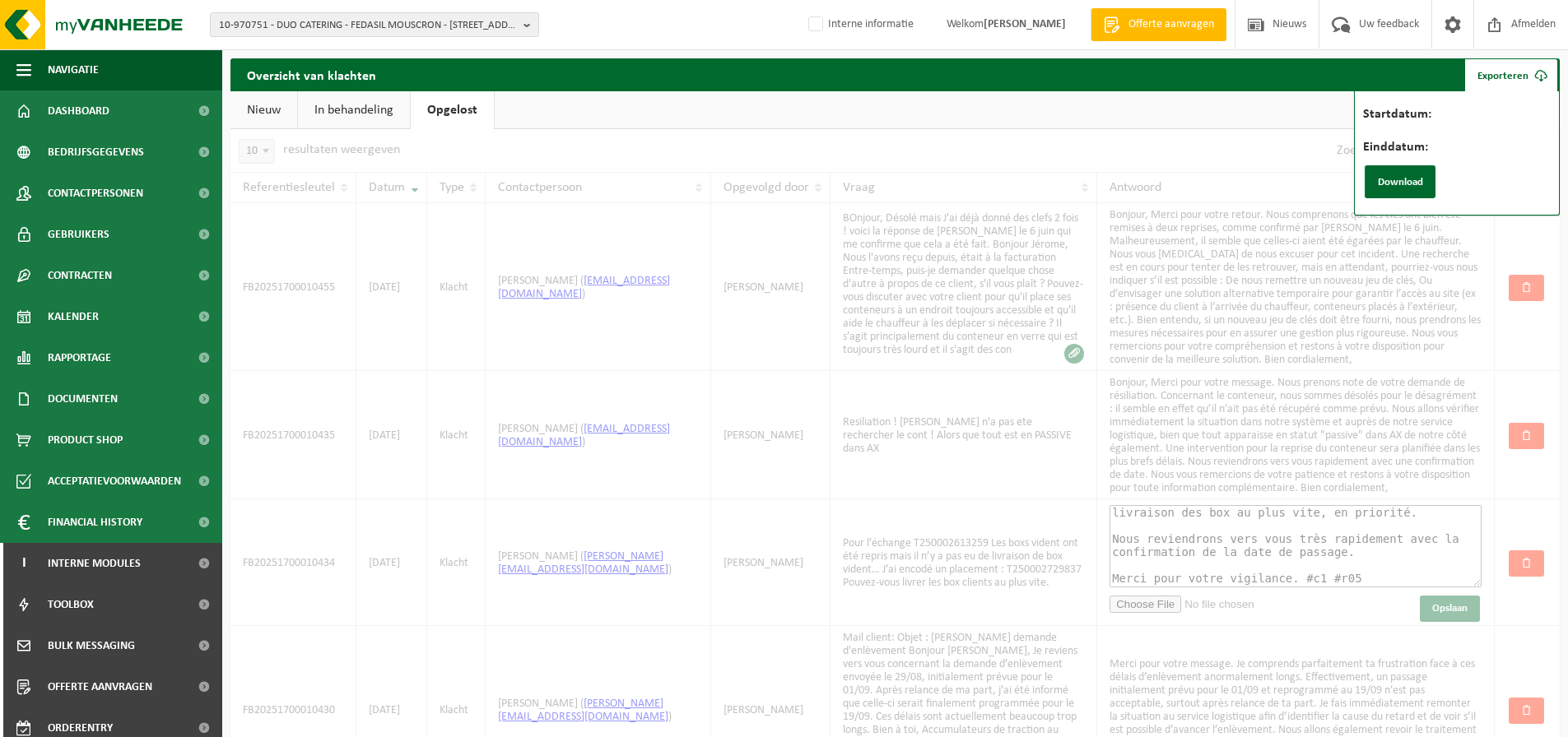
click at [1514, 82] on link "Exporteren" at bounding box center [1511, 75] width 94 height 33
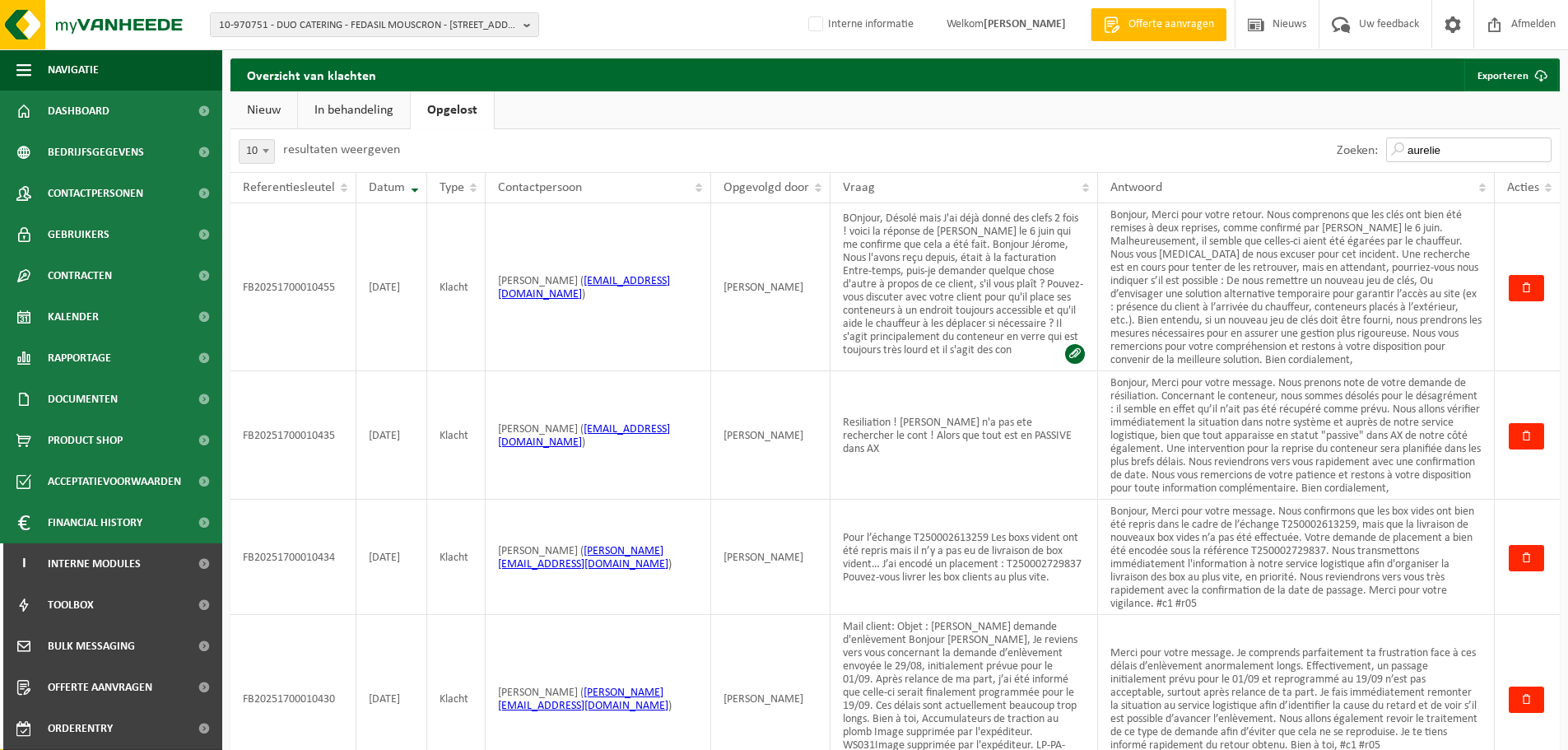
click at [1446, 152] on input "aurelie" at bounding box center [1468, 149] width 165 height 24
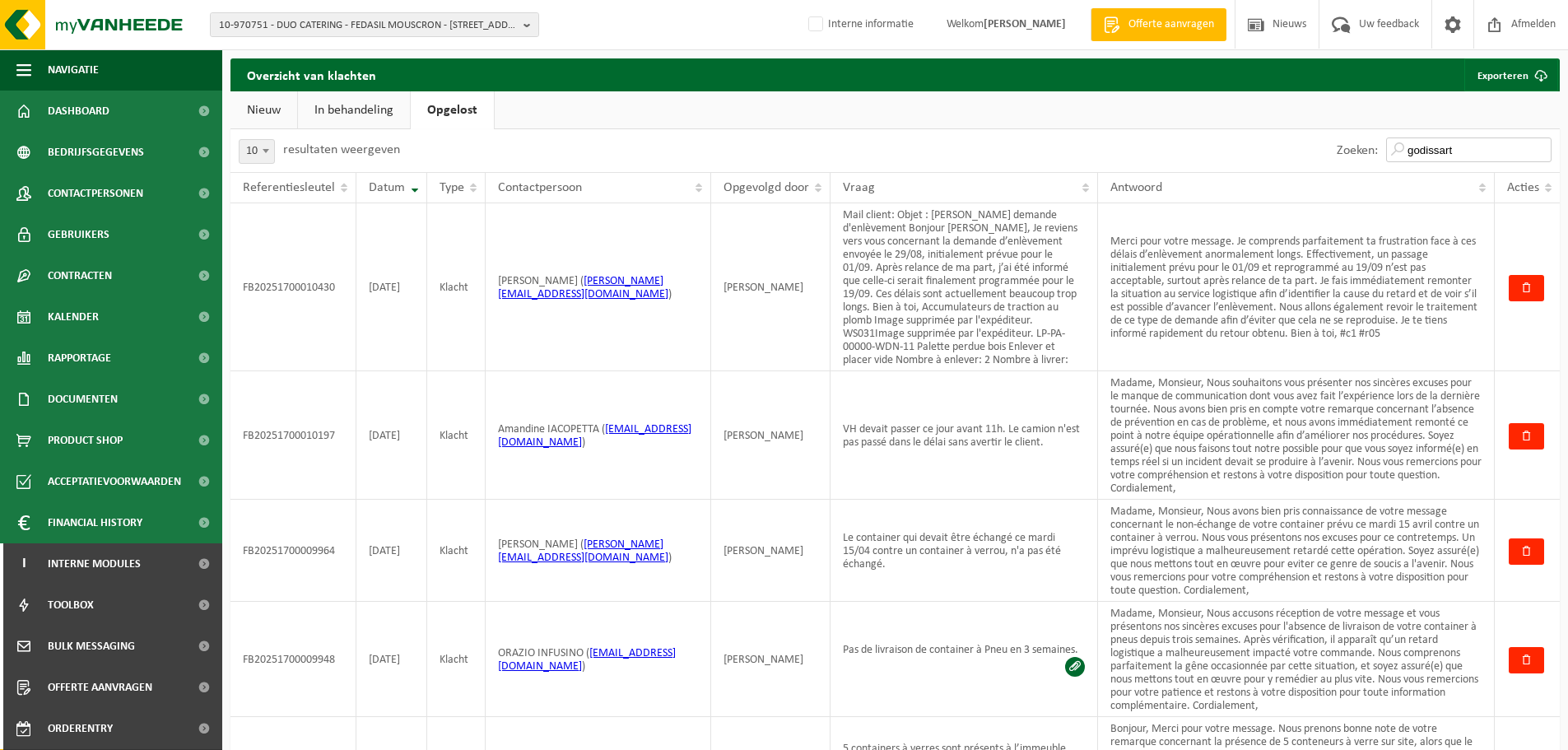
click at [1433, 149] on input "godissart" at bounding box center [1468, 149] width 165 height 24
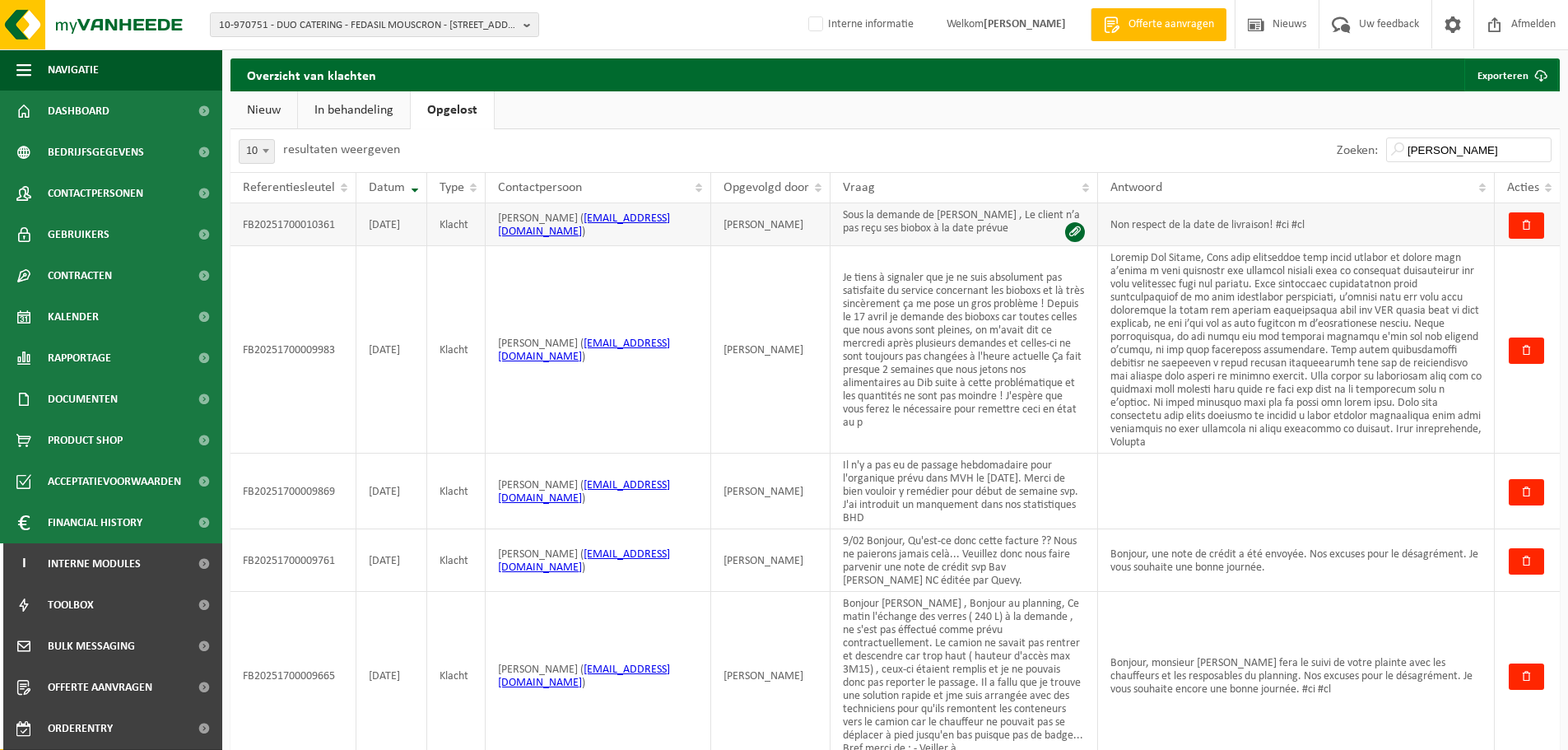
click at [945, 213] on td "Sous la demande de Xavier , Le client n’a pas reçu ses biobox à la date prévue" at bounding box center [963, 225] width 267 height 43
click at [1429, 155] on input "xavier" at bounding box center [1468, 149] width 165 height 24
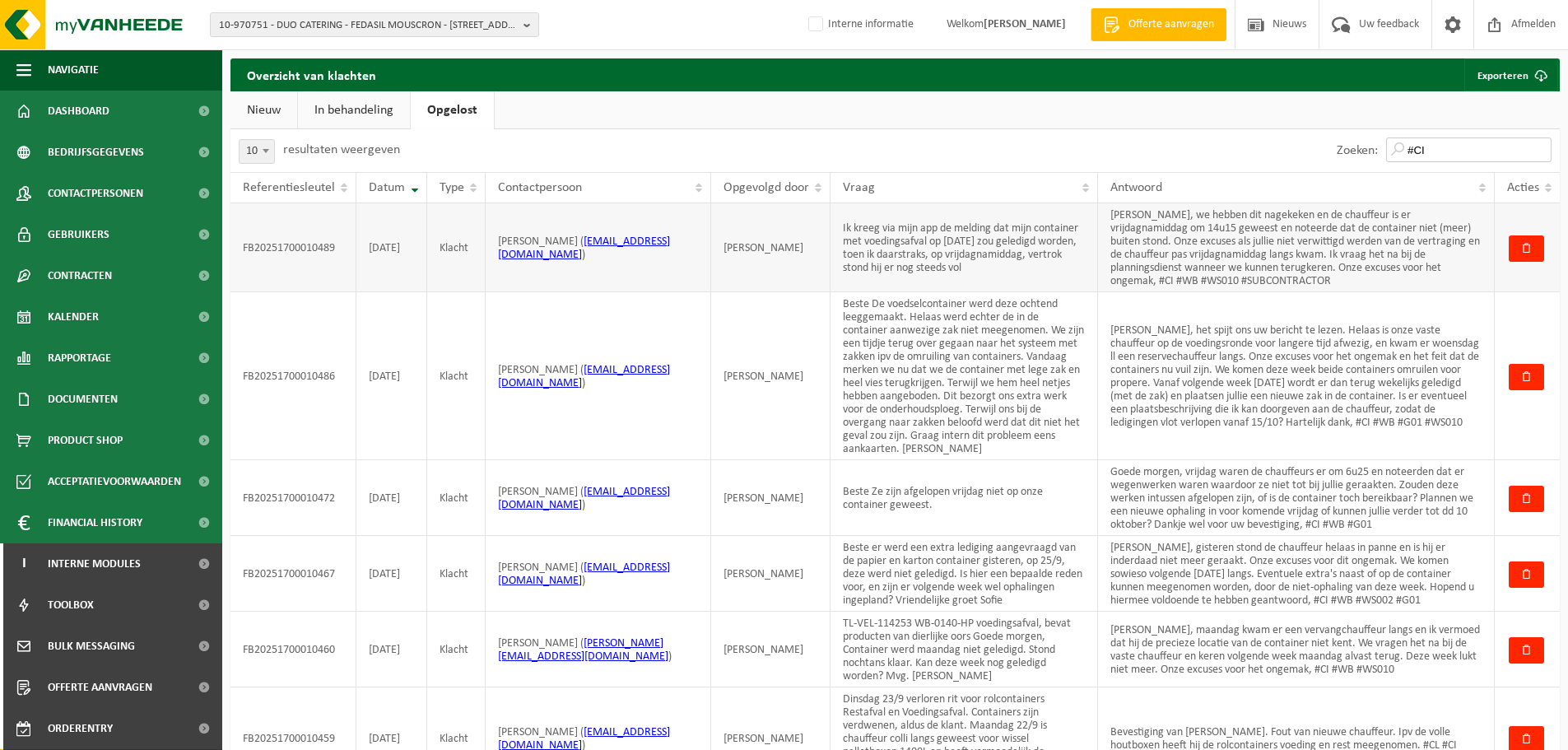
type input "#CI"
click at [1384, 266] on td "Dag Geert, we hebben dit nagekeken en de chauffeur is er vrijdagnamiddag om 14u…" at bounding box center [1296, 248] width 396 height 89
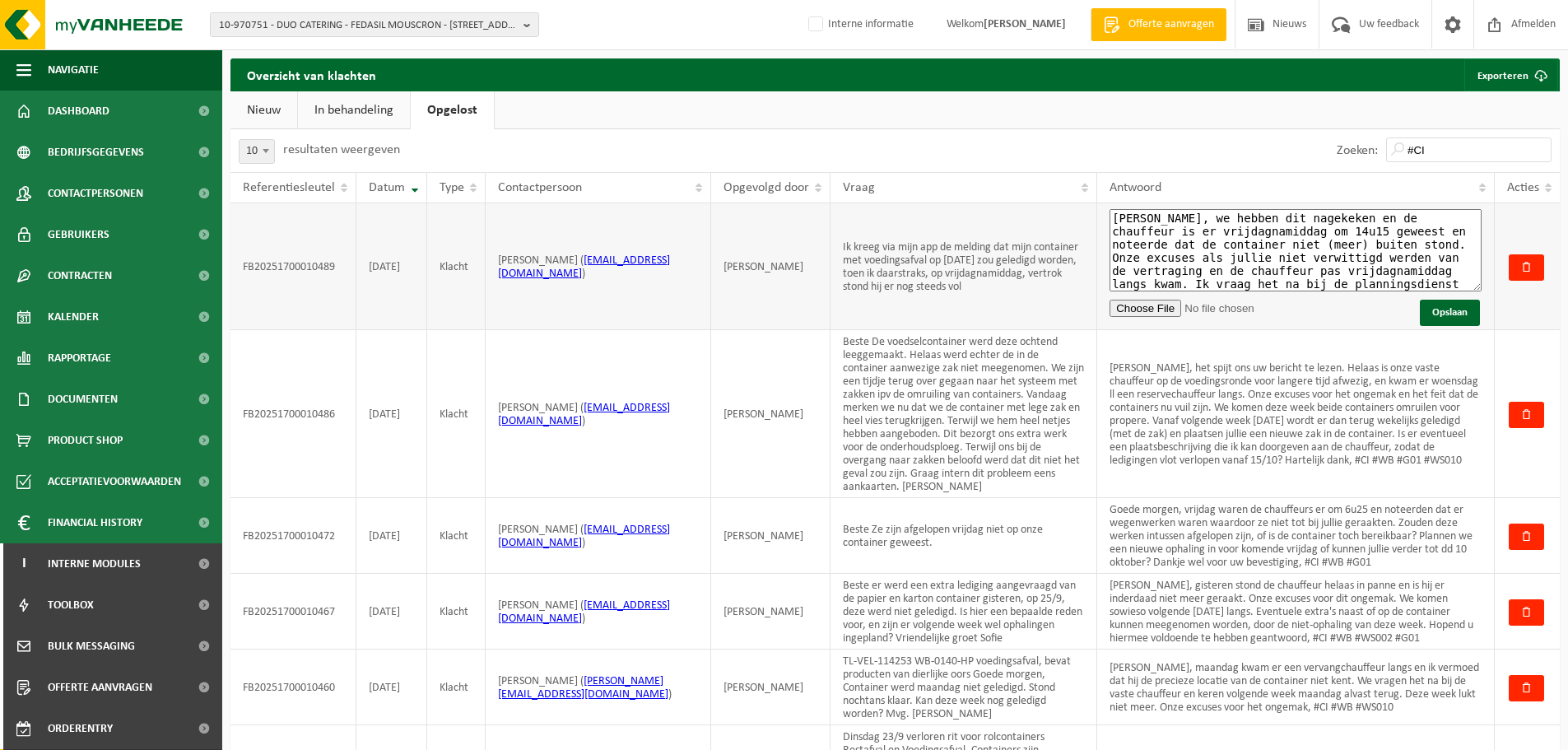
click at [1384, 266] on textarea "Dag Geert, we hebben dit nagekeken en de chauffeur is er vrijdagnamiddag om 14u…" at bounding box center [1296, 251] width 372 height 82
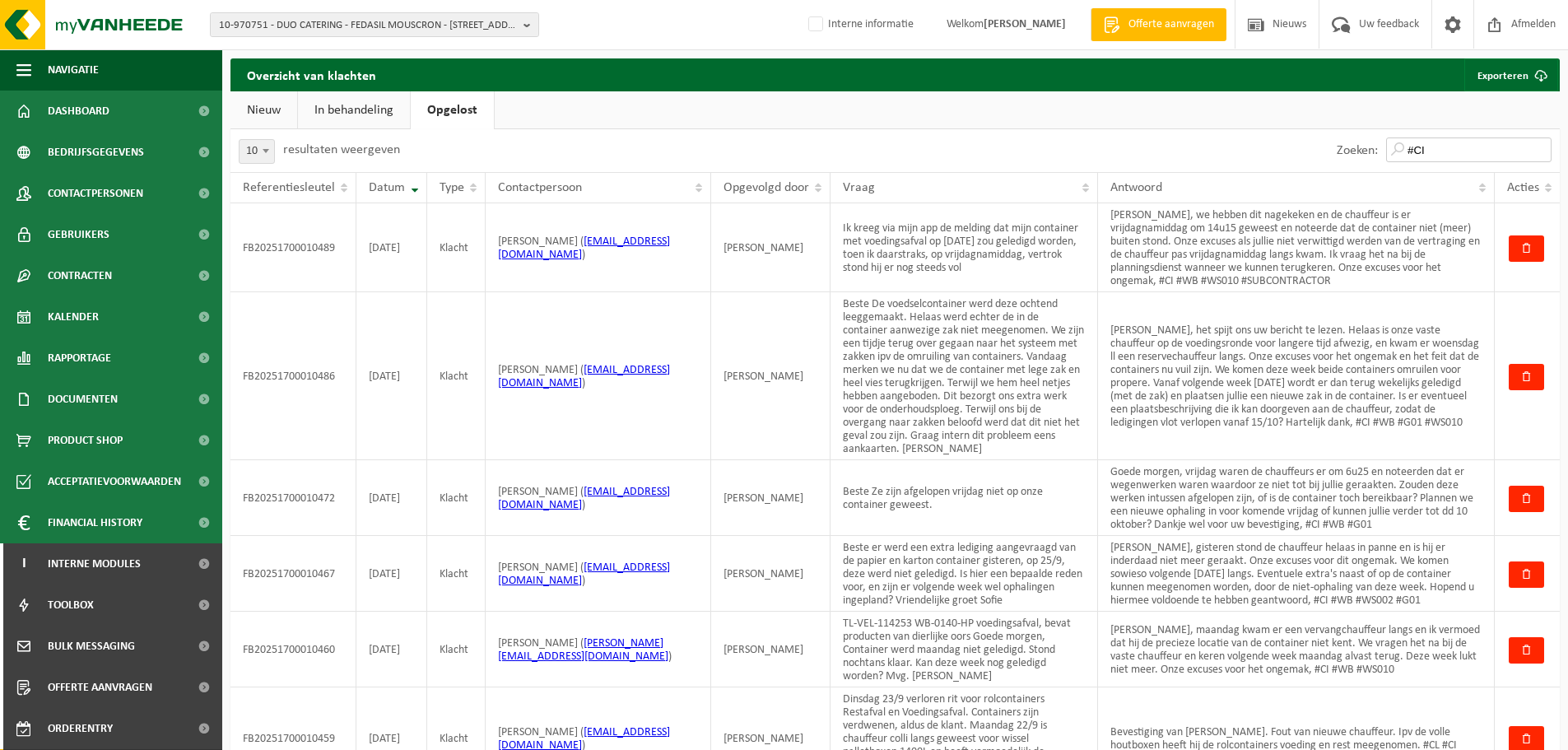
click at [1437, 148] on input "#CI" at bounding box center [1468, 149] width 165 height 24
click at [1083, 105] on ul "Nieuw In behandeling Opgelost" at bounding box center [895, 110] width 1329 height 38
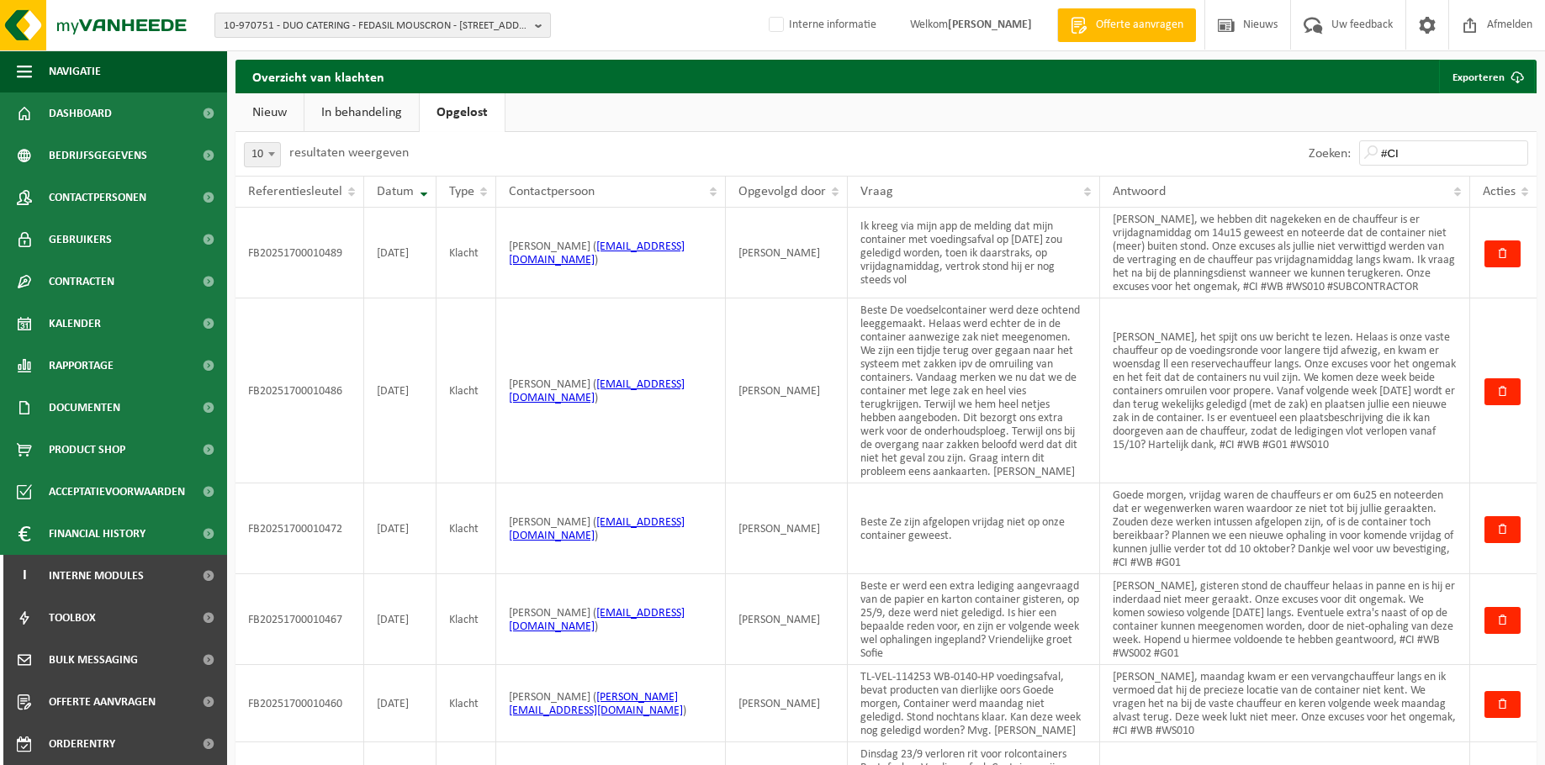
click at [349, 31] on span "10-970751 - DUO CATERING - FEDASIL MOUSCRON - 7700 MOUSCRON, RUE DU COUVENT 39" at bounding box center [376, 25] width 304 height 25
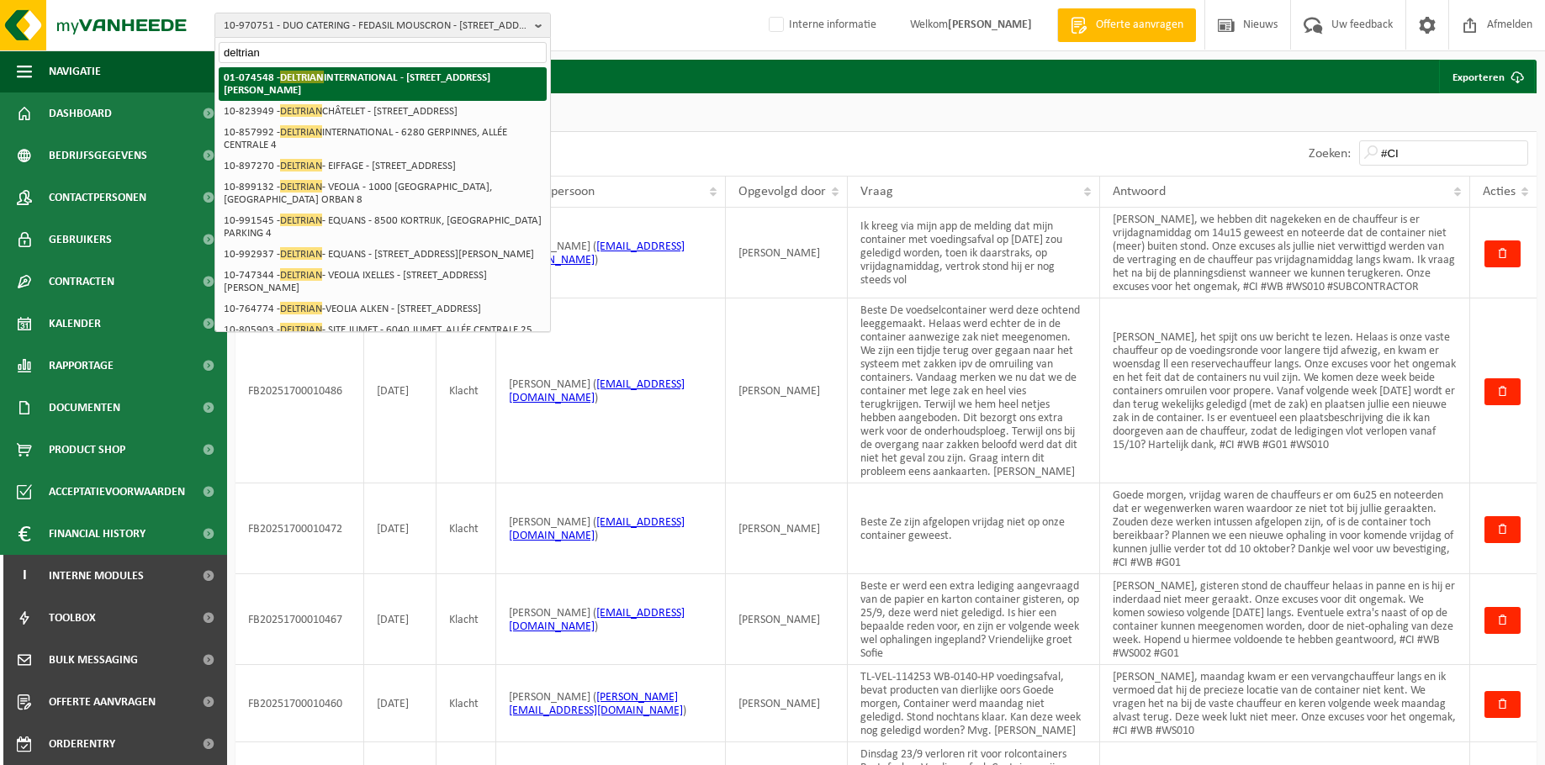
type input "deltrian"
click at [359, 81] on strong "01-074548 - DELTRIAN INTERNATIONAL - 6220 FLEURUS, RUE DU BERLAIMONT ZI MARTINR…" at bounding box center [357, 83] width 267 height 25
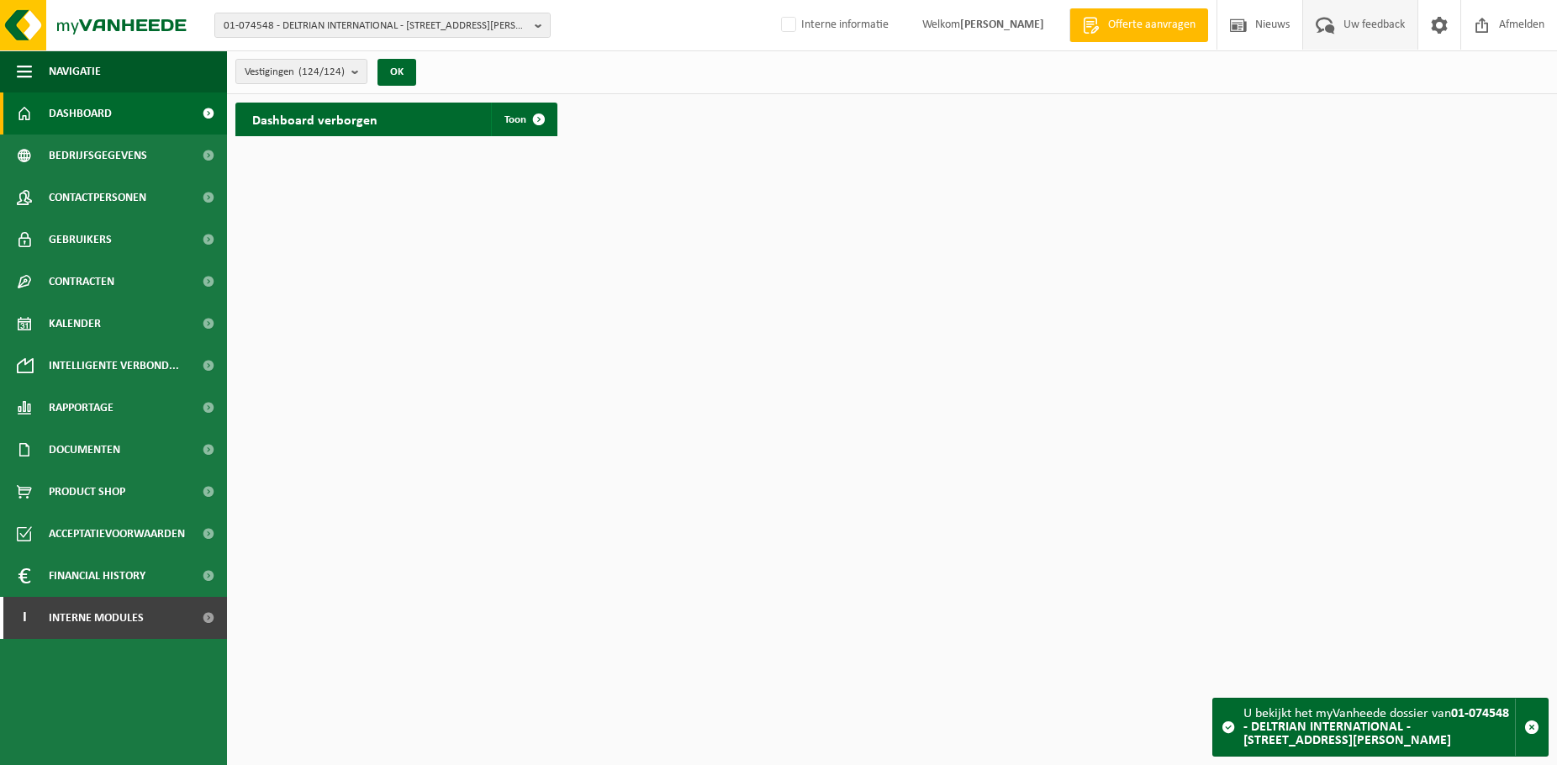
click at [1363, 30] on span "Uw feedback" at bounding box center [1375, 25] width 70 height 50
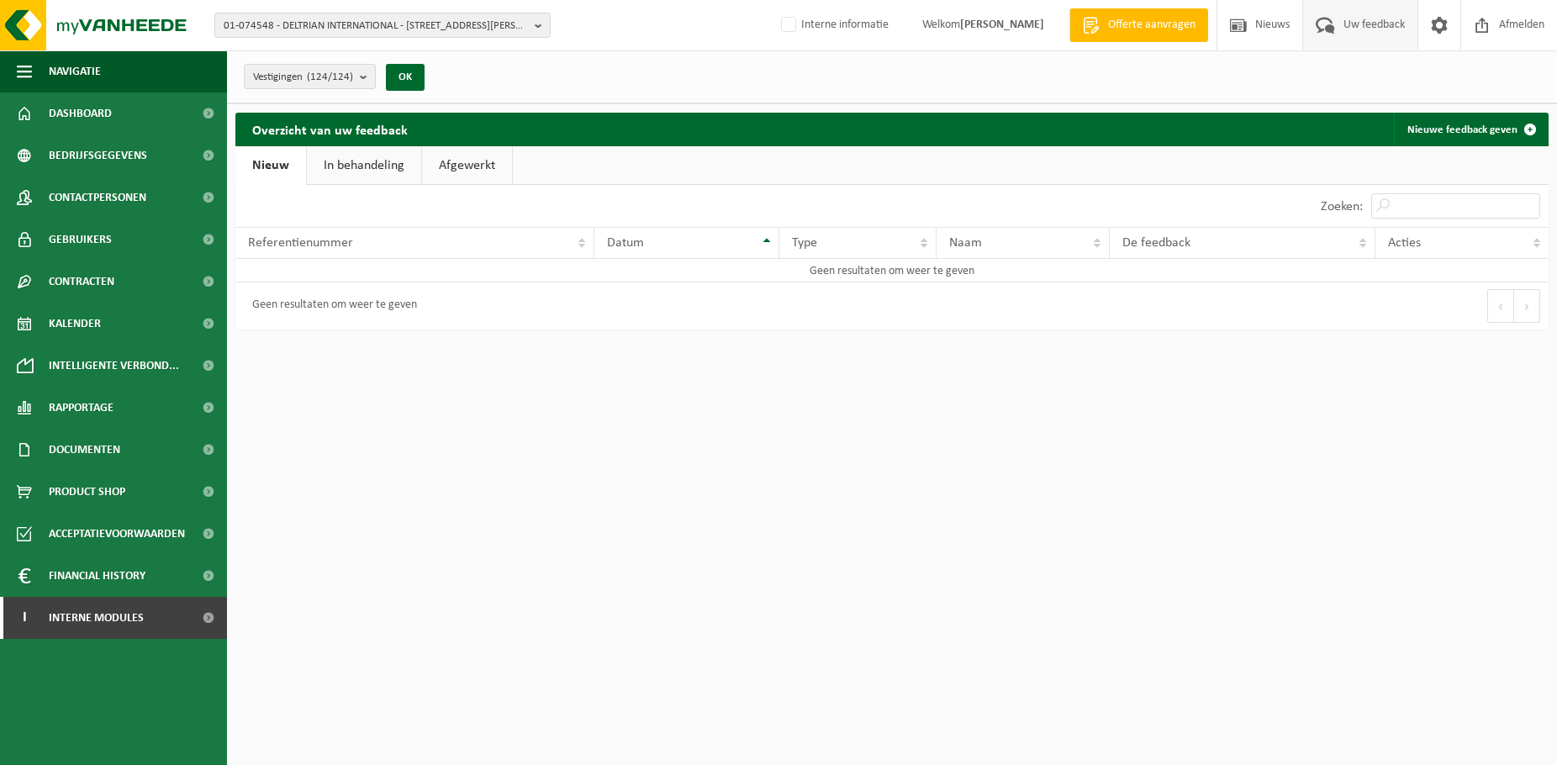
click at [343, 159] on link "In behandeling" at bounding box center [364, 165] width 114 height 39
click at [431, 160] on link "Afgewerkt" at bounding box center [470, 165] width 90 height 39
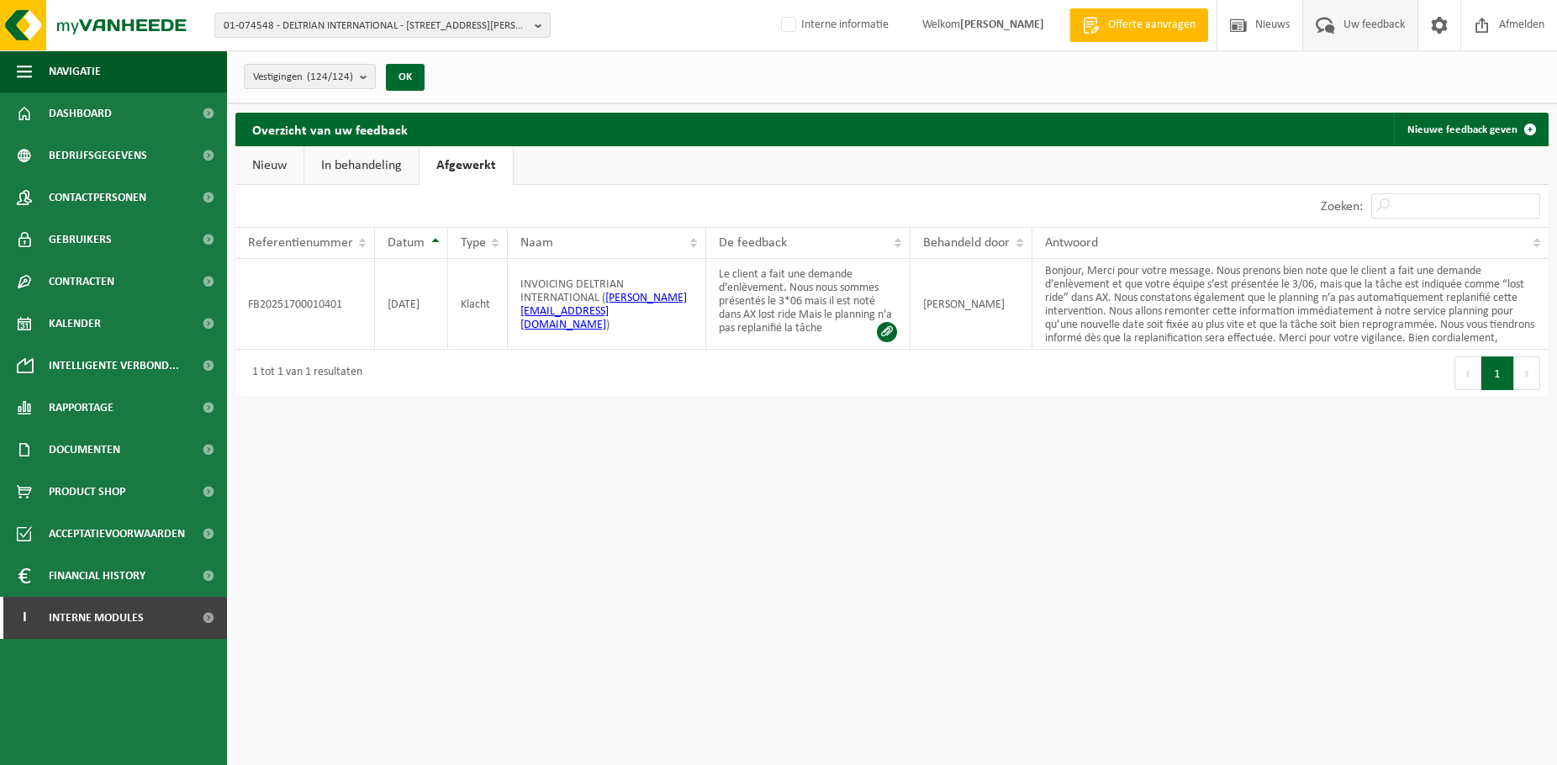
click at [409, 29] on span "01-074548 - DELTRIAN INTERNATIONAL - [STREET_ADDRESS][PERSON_NAME]" at bounding box center [376, 25] width 304 height 25
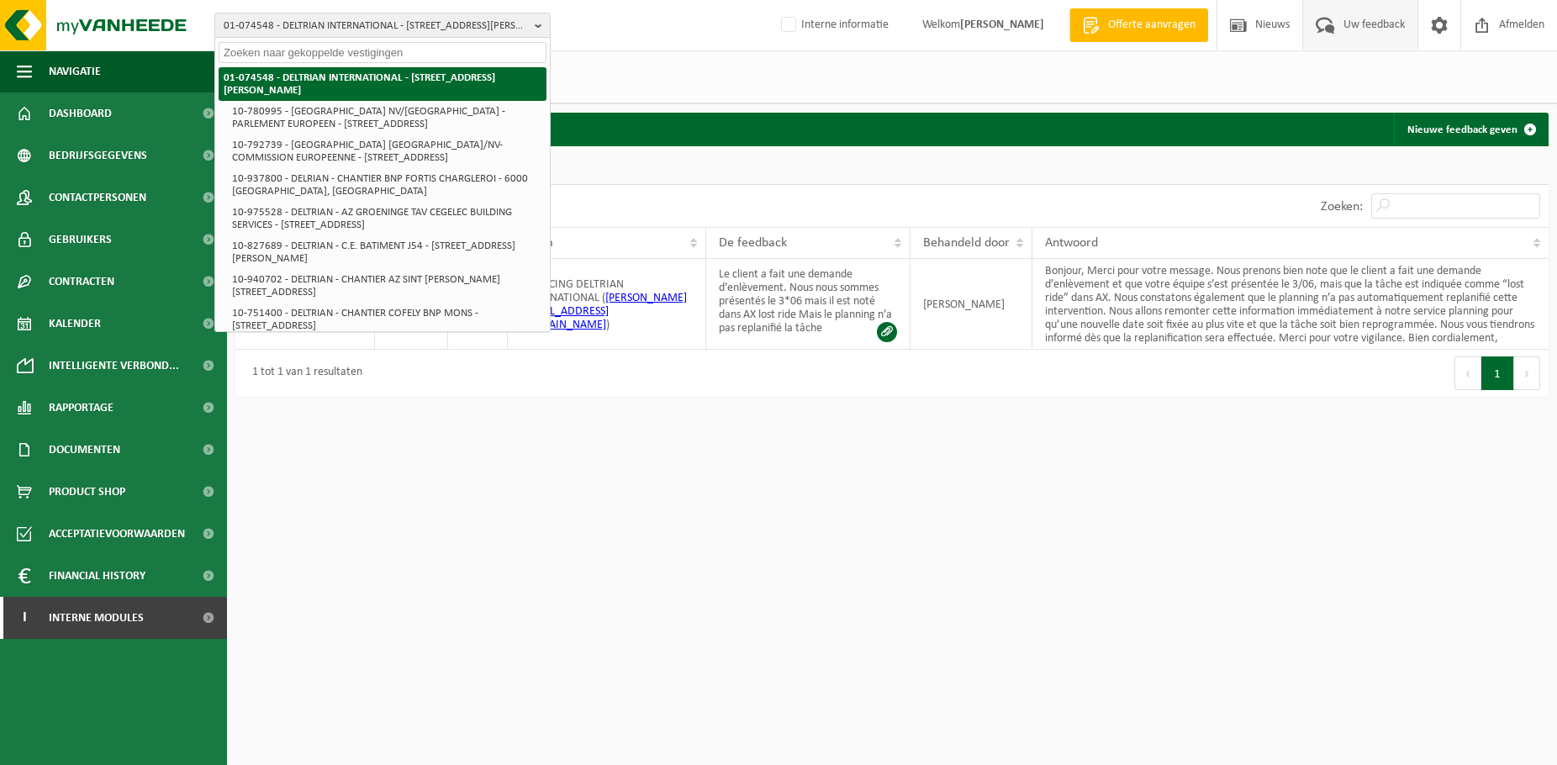
click at [378, 79] on strong "01-074548 - DELTRIAN INTERNATIONAL - [STREET_ADDRESS][PERSON_NAME]" at bounding box center [360, 84] width 272 height 24
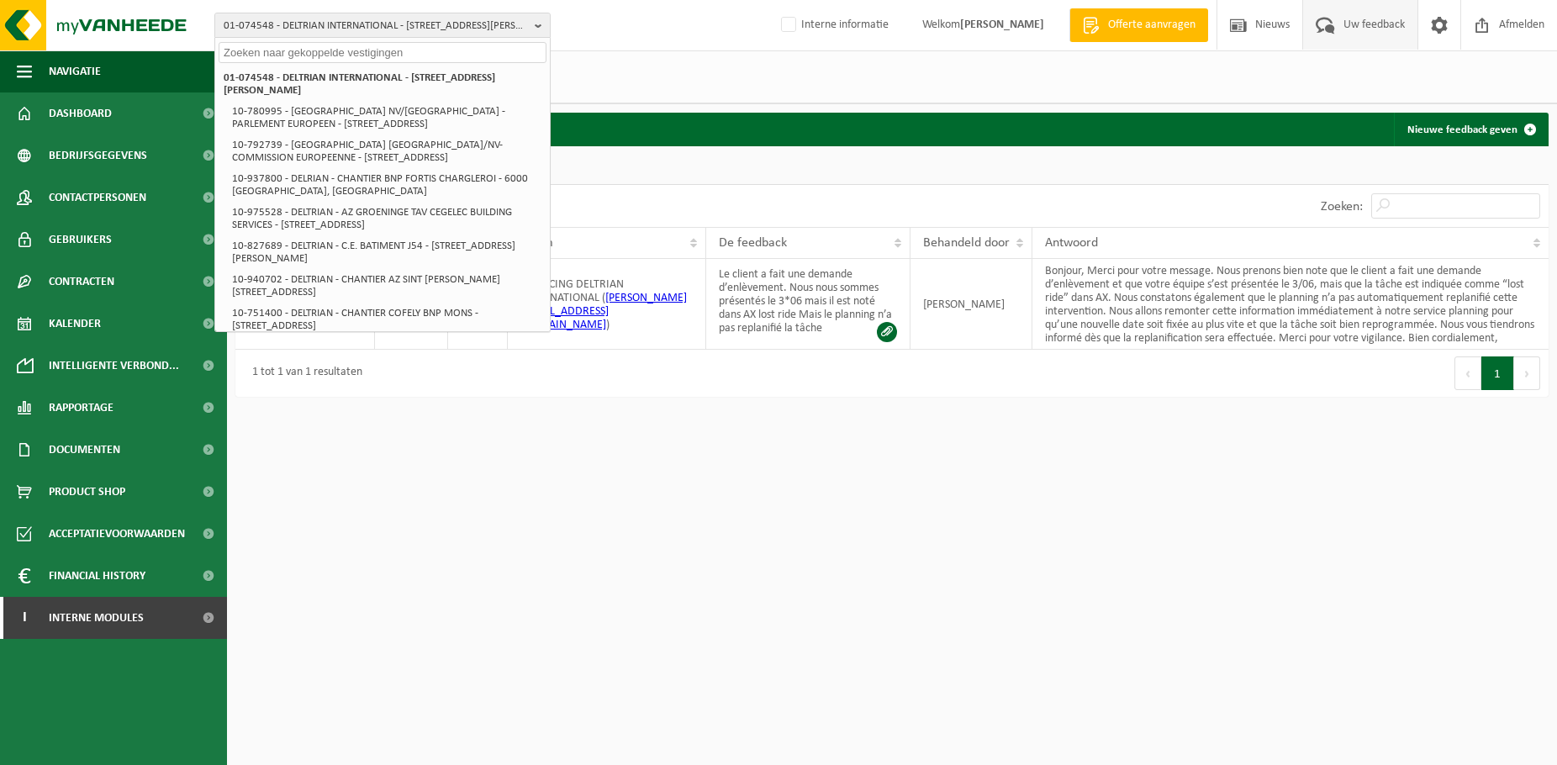
click at [668, 103] on div "Vestigingen (124/124) Alles selecteren Alles deselecteren DELTRIAN INTERNATIONA…" at bounding box center [778, 207] width 1557 height 414
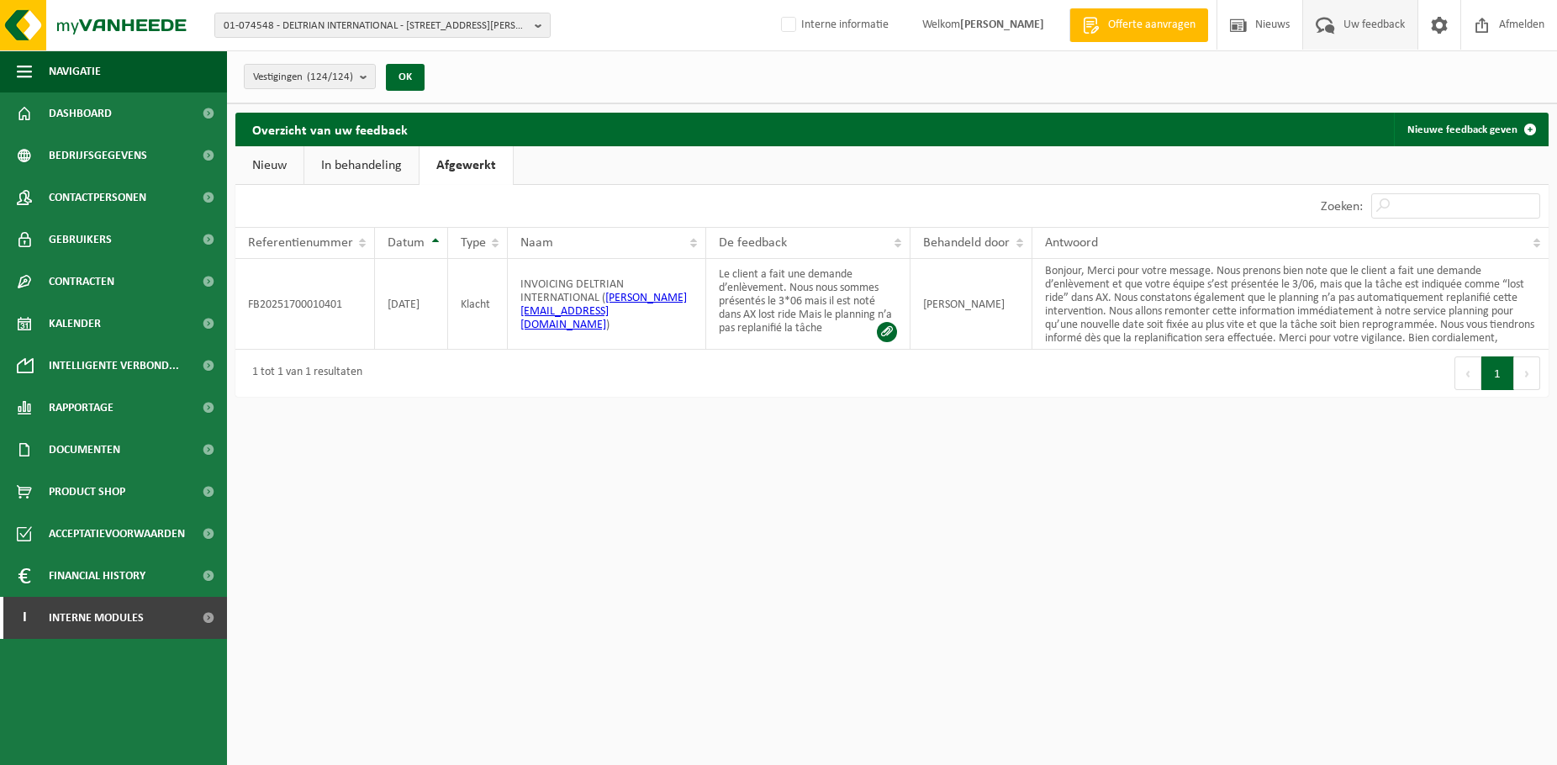
click at [266, 172] on link "Nieuw" at bounding box center [269, 165] width 68 height 39
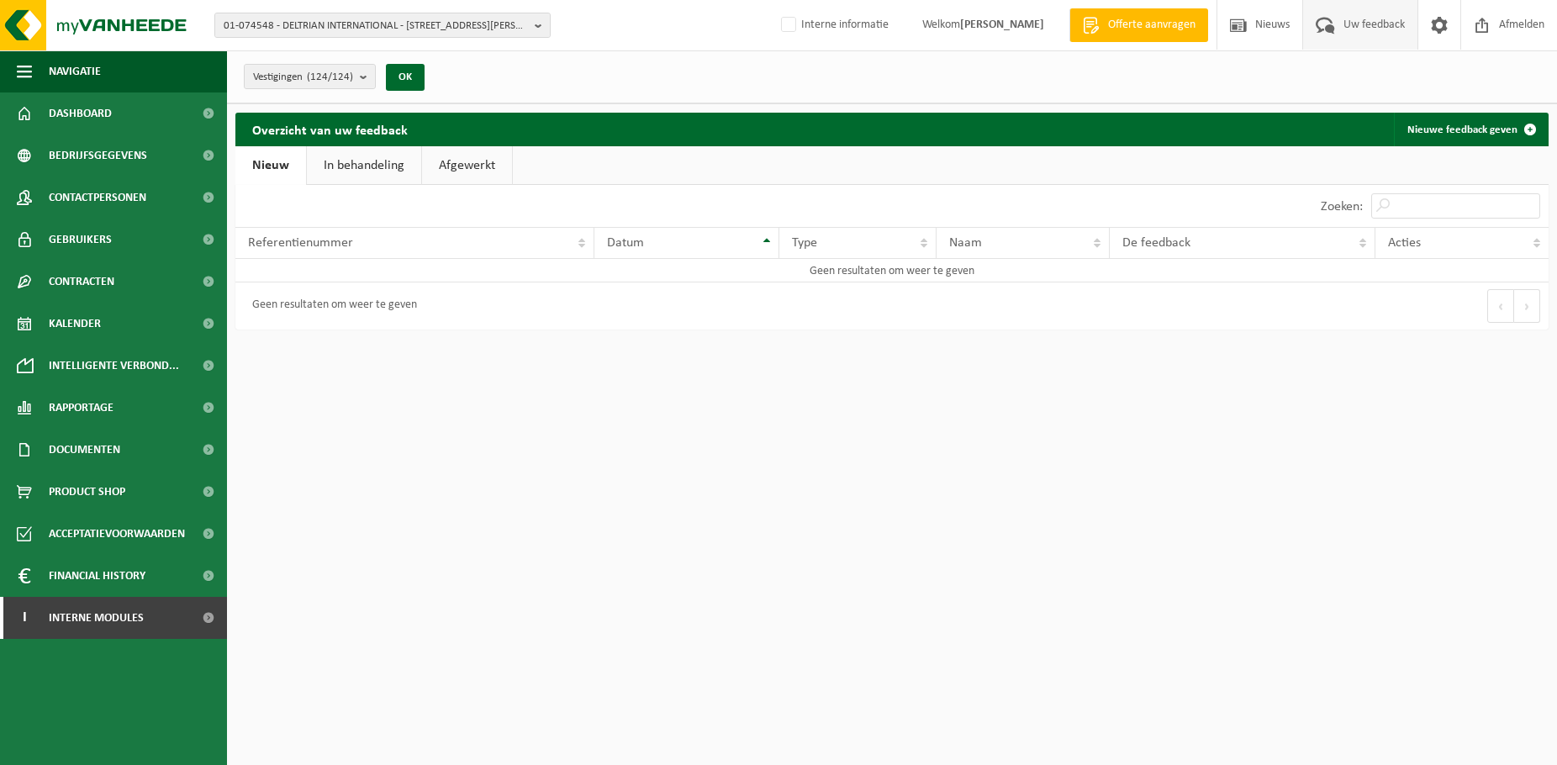
click at [378, 163] on link "In behandeling" at bounding box center [364, 165] width 114 height 39
click at [484, 158] on link "Afgewerkt" at bounding box center [470, 165] width 90 height 39
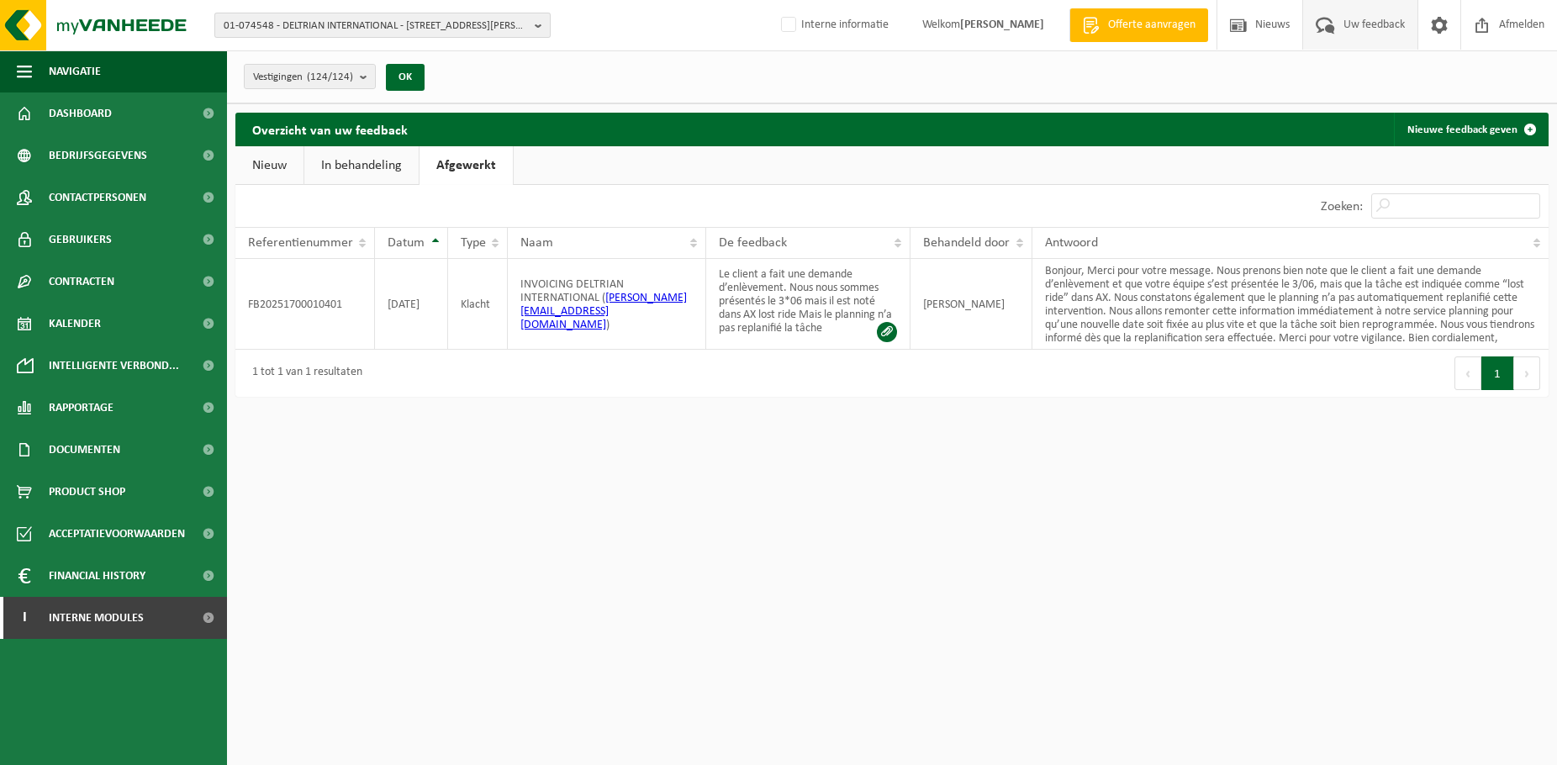
click at [505, 19] on span "01-074548 - DELTRIAN INTERNATIONAL - [STREET_ADDRESS][PERSON_NAME]" at bounding box center [376, 25] width 304 height 25
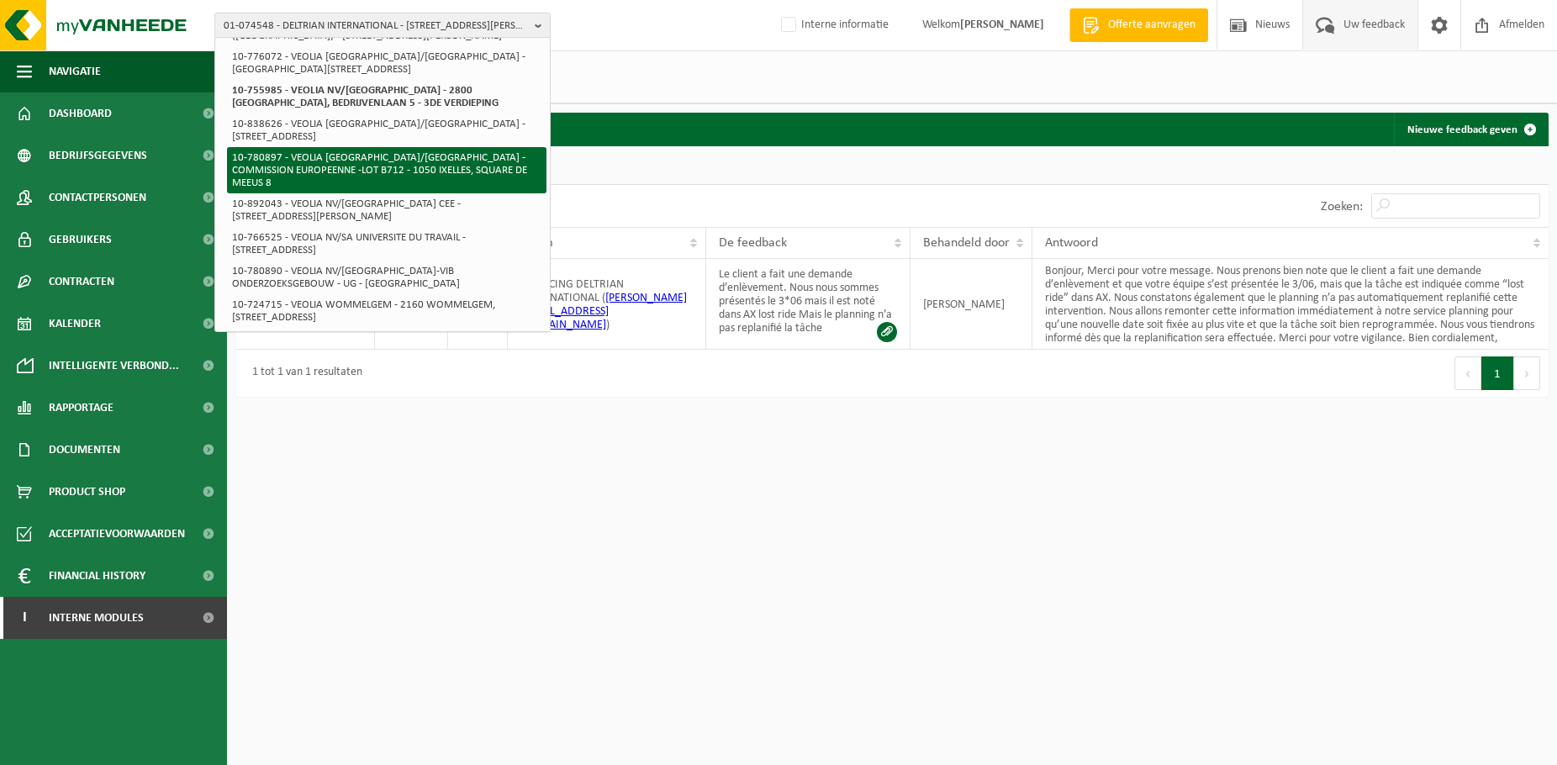
scroll to position [3883, 0]
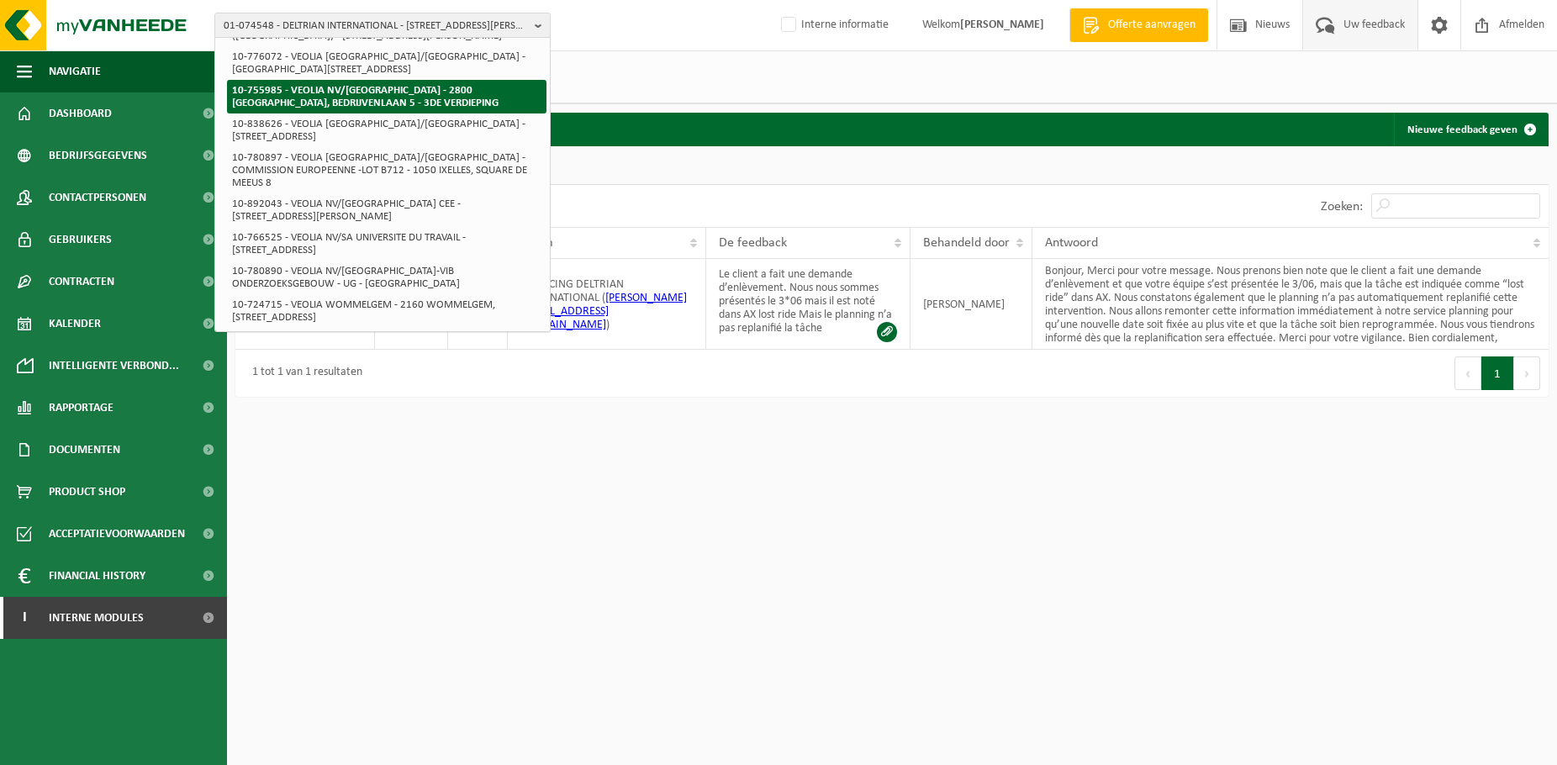
click at [417, 114] on li "10-755985 - VEOLIA NV/[GEOGRAPHIC_DATA] - 2800 [GEOGRAPHIC_DATA], BEDRIJVENLAAN…" at bounding box center [387, 97] width 320 height 34
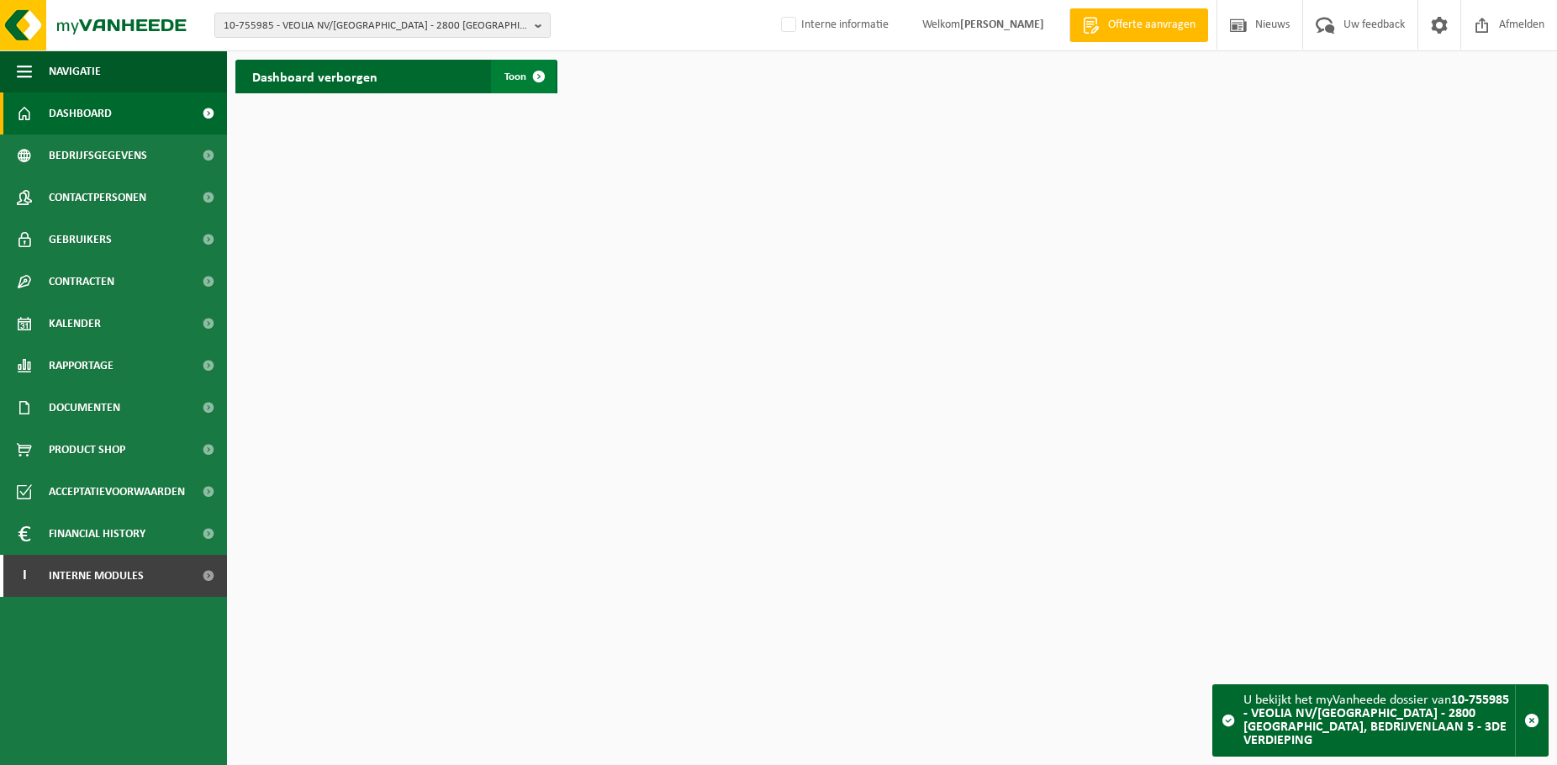
click at [513, 73] on span "Toon" at bounding box center [516, 76] width 22 height 11
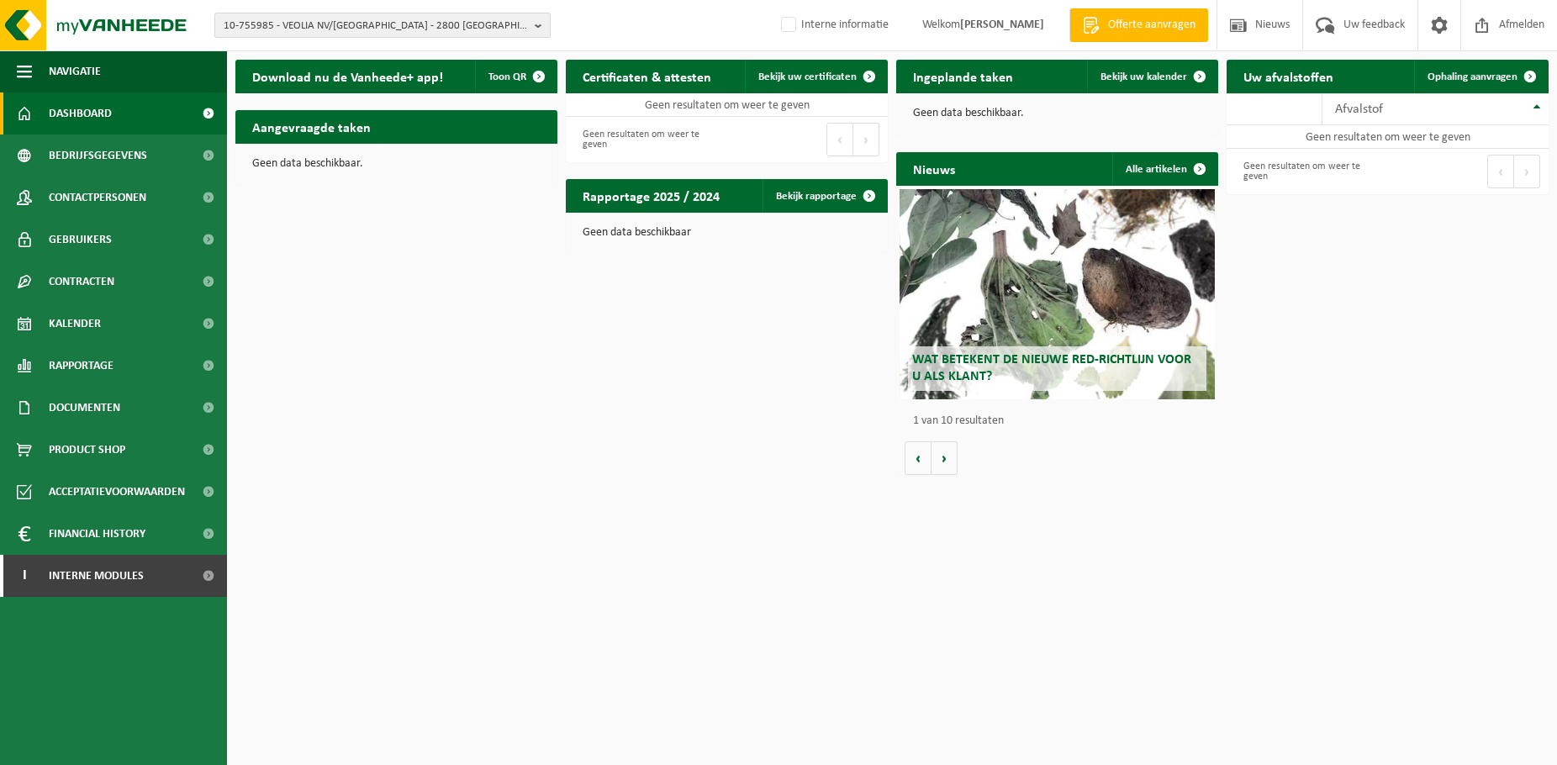
click at [452, 29] on span "10-755985 - VEOLIA NV/[GEOGRAPHIC_DATA] - 2800 [GEOGRAPHIC_DATA], BEDRIJVENLAAN…" at bounding box center [376, 25] width 304 height 25
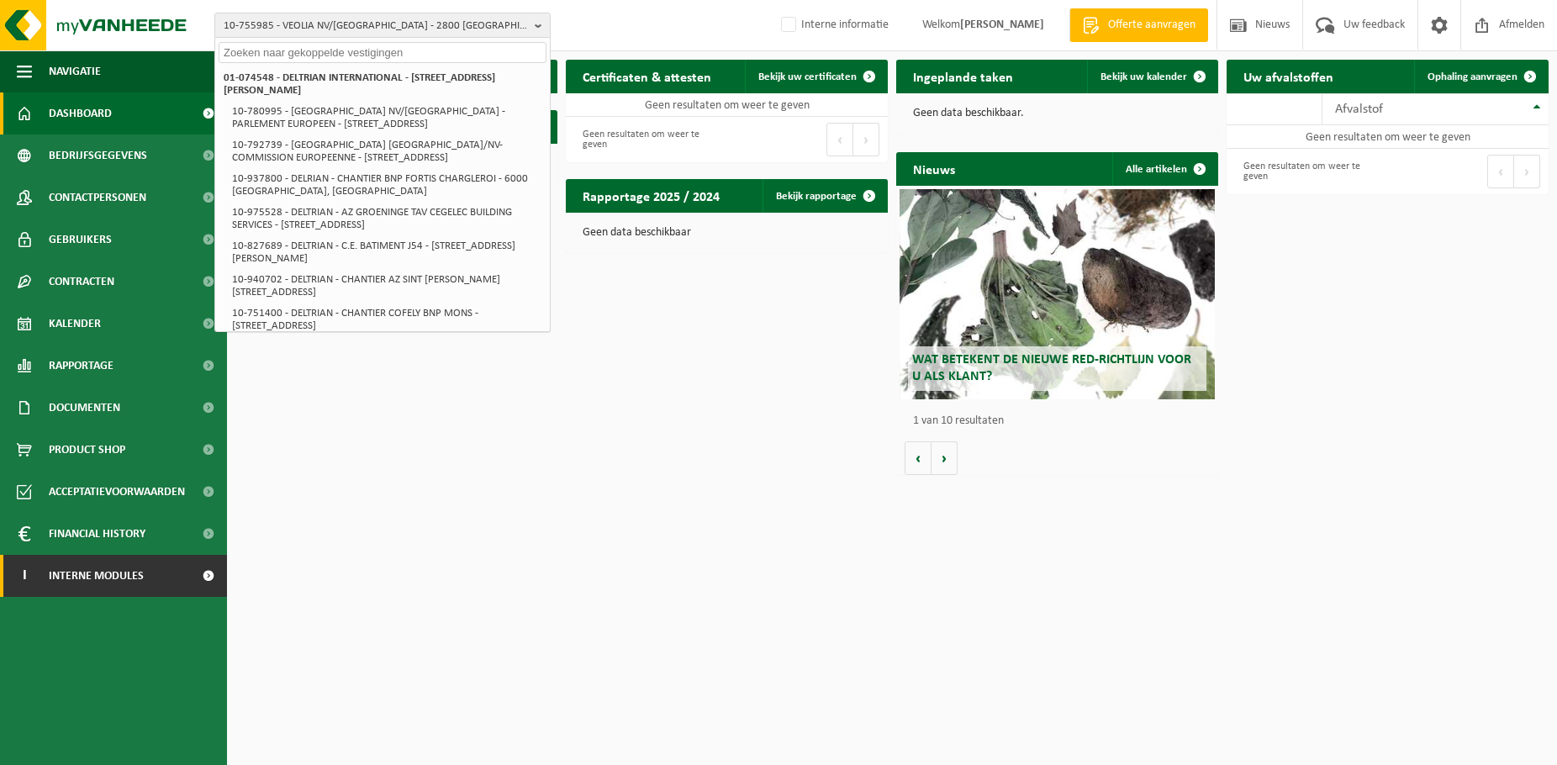
click at [89, 591] on span "Interne modules" at bounding box center [96, 576] width 95 height 42
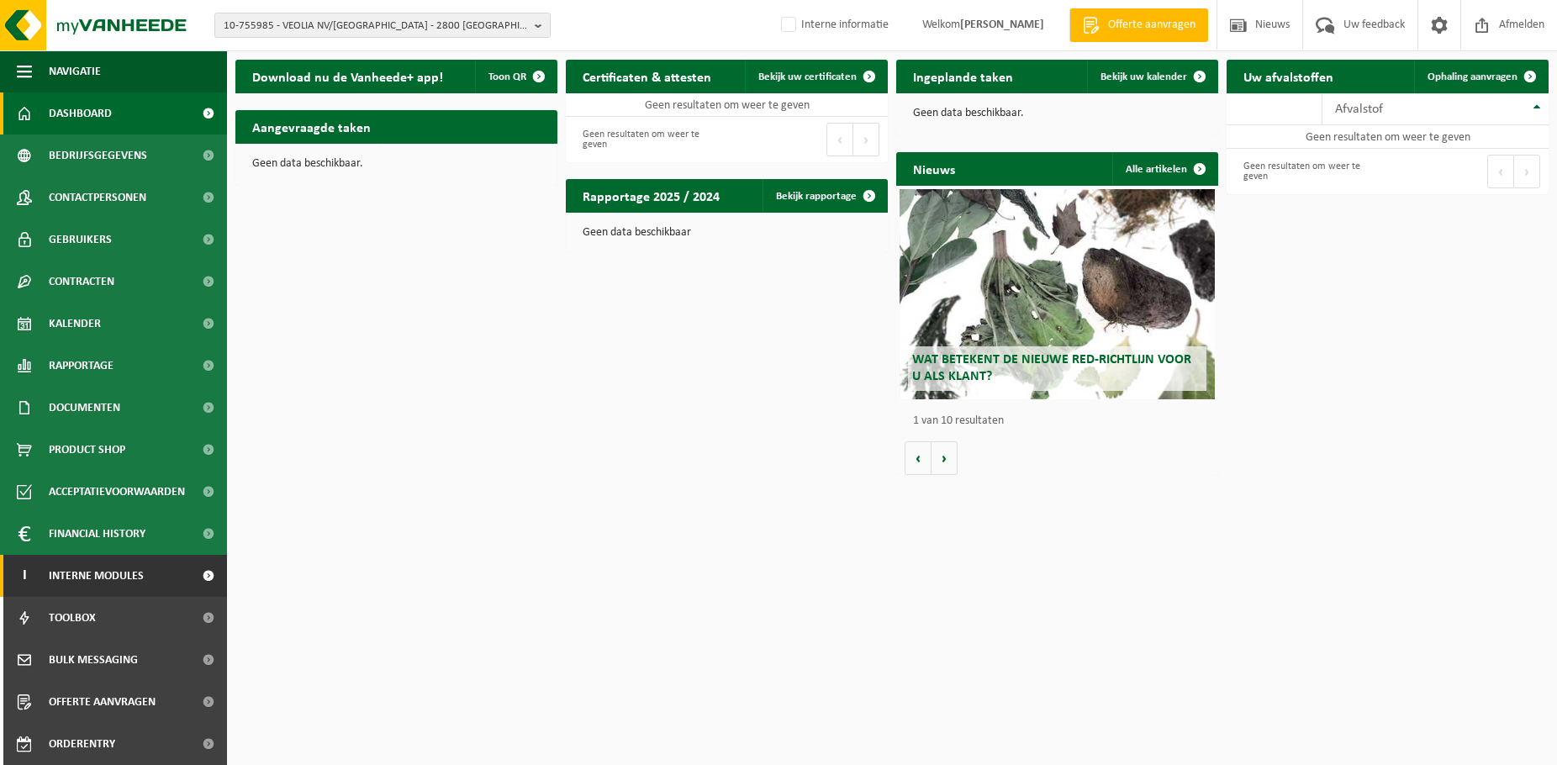
scroll to position [84, 0]
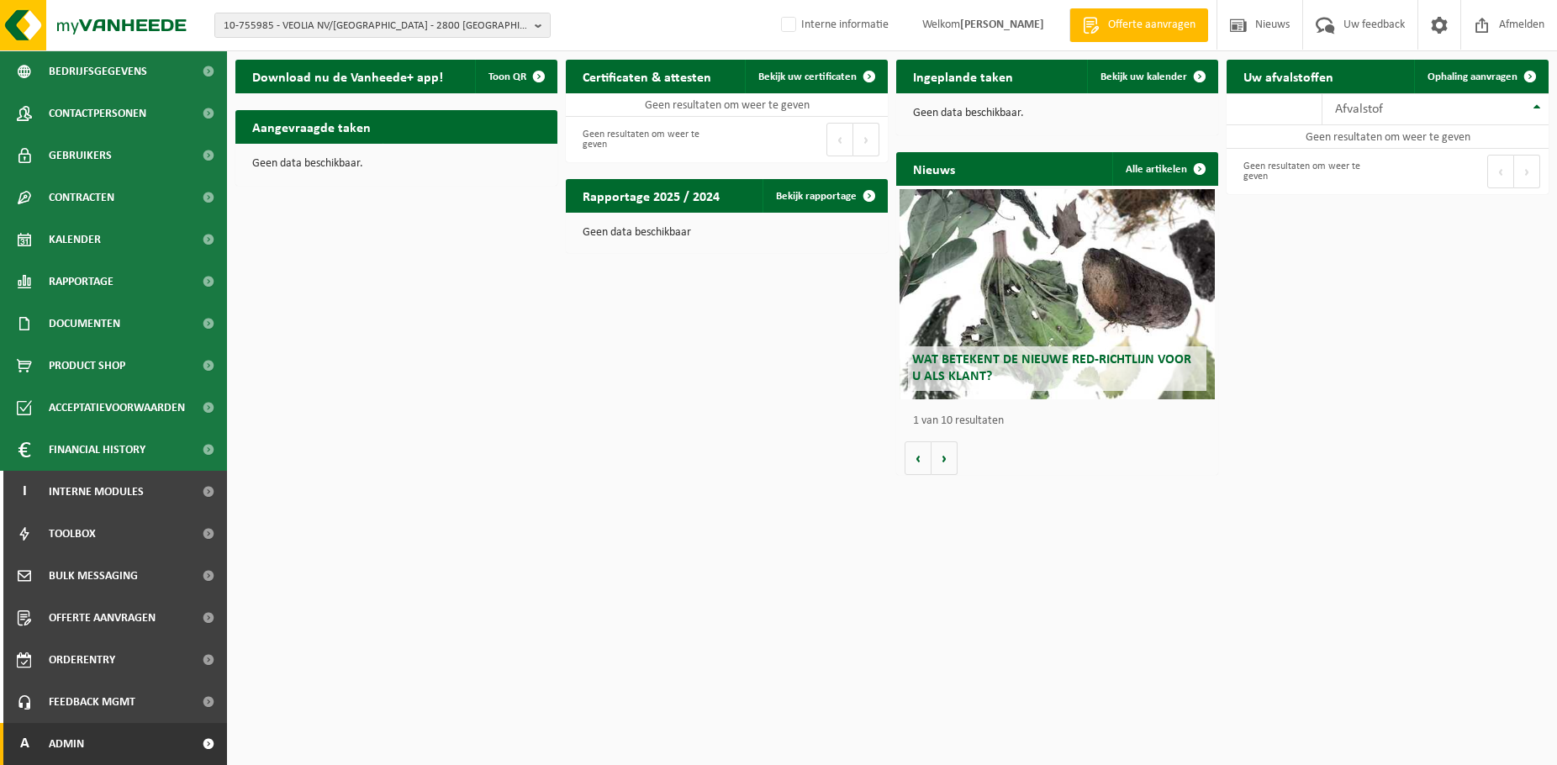
click at [87, 731] on link "A Admin" at bounding box center [113, 744] width 227 height 42
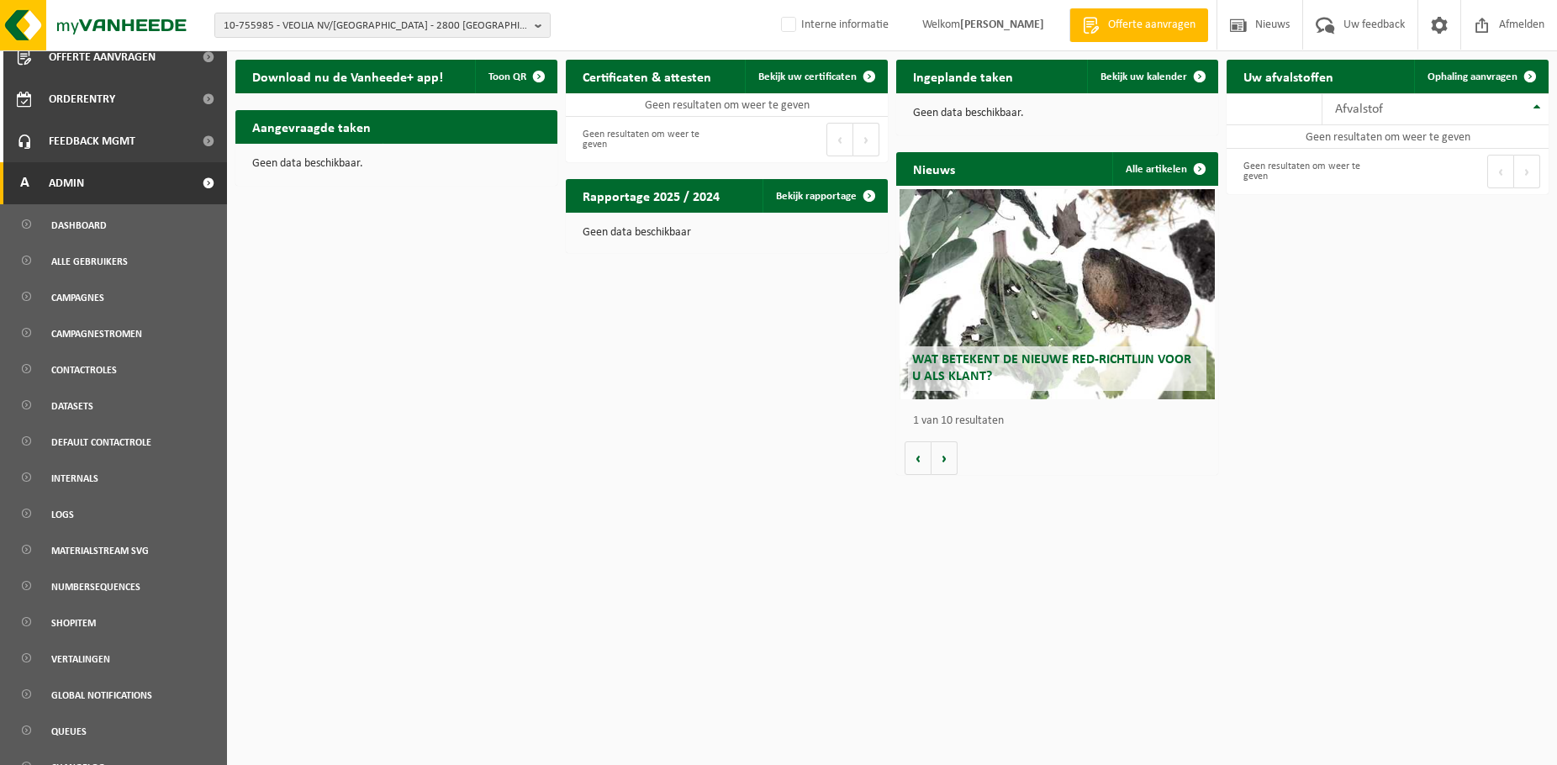
scroll to position [667, 0]
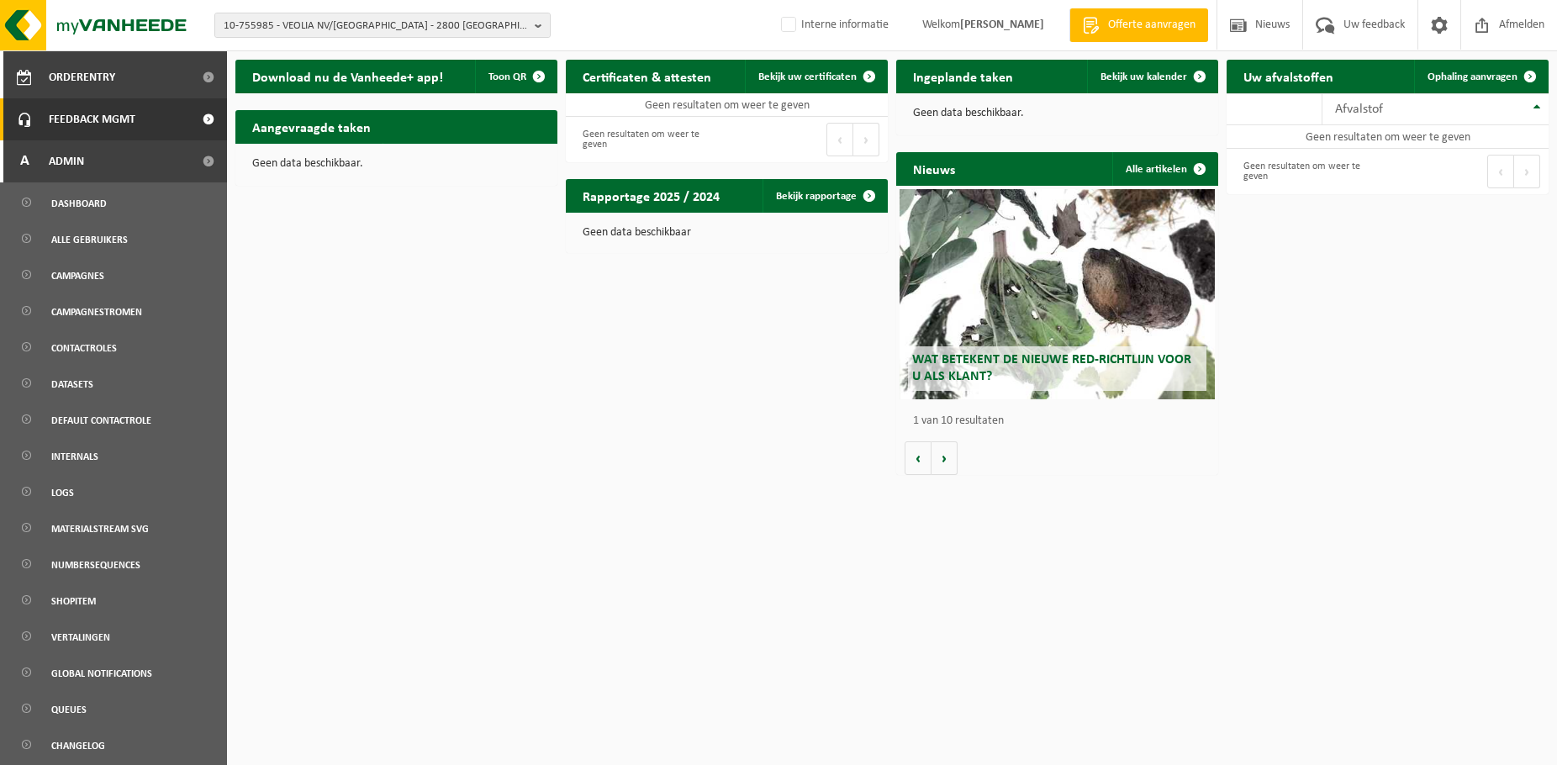
click at [140, 123] on link "Feedback MGMT" at bounding box center [113, 119] width 227 height 42
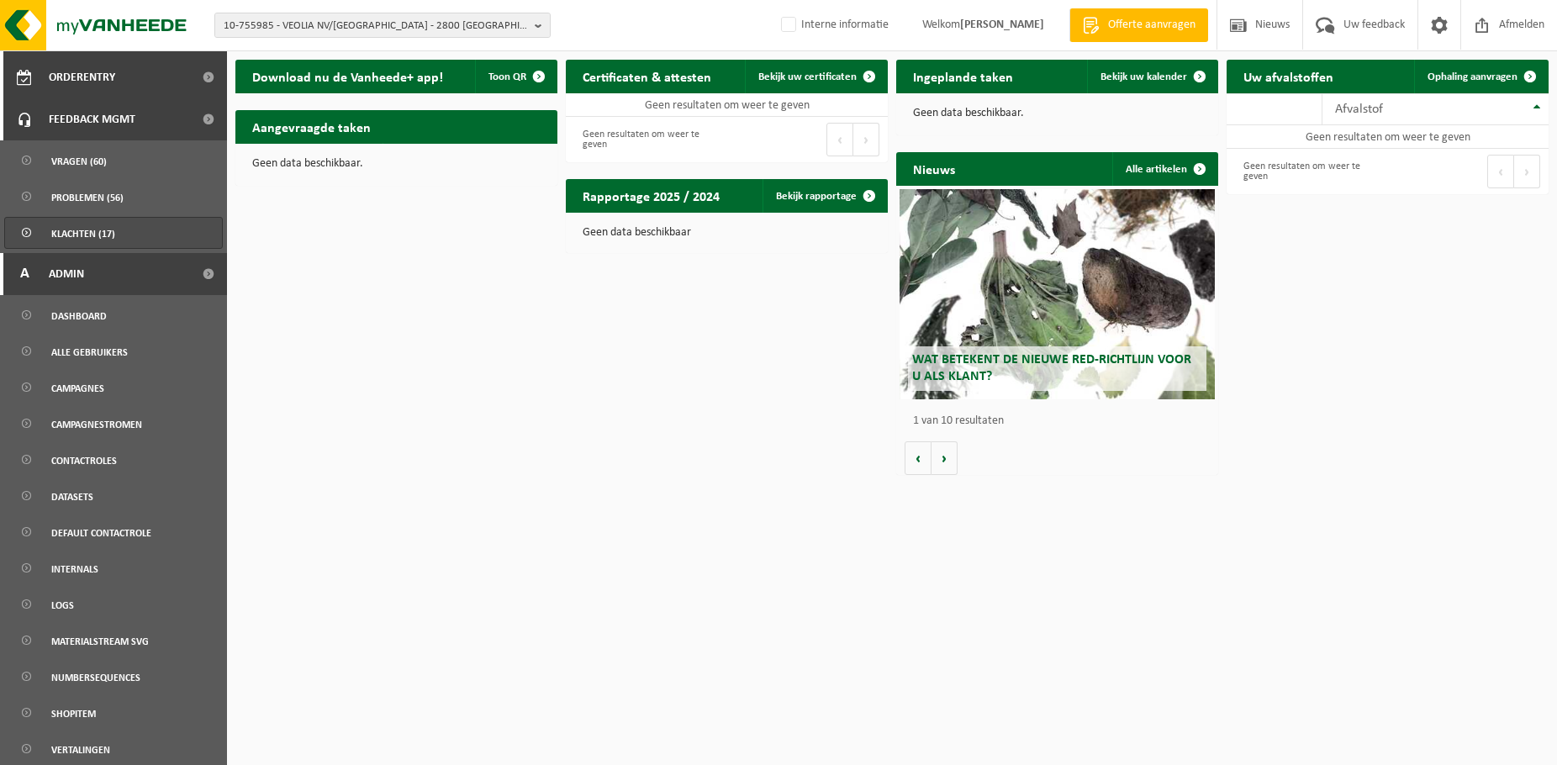
click at [109, 230] on span "Klachten (17)" at bounding box center [83, 234] width 64 height 32
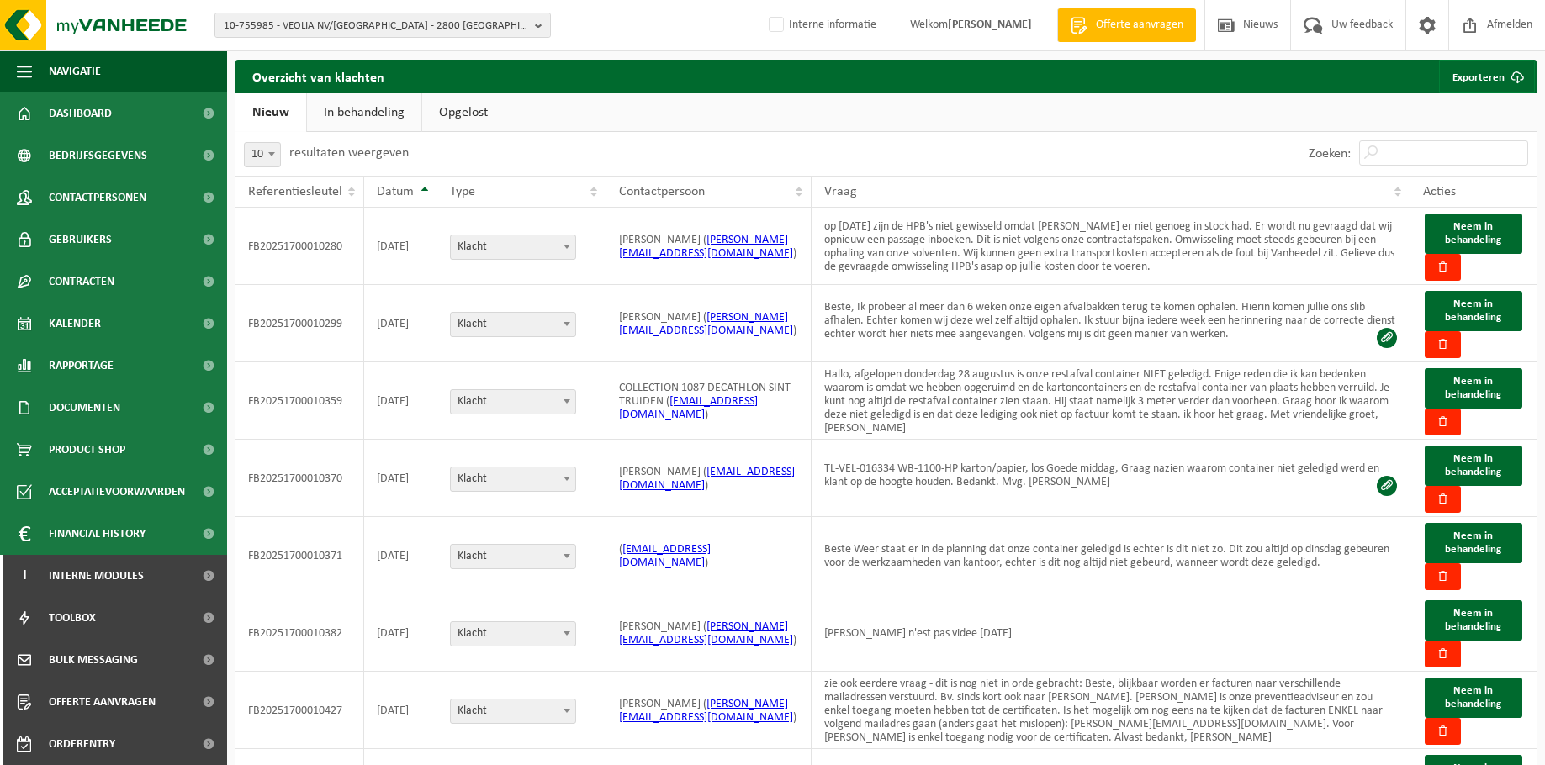
click at [467, 109] on link "Opgelost" at bounding box center [463, 112] width 82 height 39
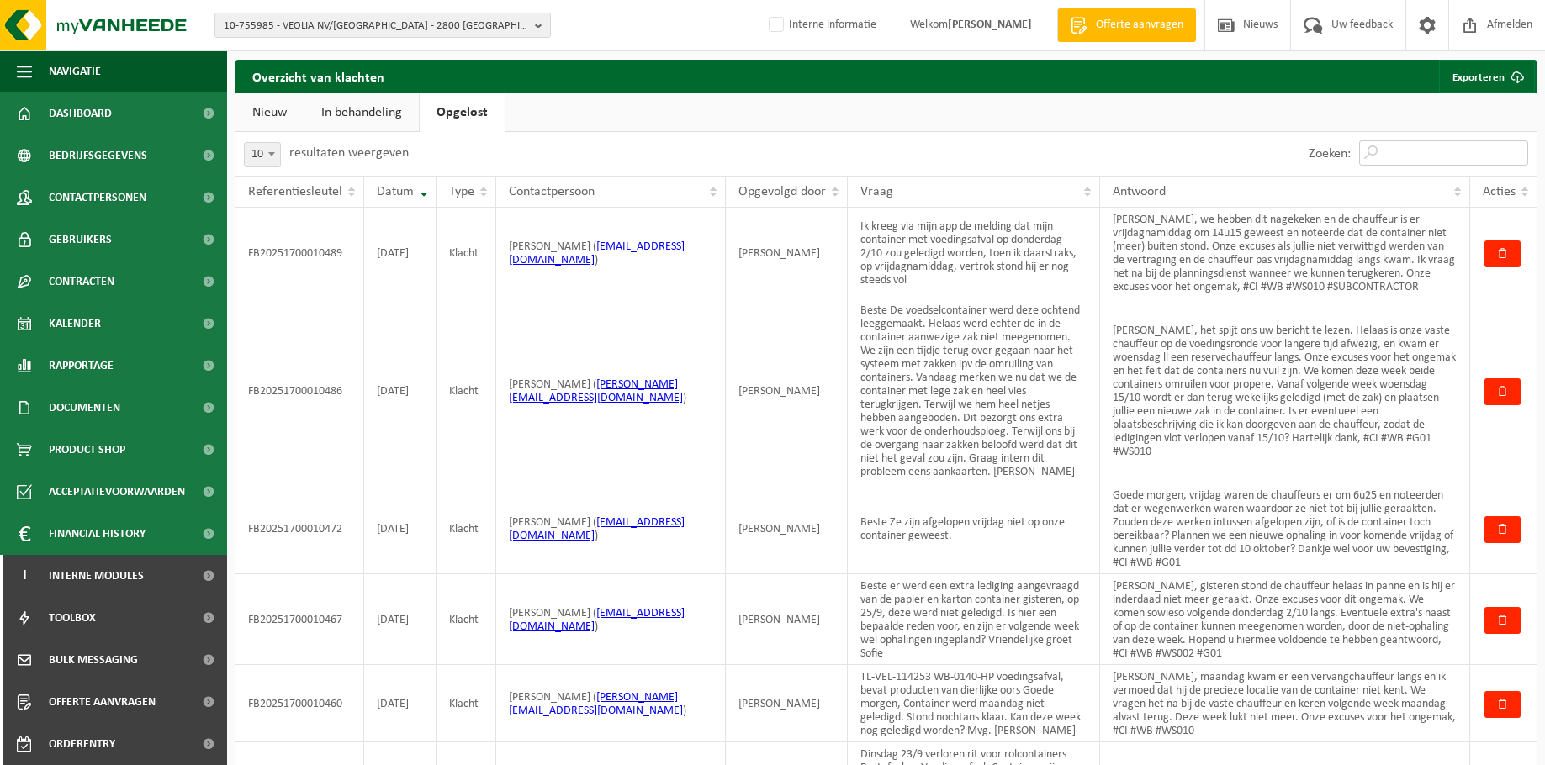
click at [1406, 154] on input "Zoeken:" at bounding box center [1443, 152] width 169 height 25
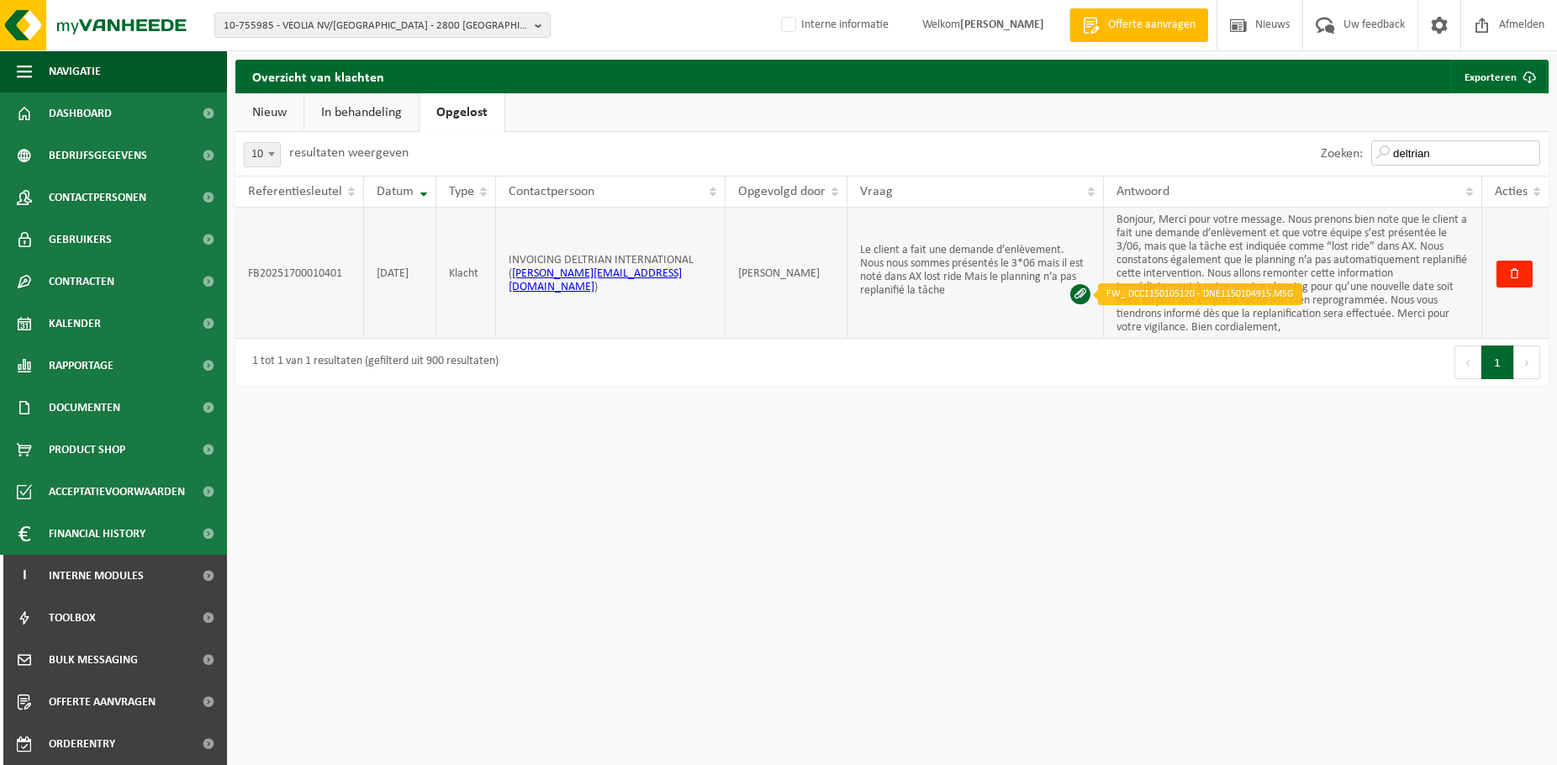
type input "deltrian"
click at [1081, 296] on span at bounding box center [1080, 294] width 20 height 20
click at [1421, 152] on input "deltrian" at bounding box center [1456, 152] width 169 height 25
click at [458, 470] on html "10-755985 - VEOLIA NV/SA - 2800 MECHELEN, BEDRIJVENLAAN 5 - 3DE VERDIEPING 01-0…" at bounding box center [778, 382] width 1557 height 765
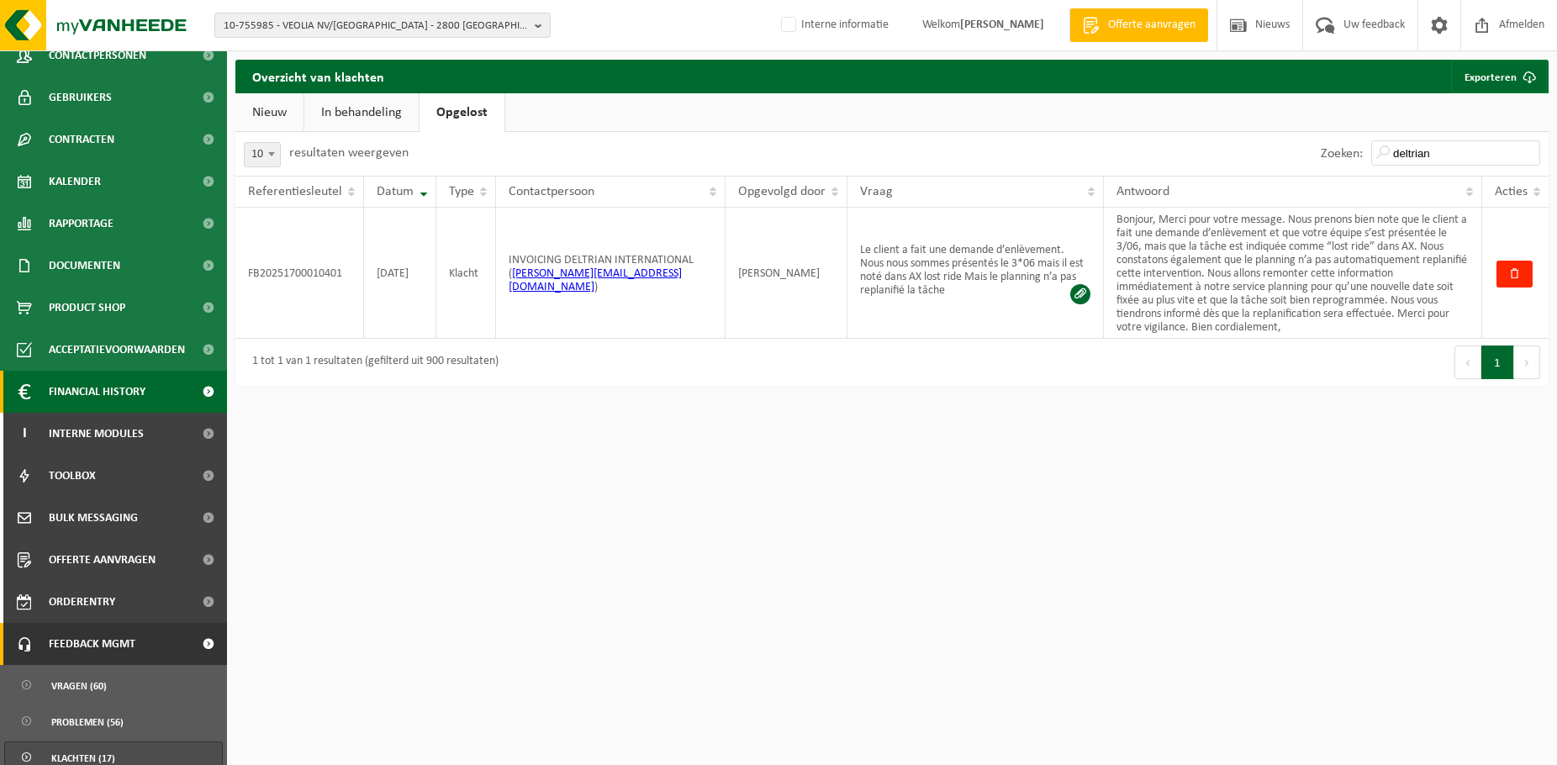
scroll to position [197, 0]
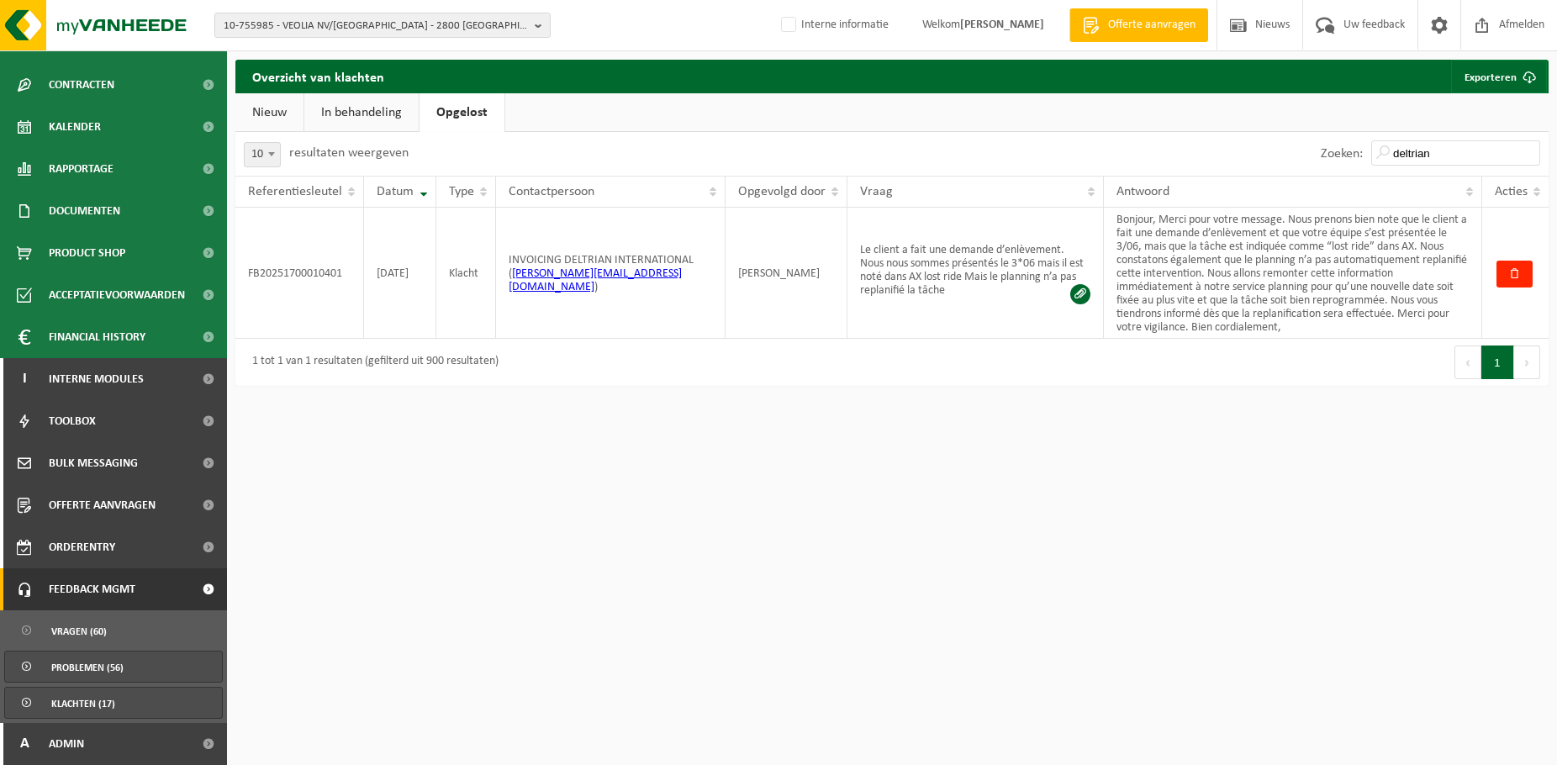
click at [115, 668] on span "Problemen (56)" at bounding box center [87, 668] width 72 height 32
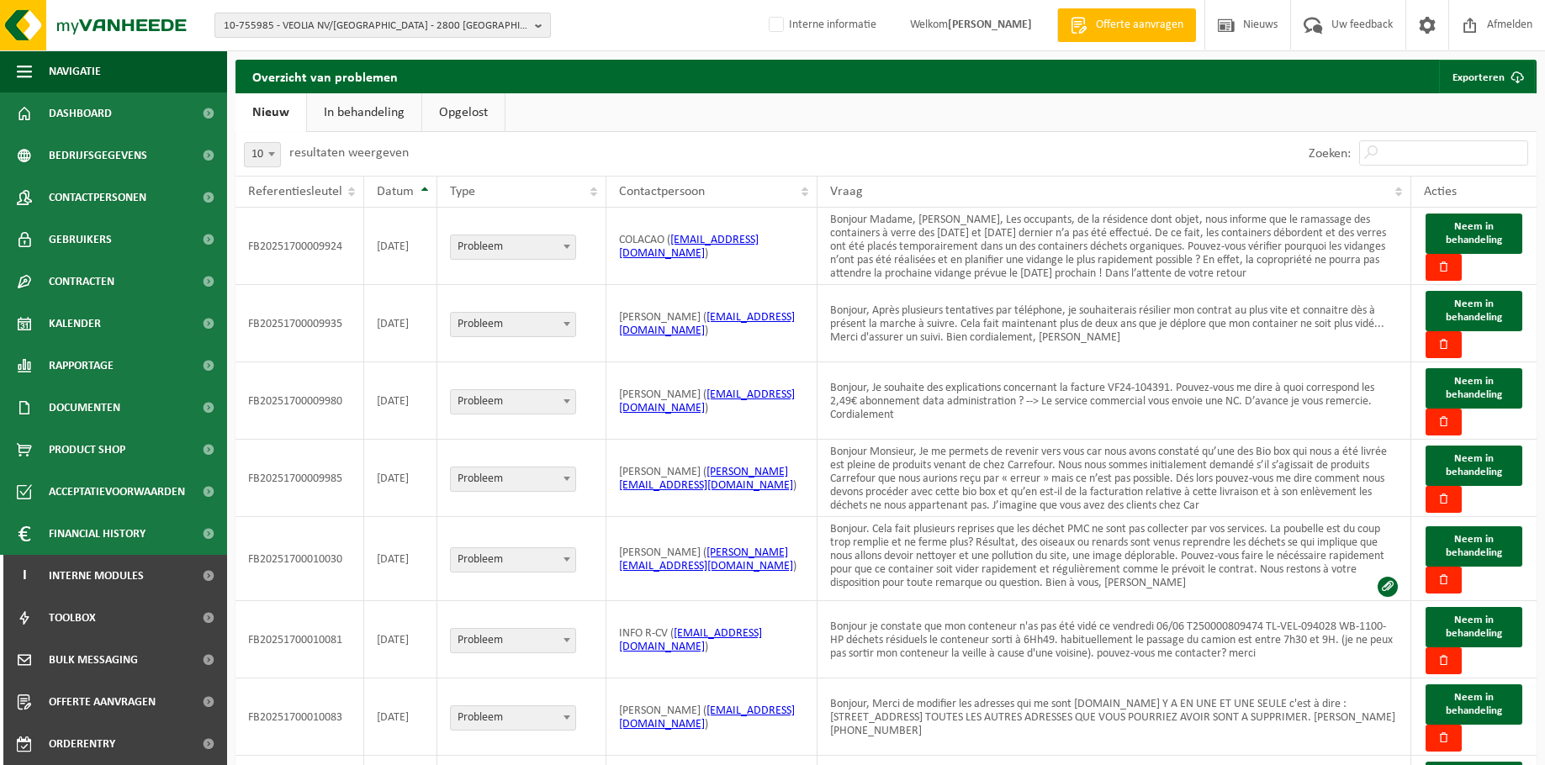
click at [532, 32] on button "10-755985 - VEOLIA NV/[GEOGRAPHIC_DATA] - 2800 [GEOGRAPHIC_DATA], BEDRIJVENLAAN…" at bounding box center [382, 25] width 336 height 25
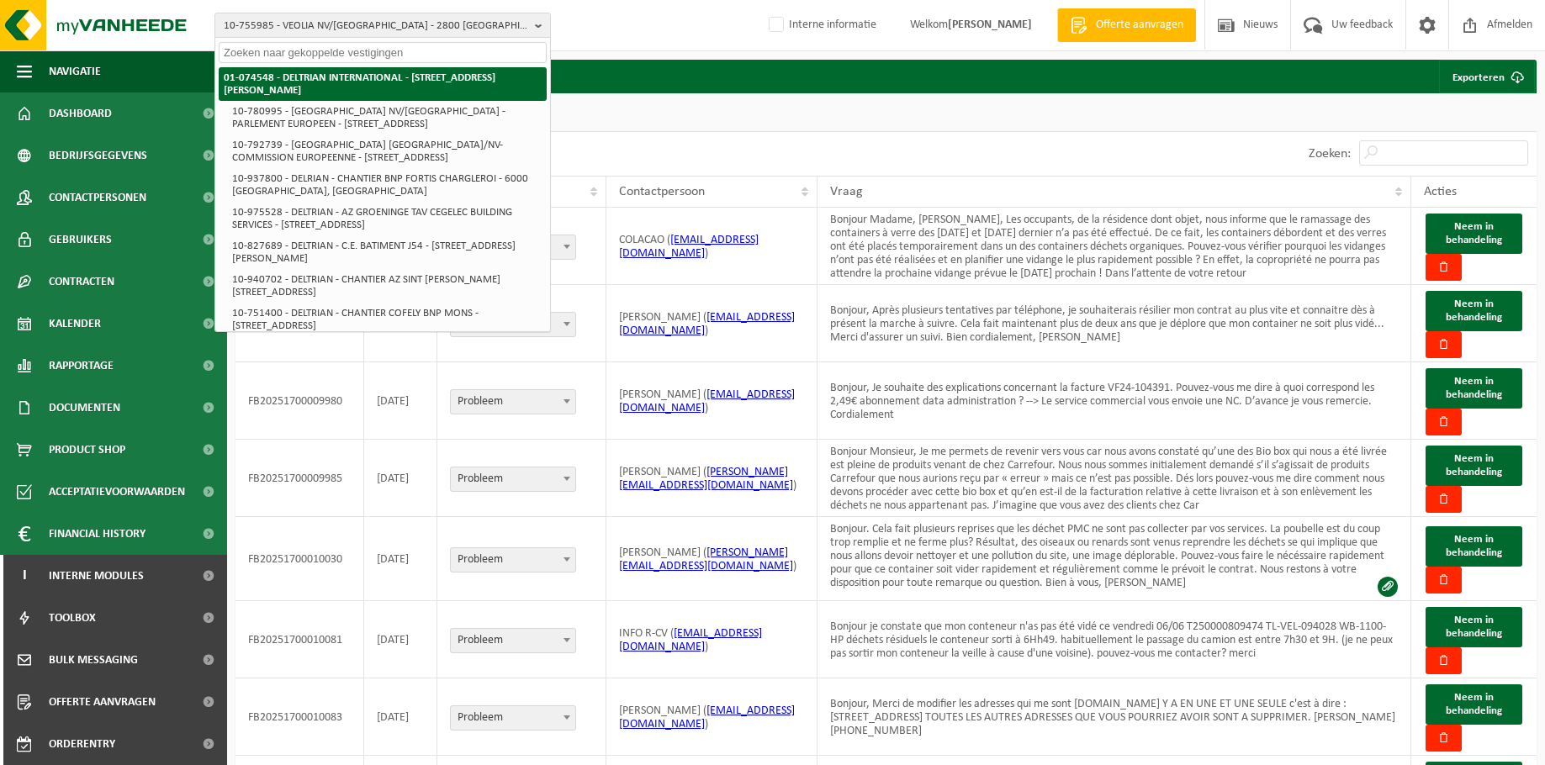
click at [469, 77] on strong "01-074548 - DELTRIAN INTERNATIONAL - [STREET_ADDRESS][PERSON_NAME]" at bounding box center [360, 84] width 272 height 24
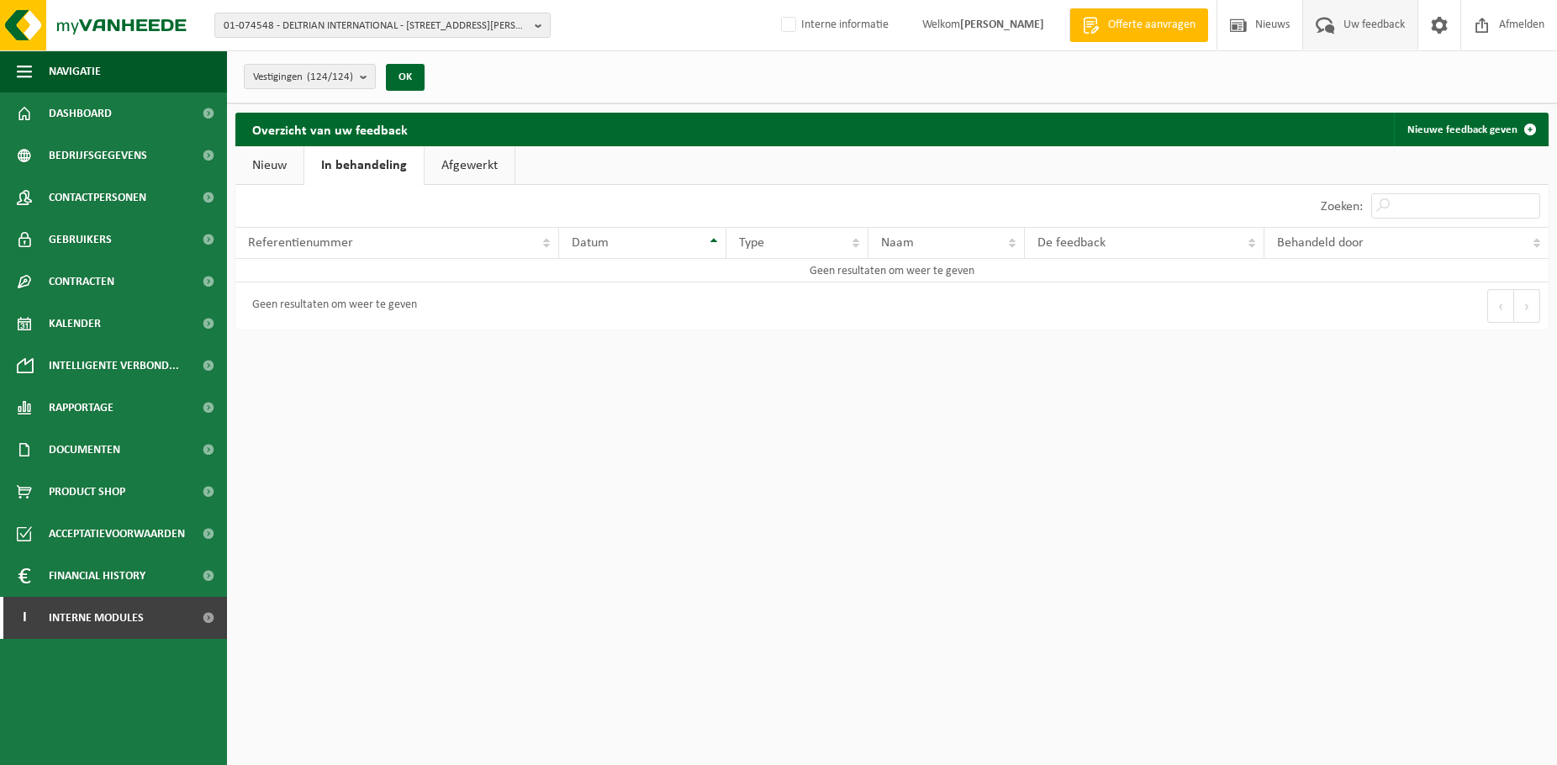
click at [488, 166] on link "Afgewerkt" at bounding box center [470, 165] width 90 height 39
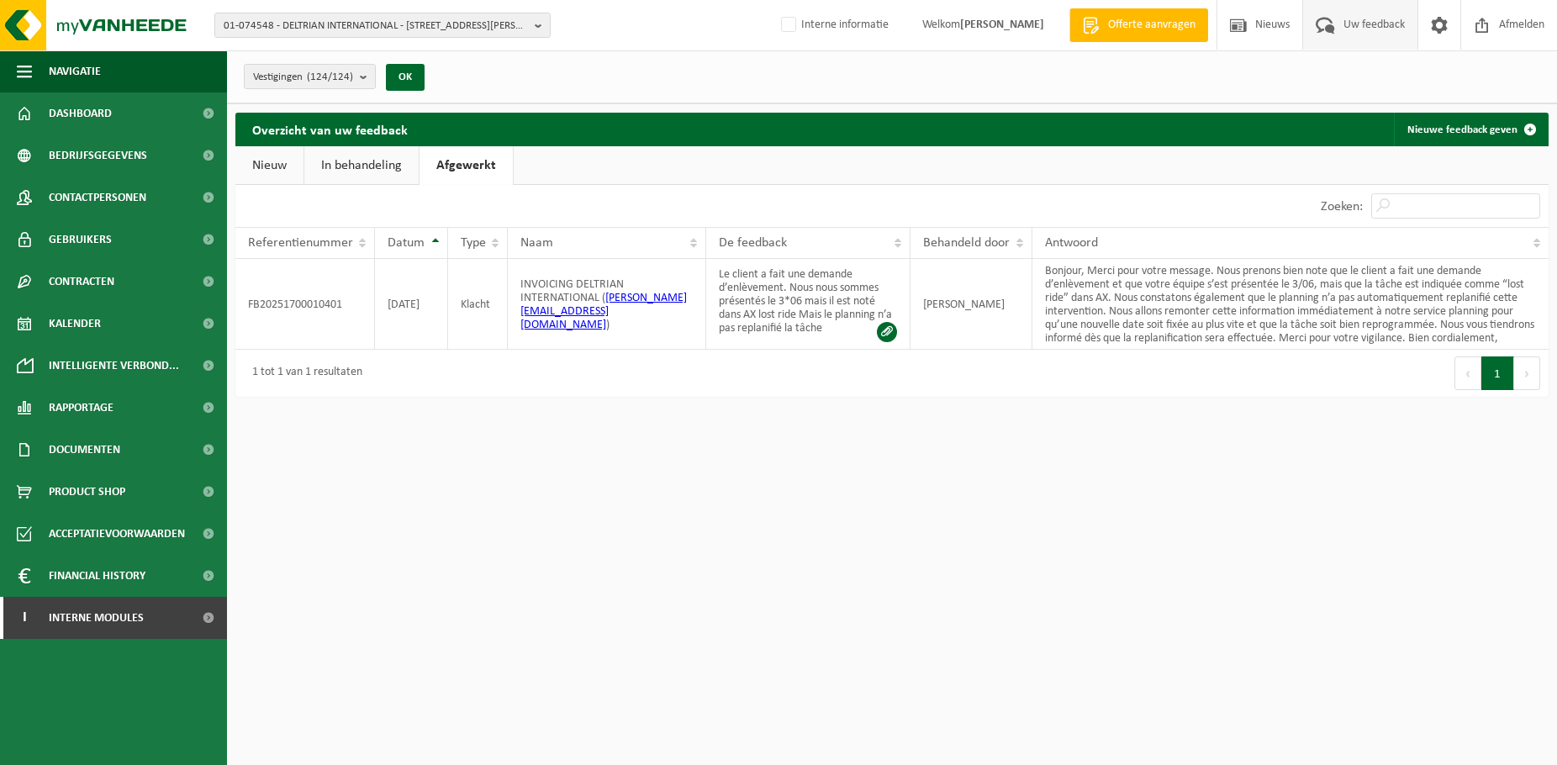
click at [925, 134] on div "Overzicht van uw feedback Nieuwe feedback geven" at bounding box center [892, 130] width 1314 height 34
click at [425, 31] on span "01-074548 - DELTRIAN INTERNATIONAL - 6220 FLEURUS, RUE DU BERLAIMONT ZI MARTINR…" at bounding box center [376, 25] width 304 height 25
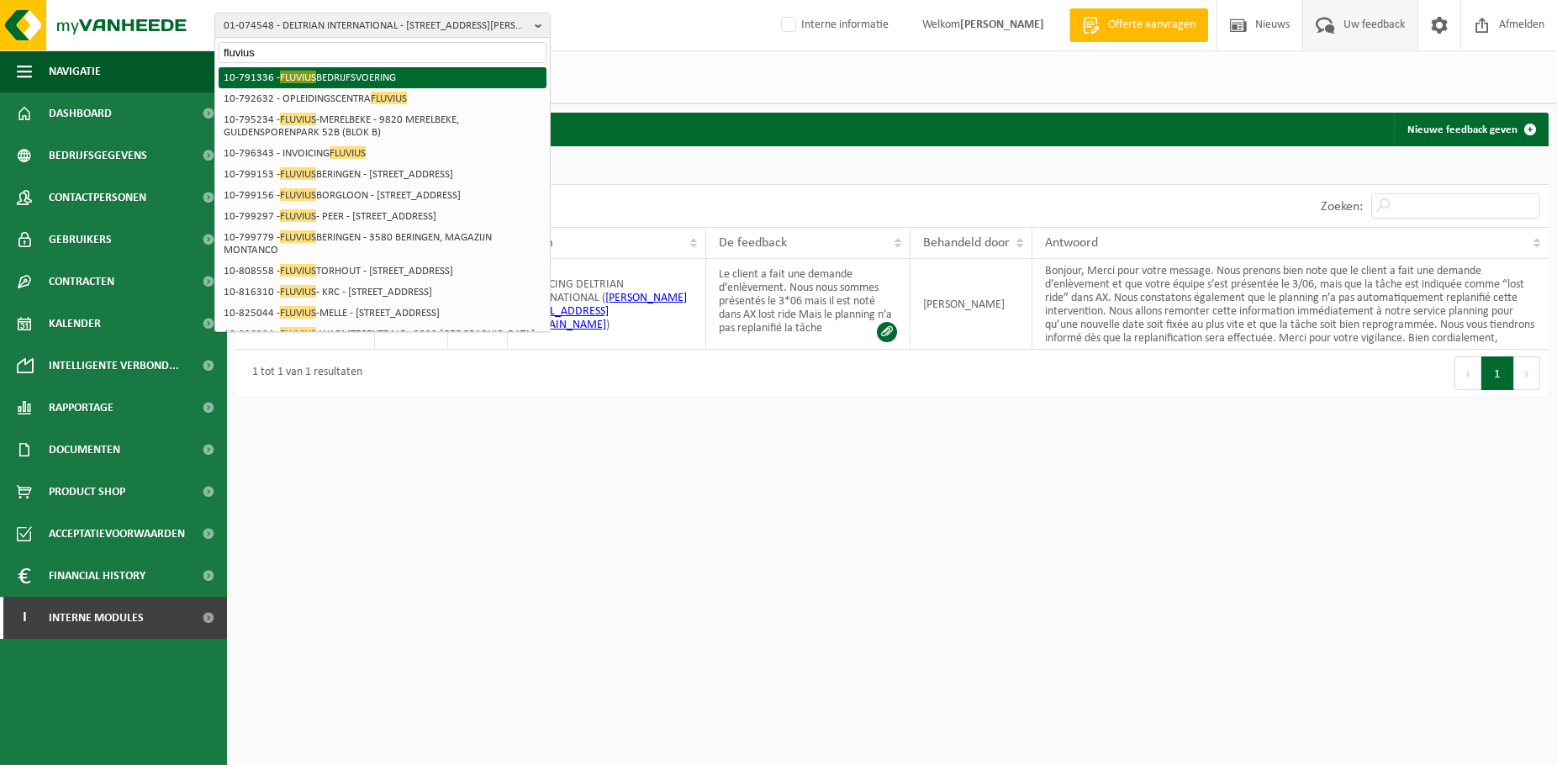
type input "fluvius"
click at [369, 83] on li "10-791336 - FLUVIUS BEDRIJFSVOERING" at bounding box center [383, 77] width 328 height 21
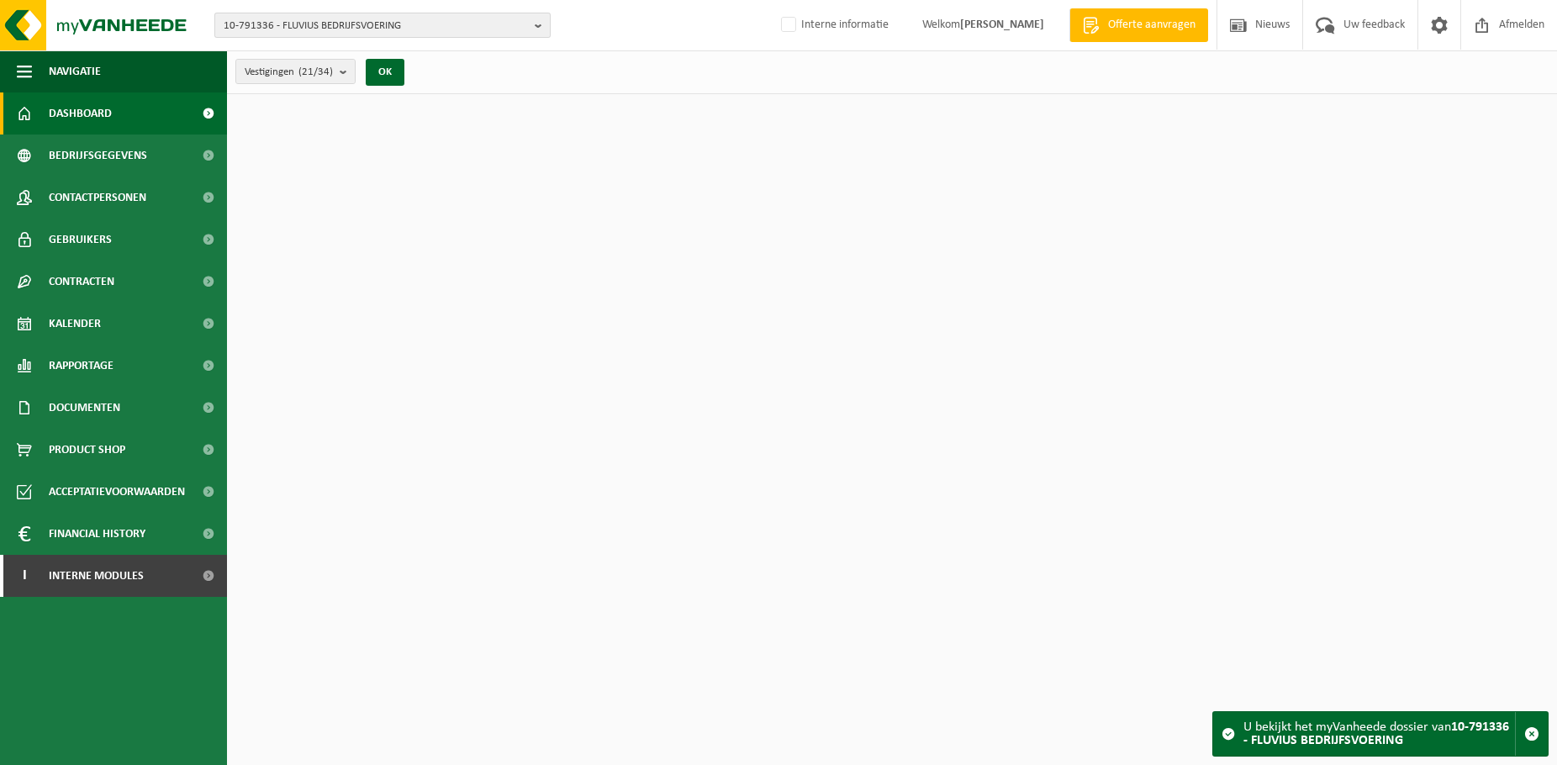
click at [349, 29] on span "10-791336 - FLUVIUS BEDRIJFSVOERING" at bounding box center [376, 25] width 304 height 25
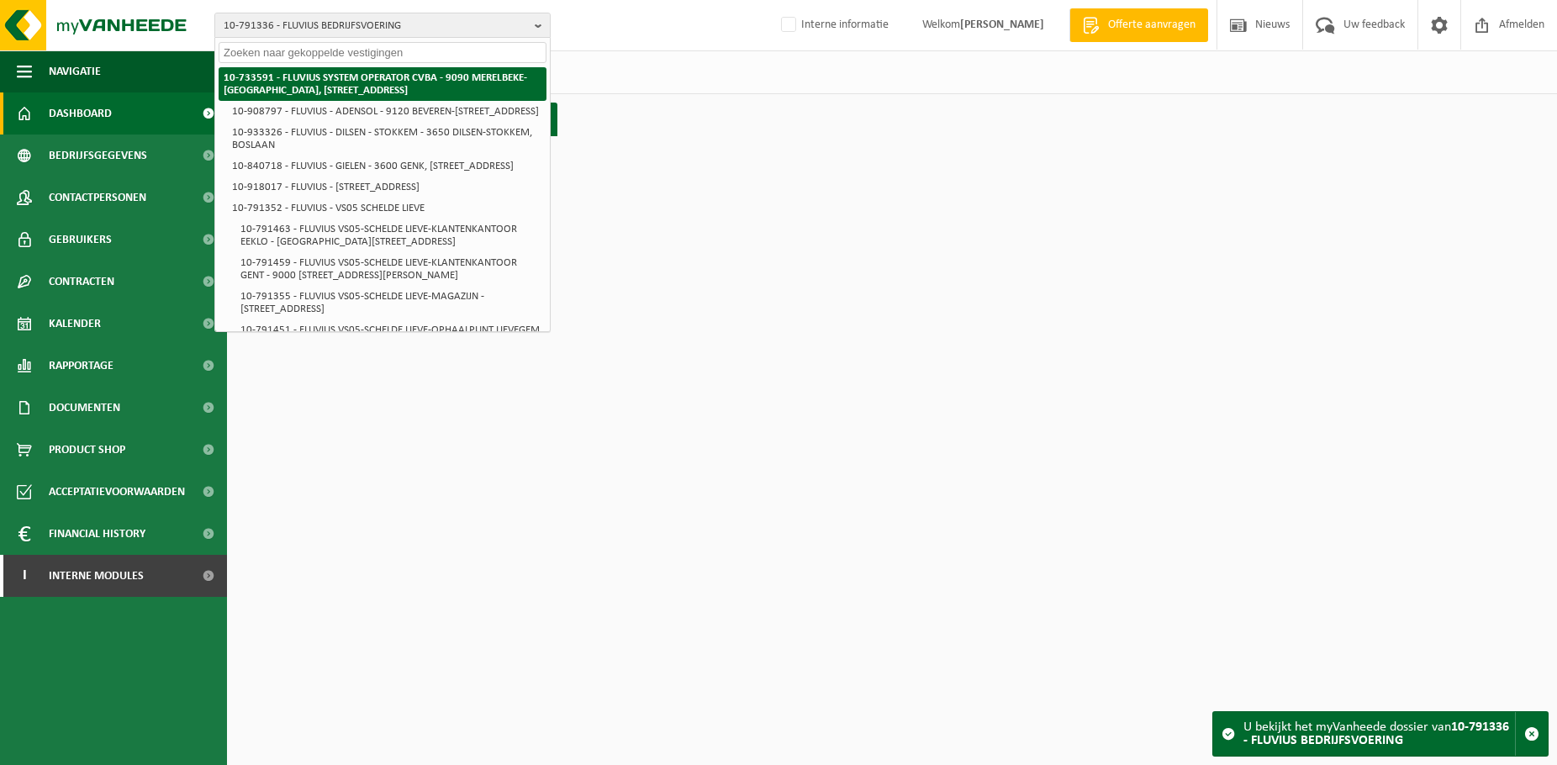
click at [350, 80] on strong "10-733591 - FLUVIUS SYSTEM OPERATOR CVBA - 9090 MERELBEKE-[GEOGRAPHIC_DATA], [S…" at bounding box center [376, 84] width 304 height 24
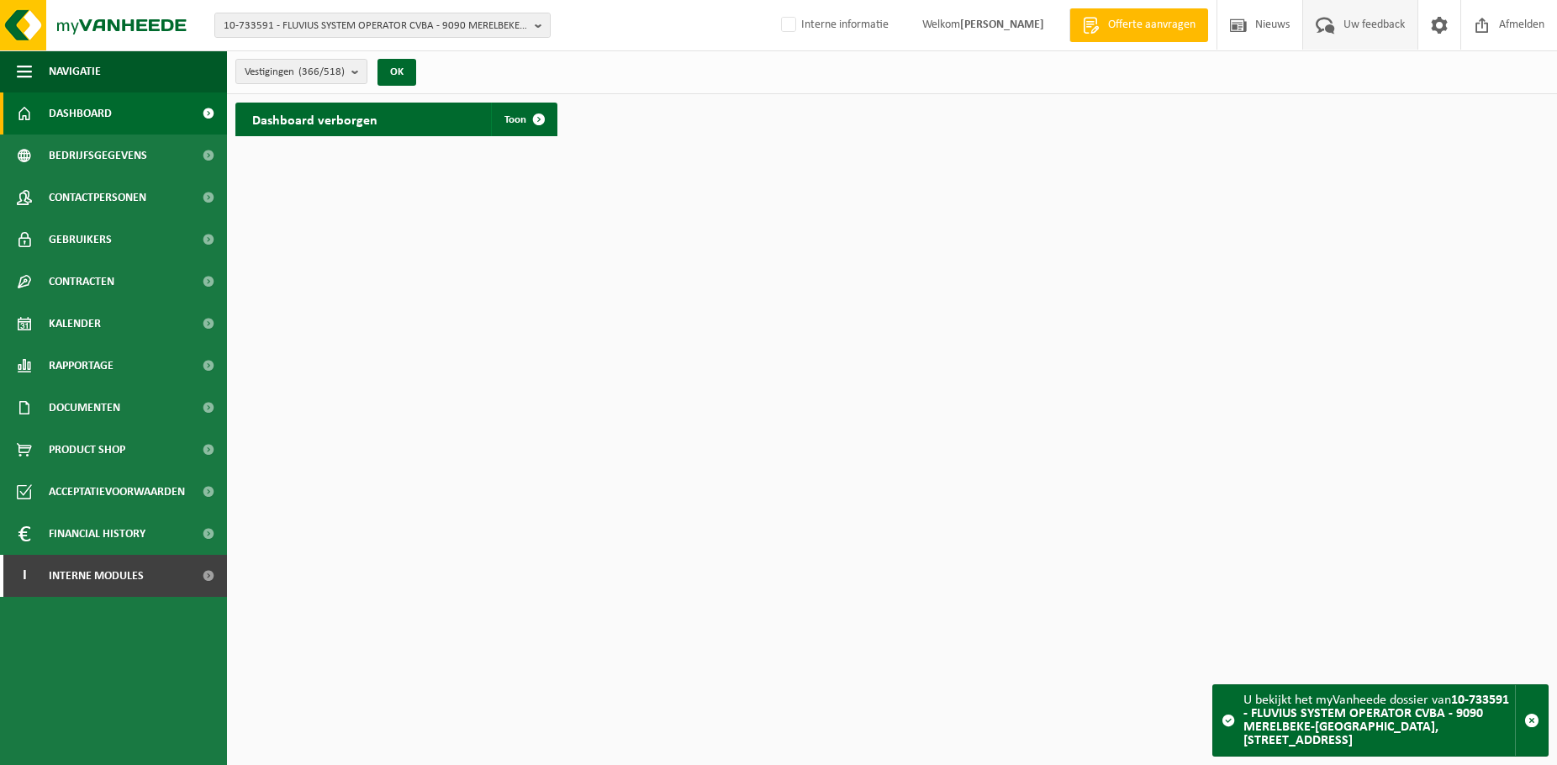
drag, startPoint x: 0, startPoint y: 0, endPoint x: 1362, endPoint y: 27, distance: 1362.6
click at [1362, 27] on span "Uw feedback" at bounding box center [1375, 25] width 70 height 50
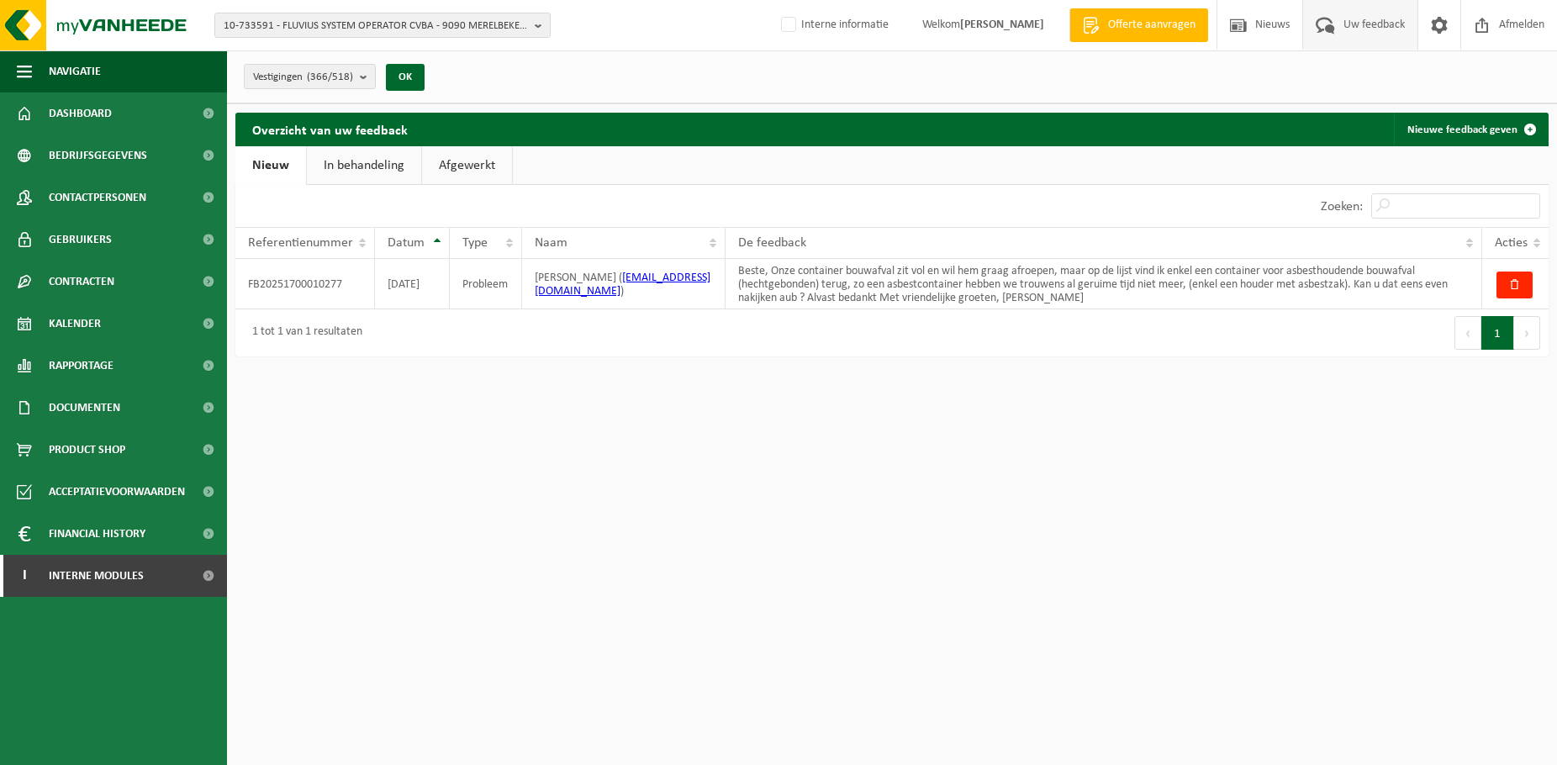
click at [367, 161] on link "In behandeling" at bounding box center [364, 165] width 114 height 39
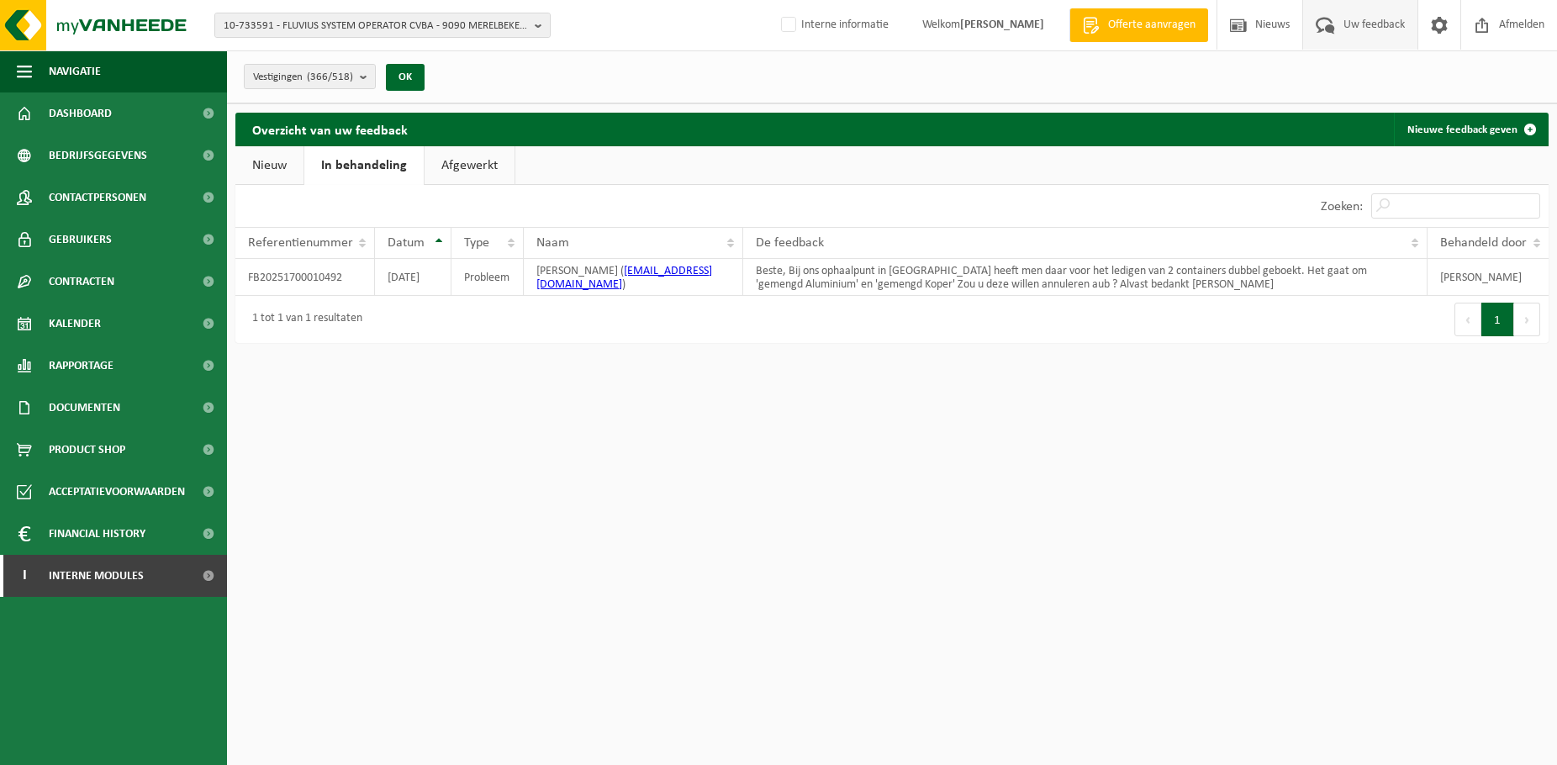
click at [471, 165] on link "Afgewerkt" at bounding box center [470, 165] width 90 height 39
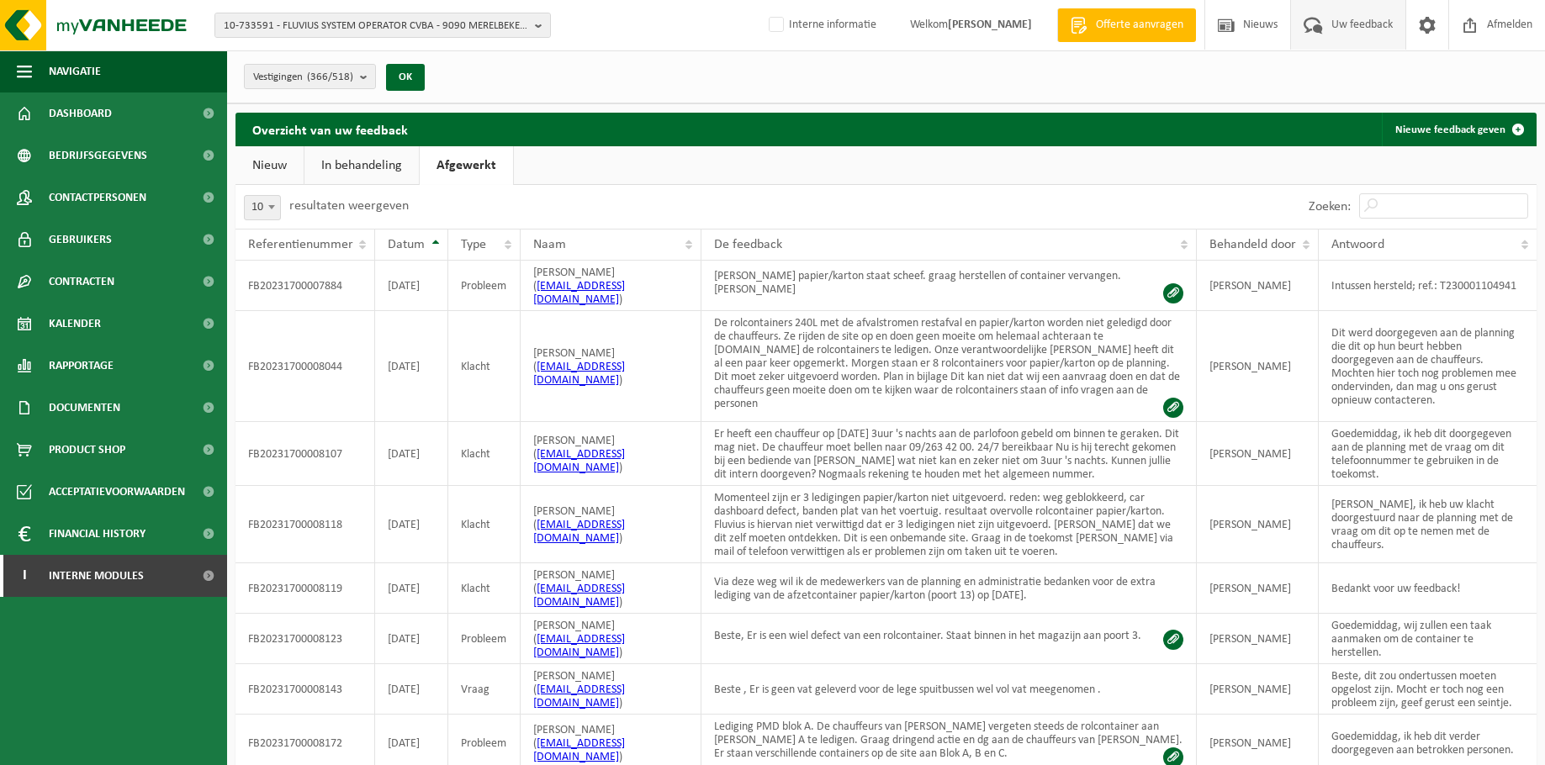
click at [1003, 122] on div "Overzicht van uw feedback Nieuwe feedback geven" at bounding box center [885, 130] width 1301 height 34
click at [404, 245] on span "Datum" at bounding box center [406, 244] width 37 height 13
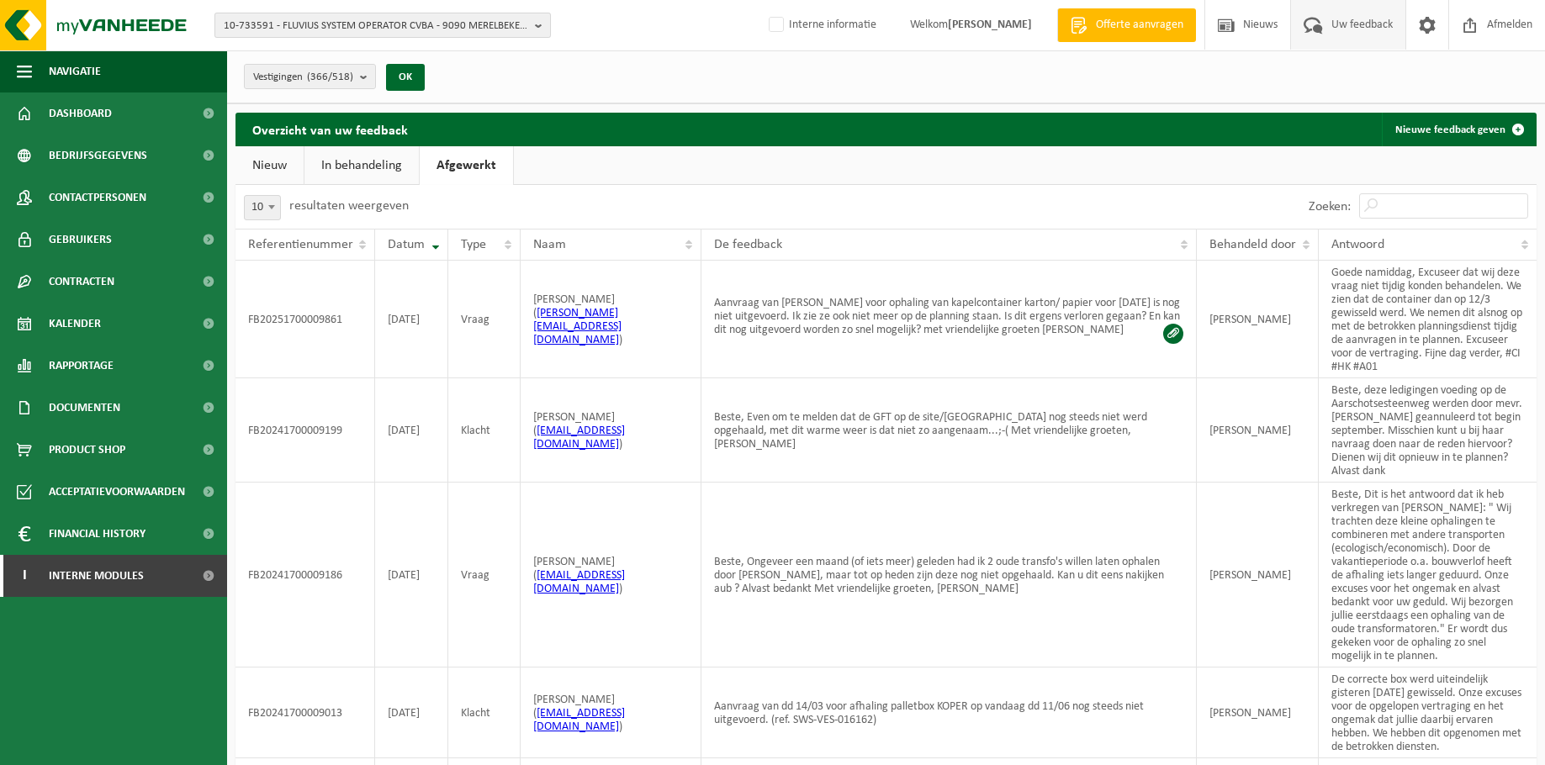
click at [447, 22] on span "10-733591 - FLUVIUS SYSTEM OPERATOR CVBA - 9090 MERELBEKE-MELLE, BRUSSELSESTEEN…" at bounding box center [376, 25] width 304 height 25
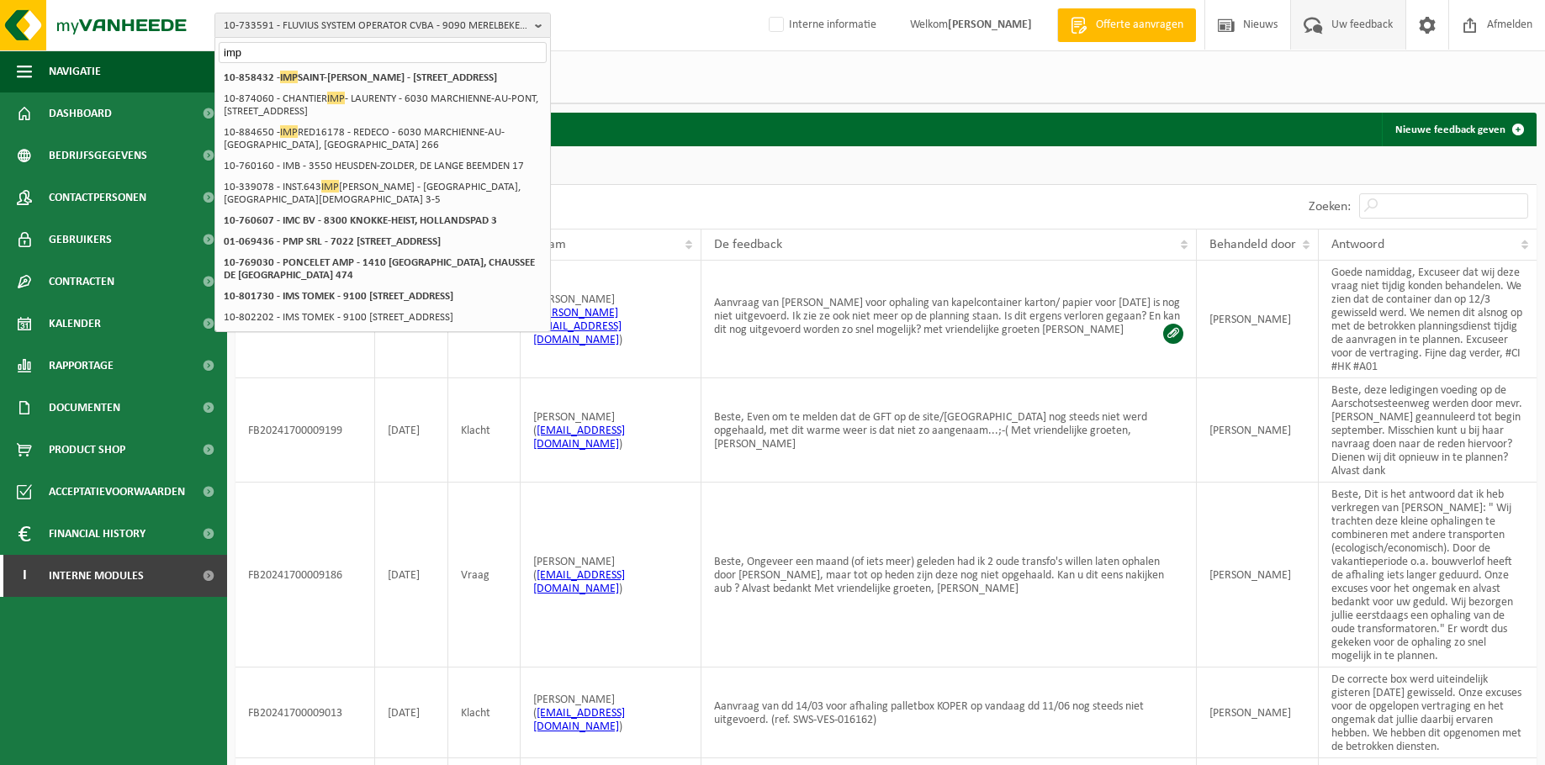
click at [406, 61] on input "imp" at bounding box center [383, 52] width 328 height 21
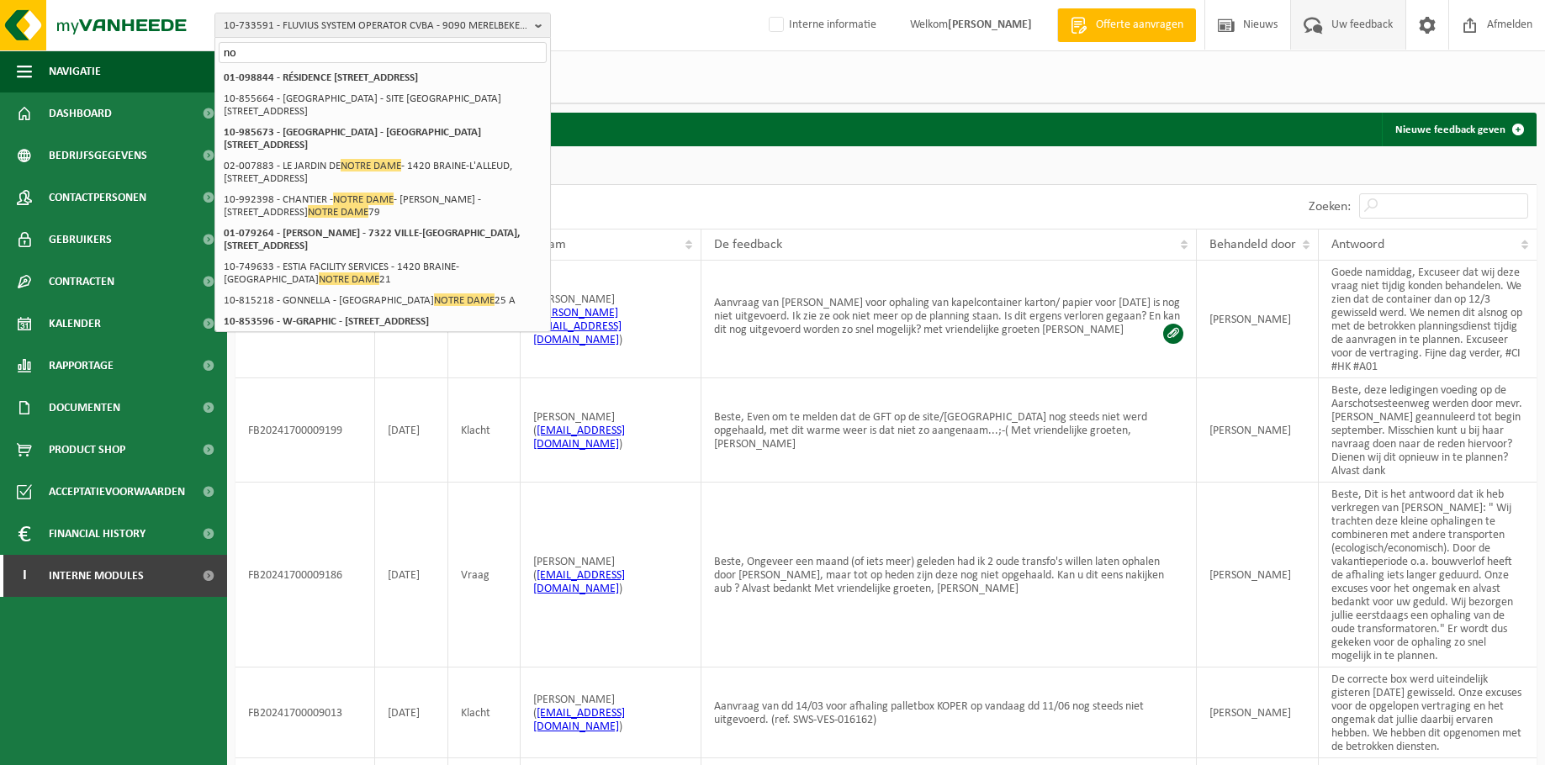
type input "n"
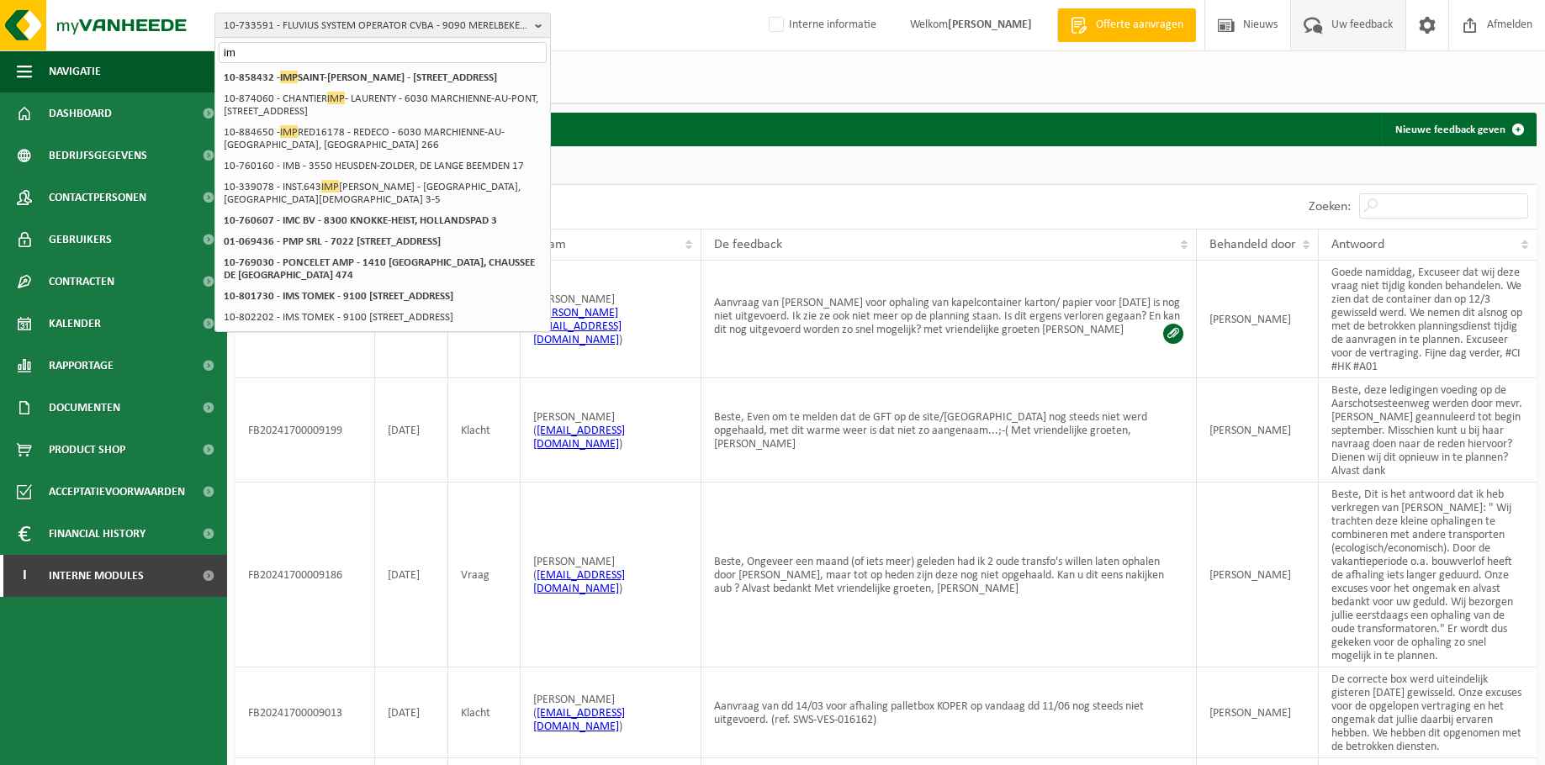
type input "i"
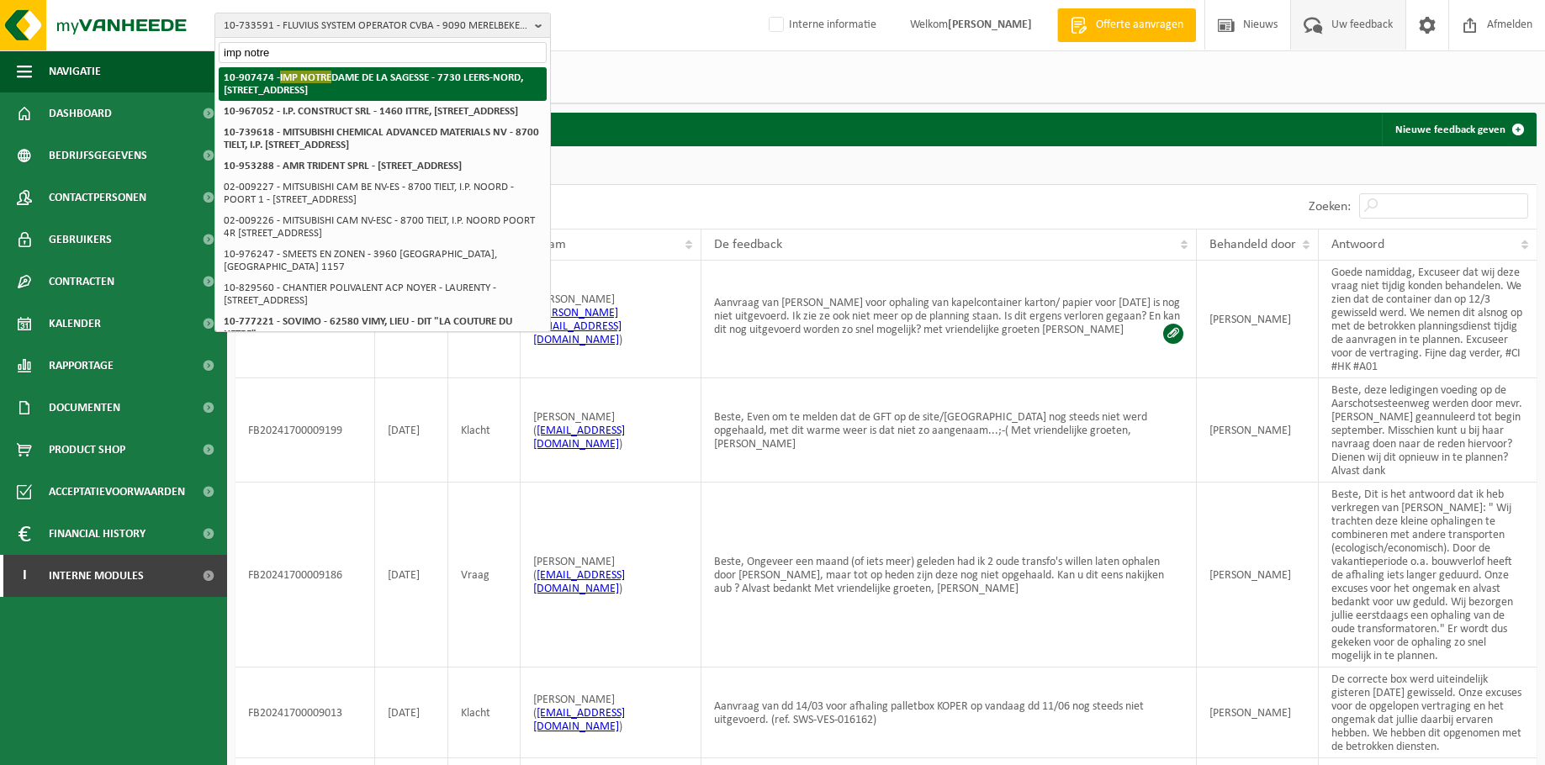
type input "imp notre"
click at [411, 86] on li "10-907474 - IMP NOTRE DAME DE LA SAGESSE - 7730 LEERS-NORD, RUE DE LA FRONTIÈRE…" at bounding box center [383, 84] width 328 height 34
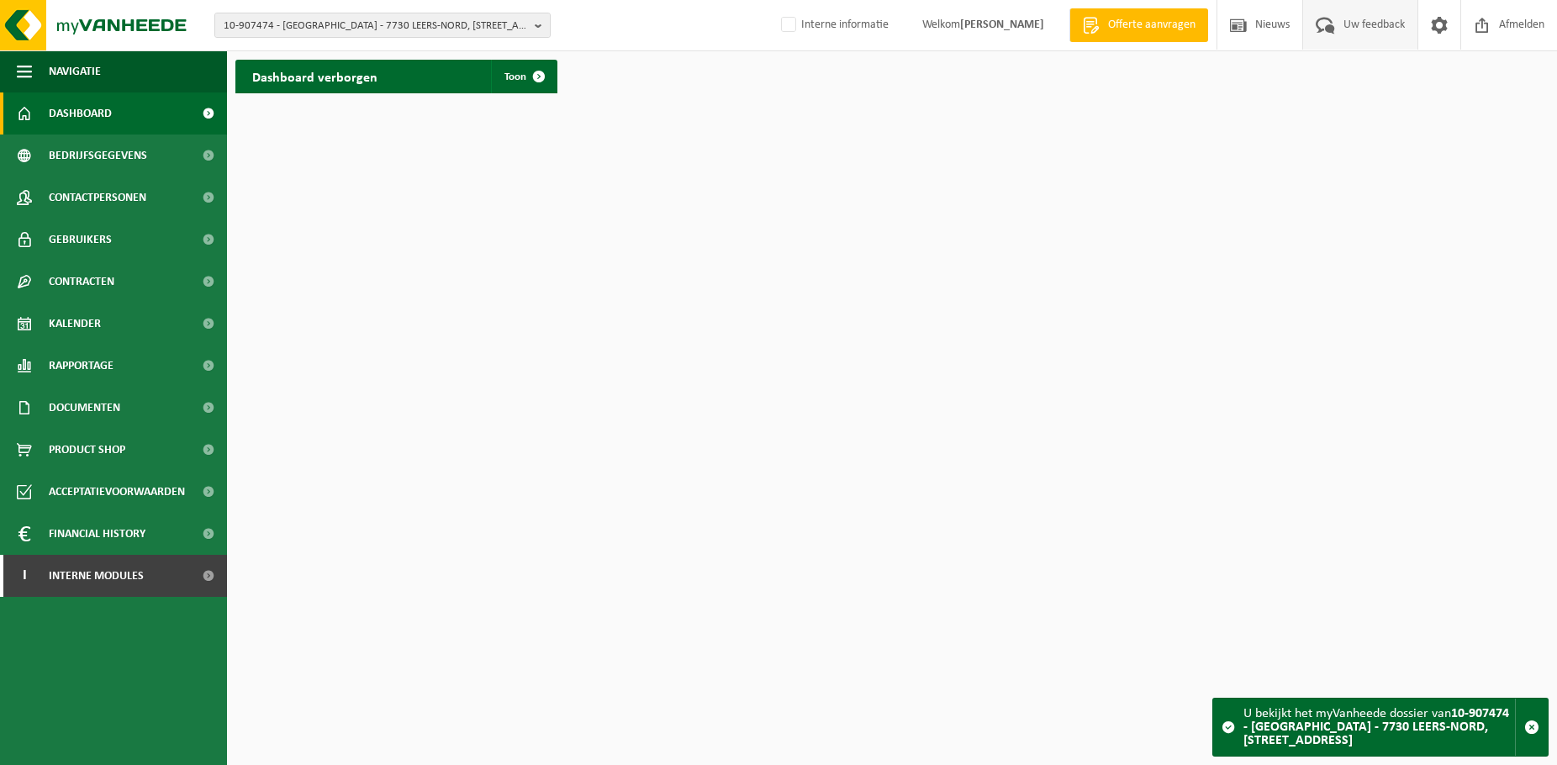
click at [1356, 24] on span "Uw feedback" at bounding box center [1375, 25] width 70 height 50
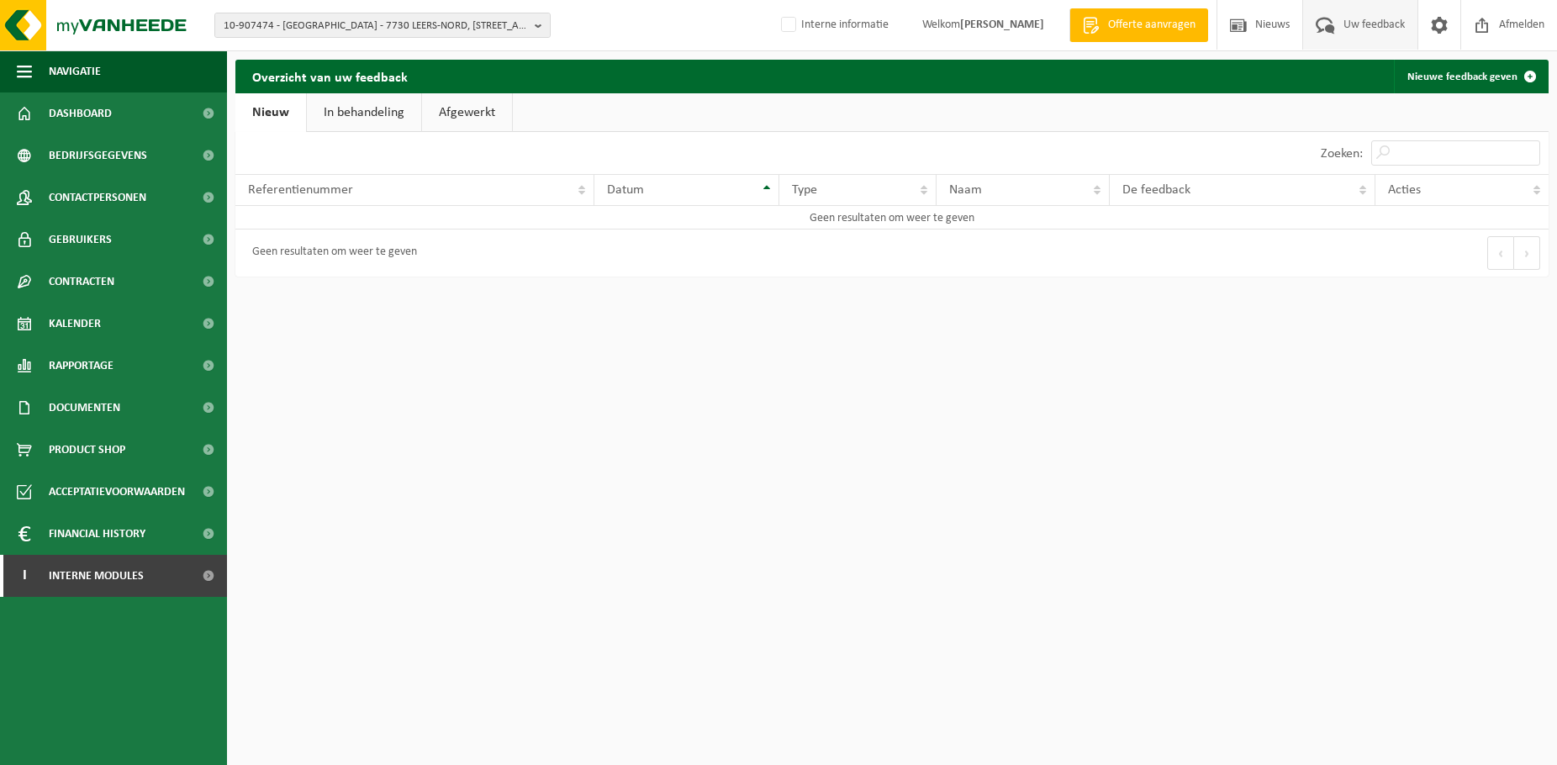
click at [467, 103] on link "Afgewerkt" at bounding box center [467, 112] width 90 height 39
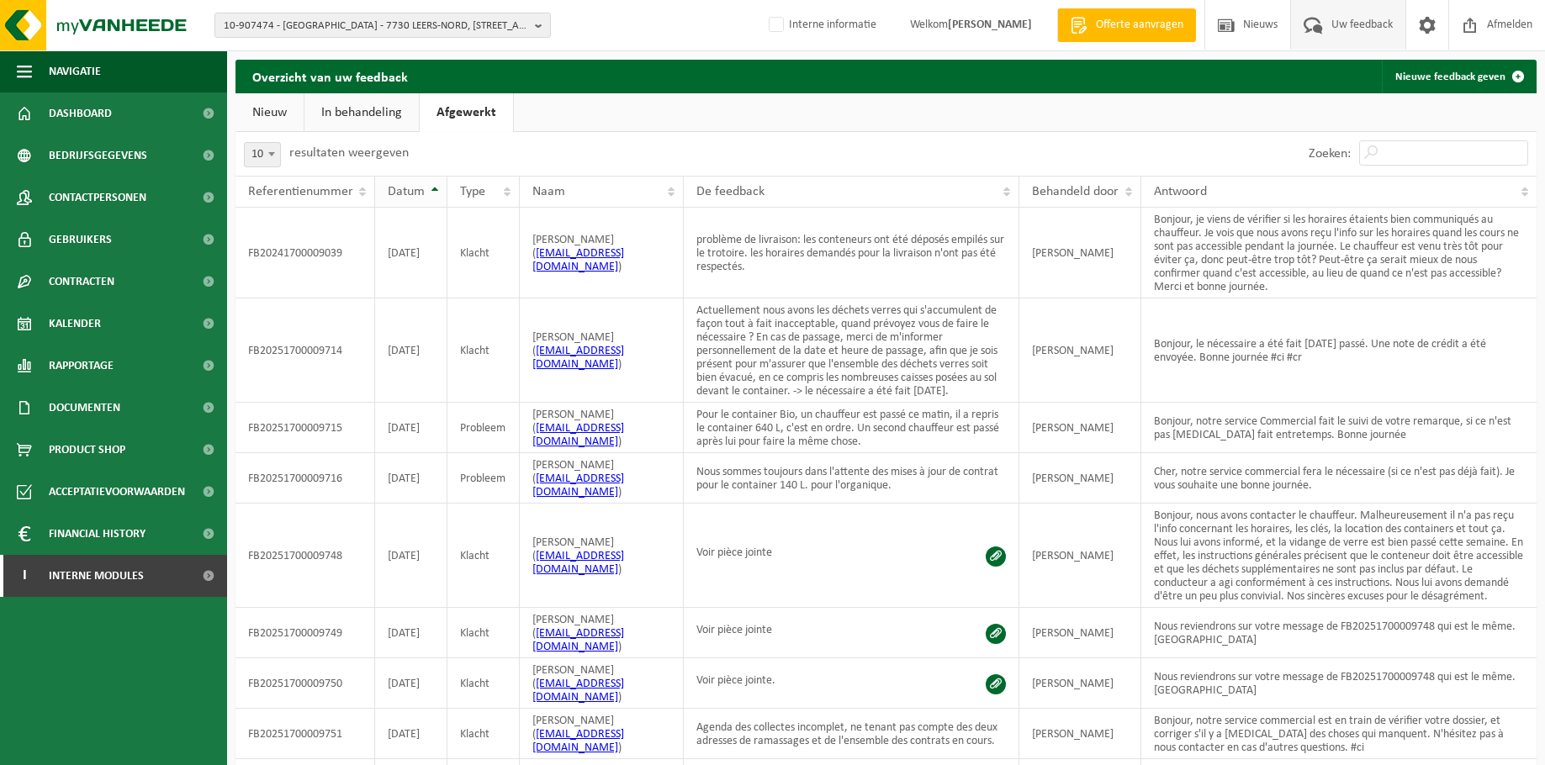
click at [421, 196] on span "Datum" at bounding box center [406, 191] width 37 height 13
